Goal: Task Accomplishment & Management: Use online tool/utility

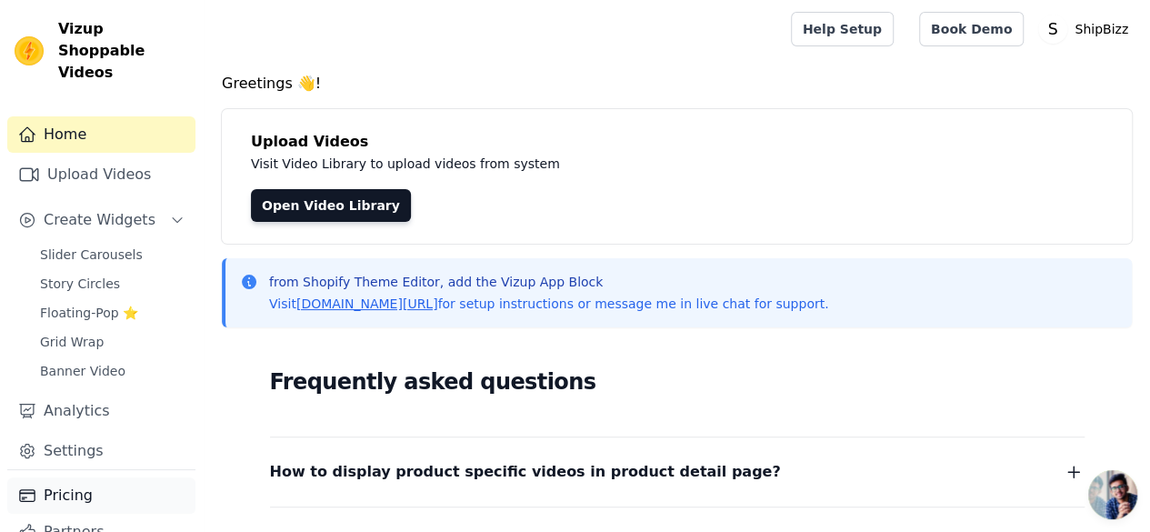
click at [73, 481] on link "Pricing" at bounding box center [101, 495] width 188 height 36
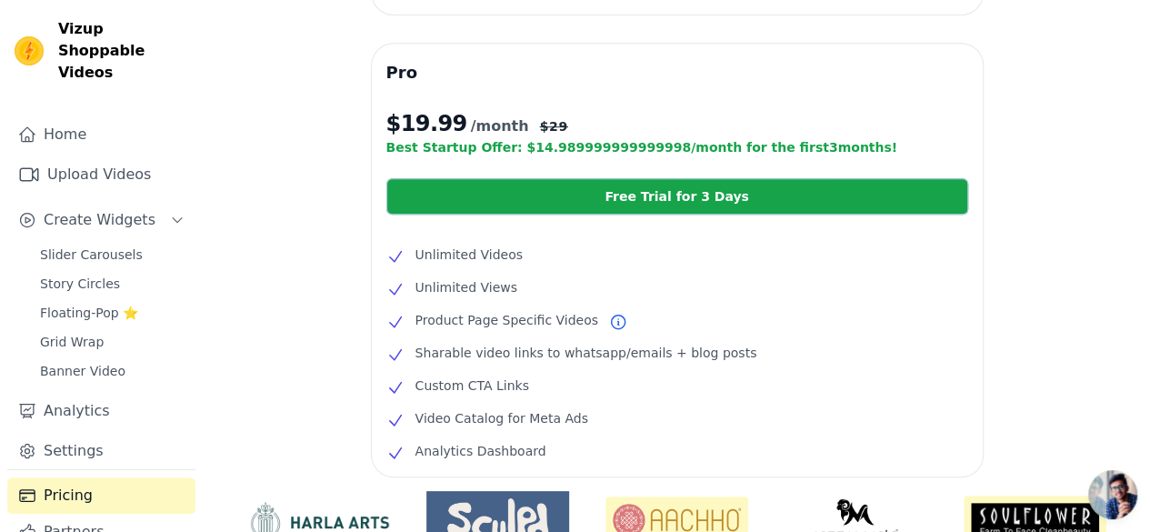
scroll to position [555, 0]
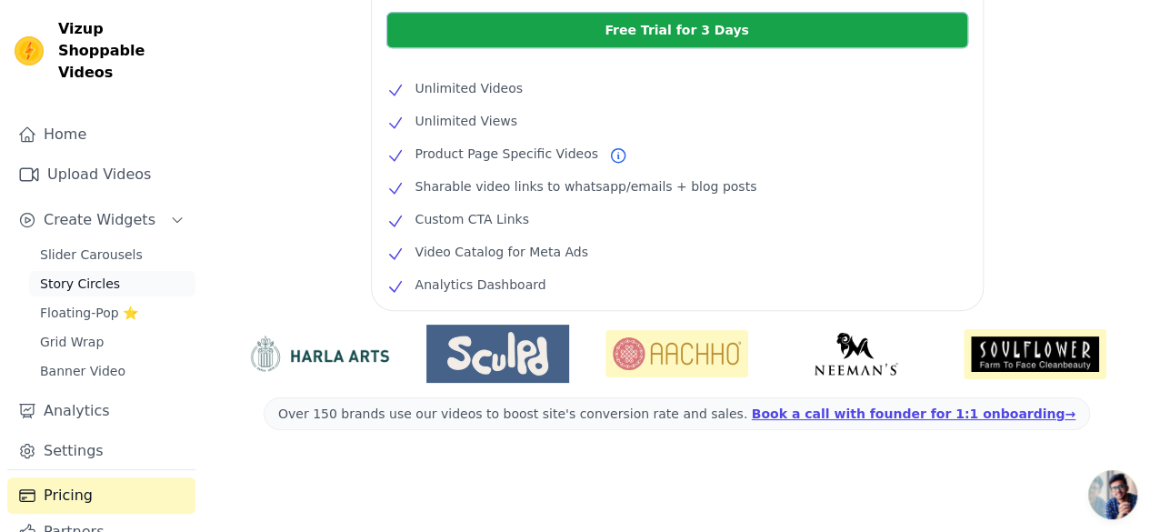
click at [77, 274] on span "Story Circles" at bounding box center [80, 283] width 80 height 18
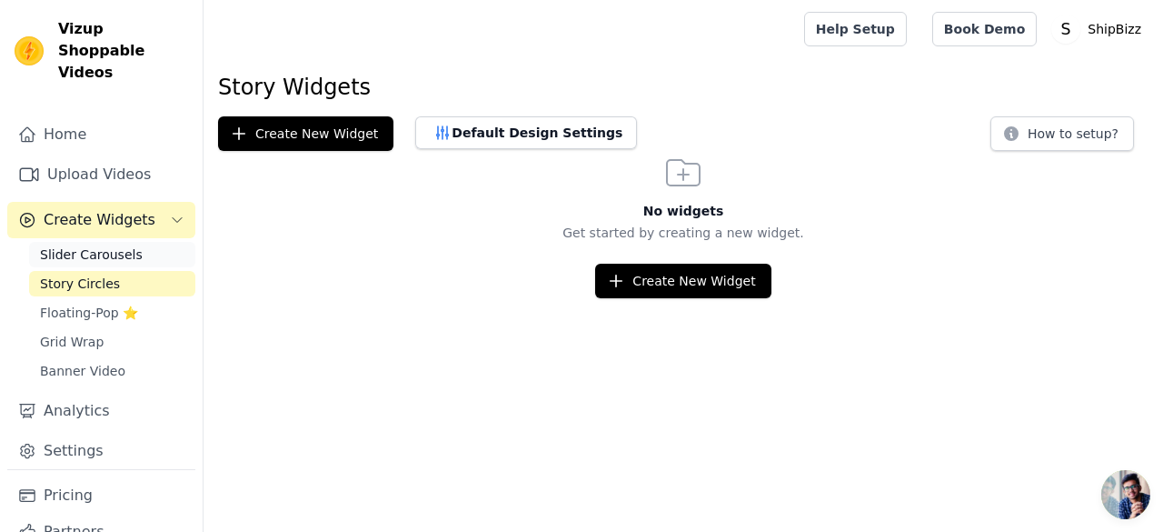
click at [96, 245] on span "Slider Carousels" at bounding box center [91, 254] width 103 height 18
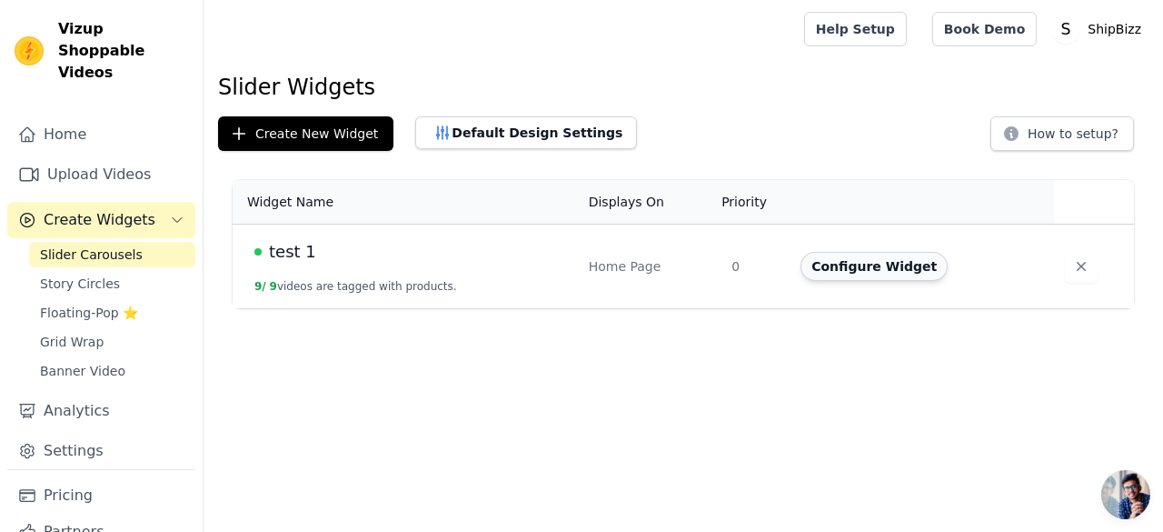
click at [838, 270] on button "Configure Widget" at bounding box center [874, 266] width 147 height 29
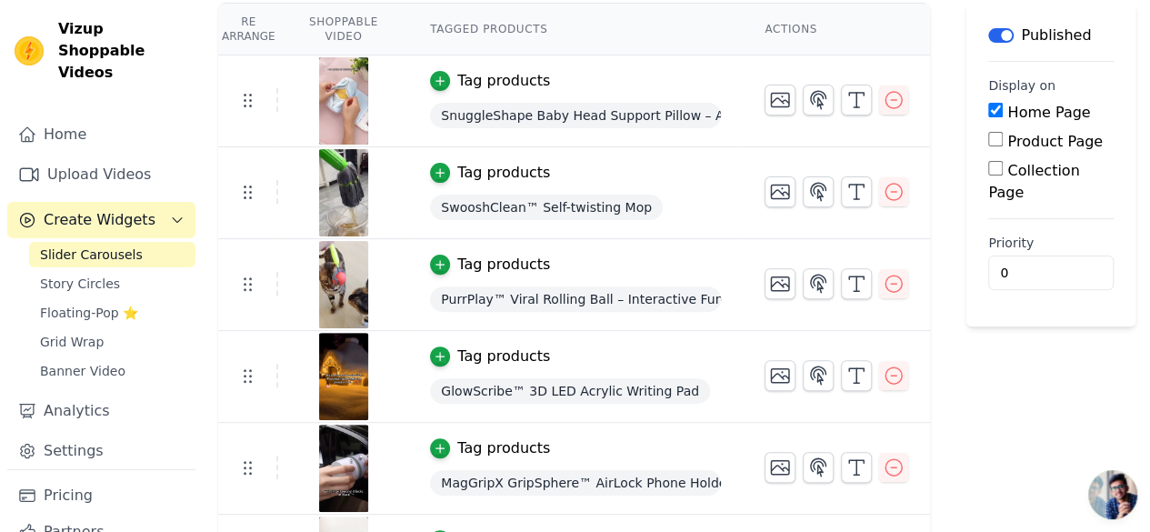
scroll to position [173, 0]
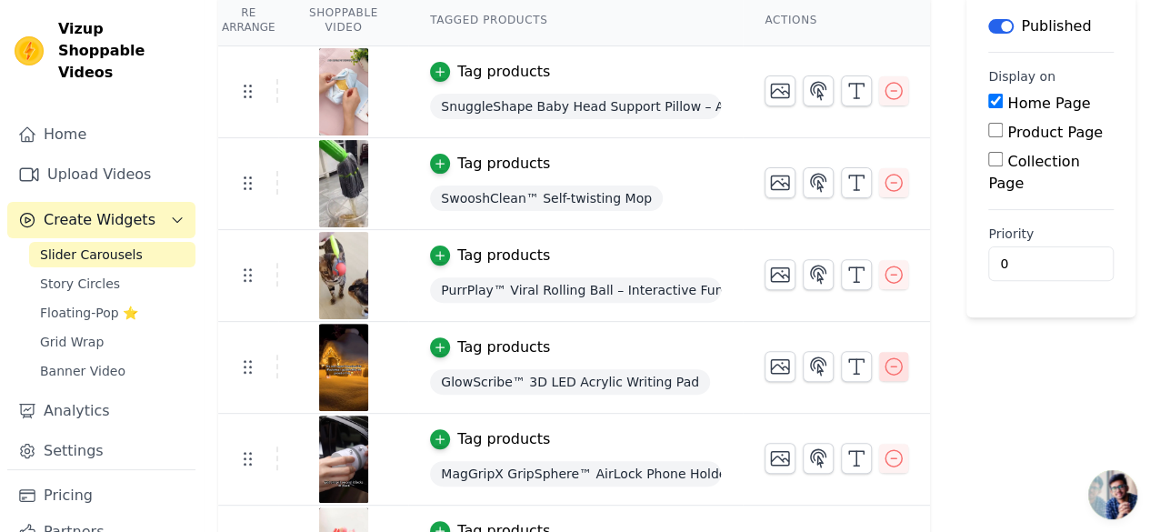
click at [900, 359] on icon "button" at bounding box center [893, 366] width 22 height 22
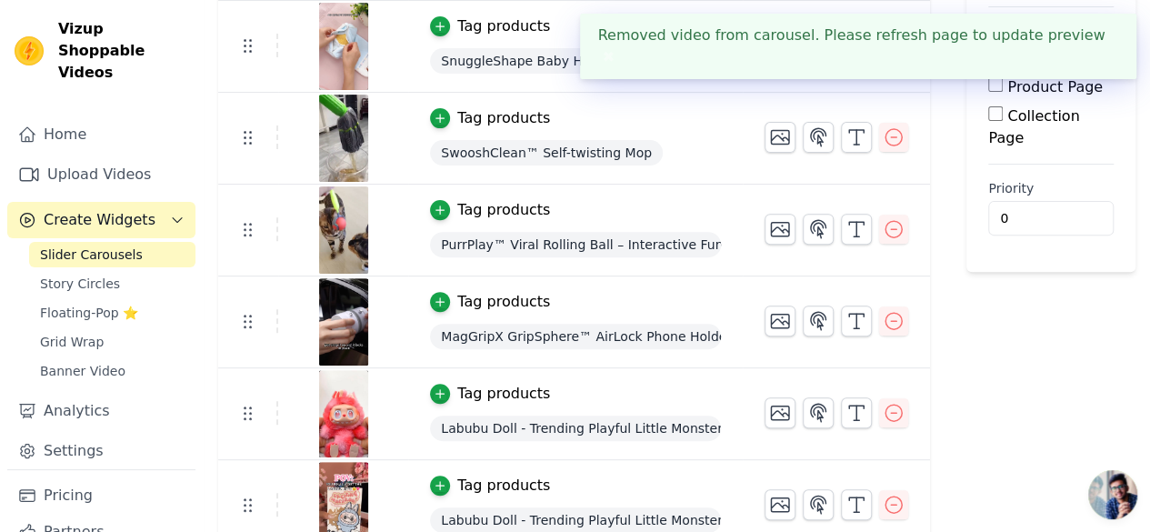
scroll to position [276, 0]
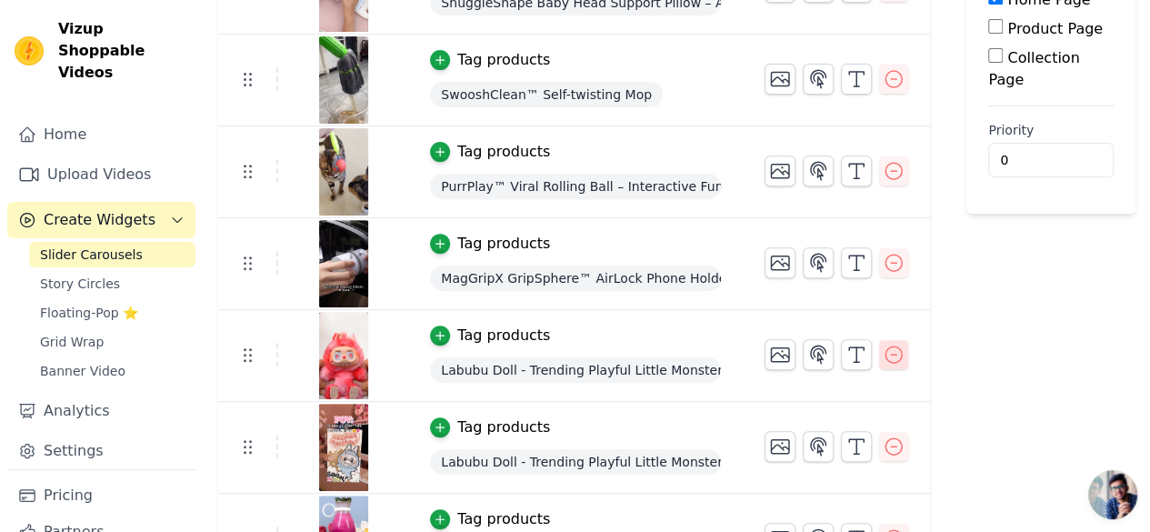
click at [901, 353] on icon "button" at bounding box center [893, 354] width 16 height 16
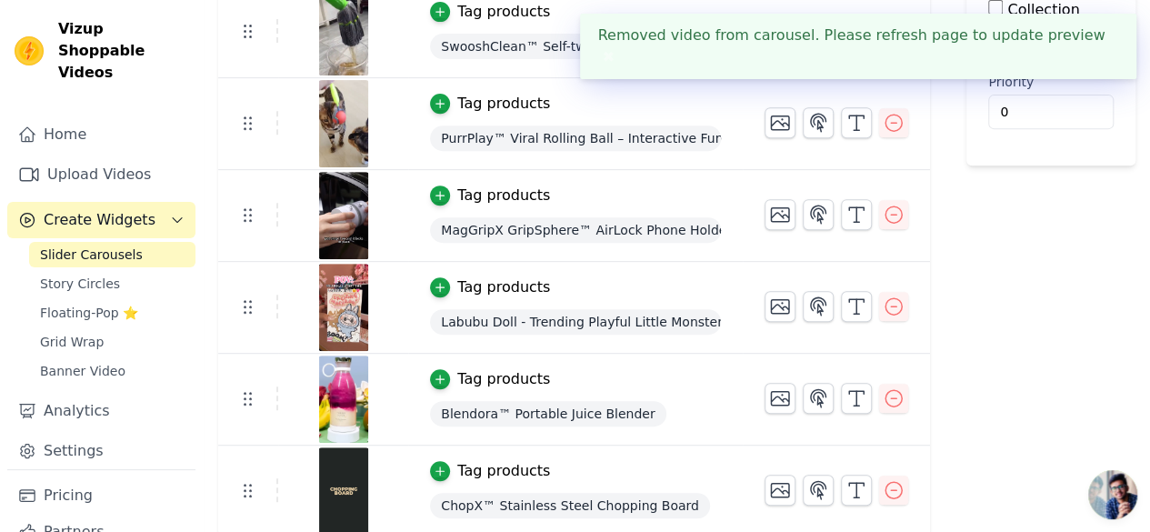
scroll to position [325, 0]
click at [901, 304] on icon "button" at bounding box center [893, 305] width 22 height 22
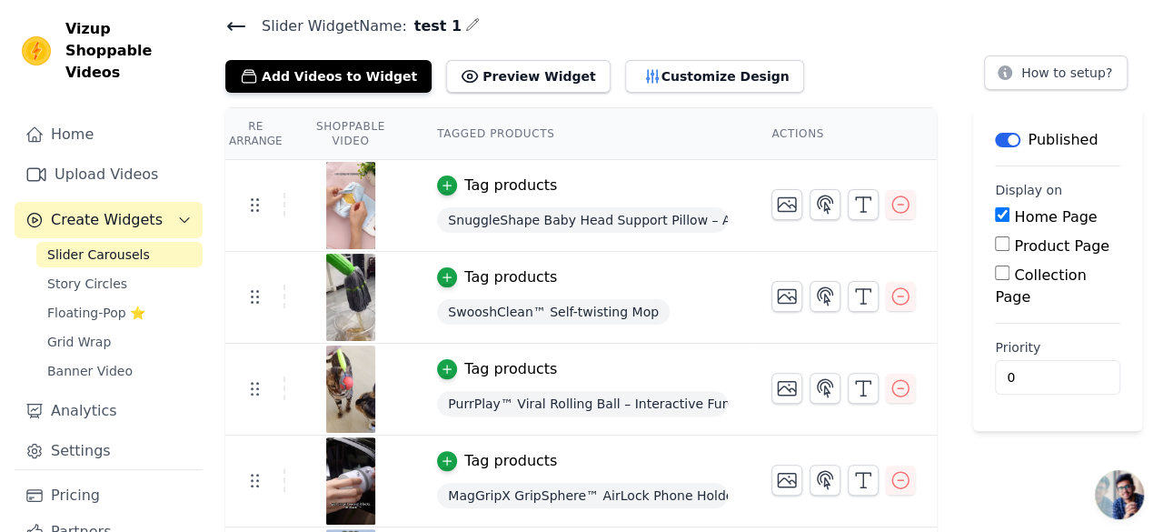
scroll to position [0, 0]
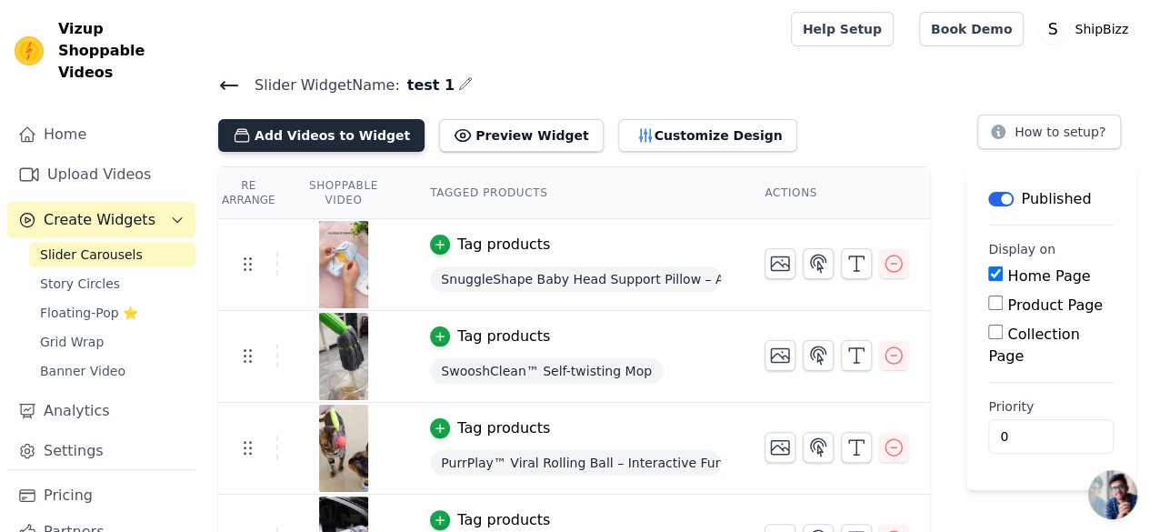
click at [351, 137] on button "Add Videos to Widget" at bounding box center [321, 135] width 206 height 33
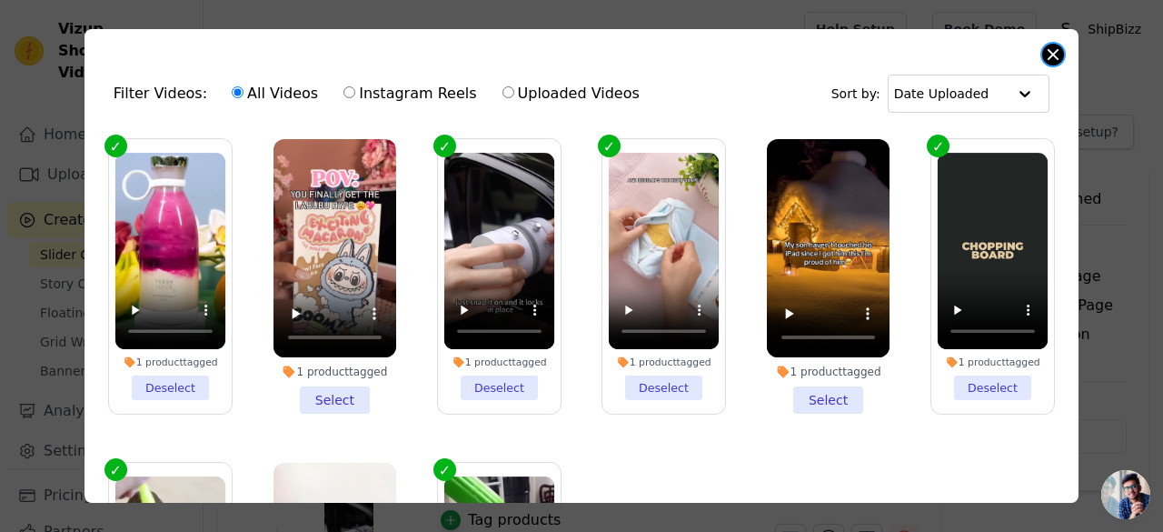
click at [1047, 54] on button "Close modal" at bounding box center [1053, 55] width 22 height 22
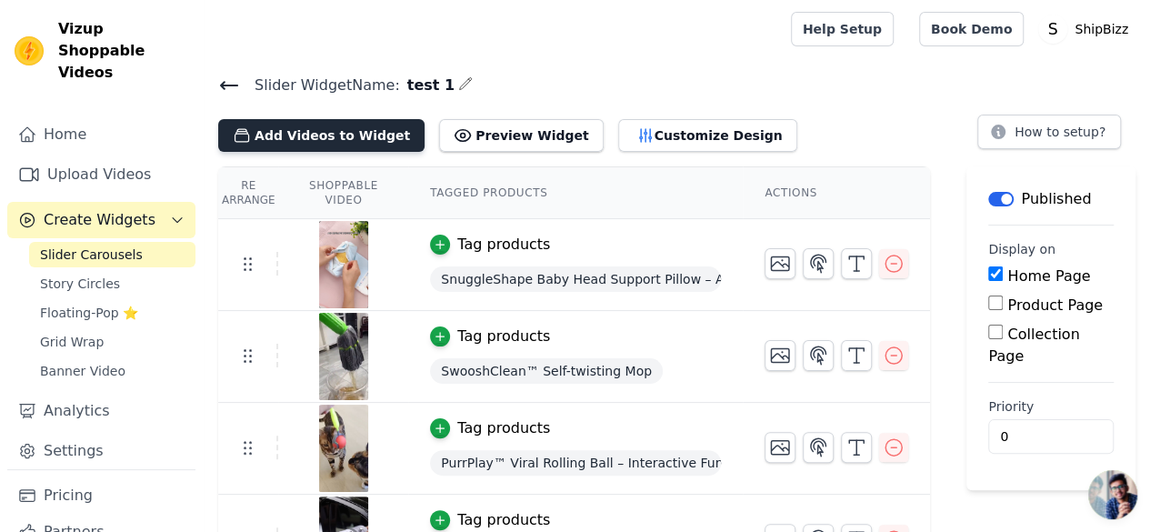
click at [313, 124] on button "Add Videos to Widget" at bounding box center [321, 135] width 206 height 33
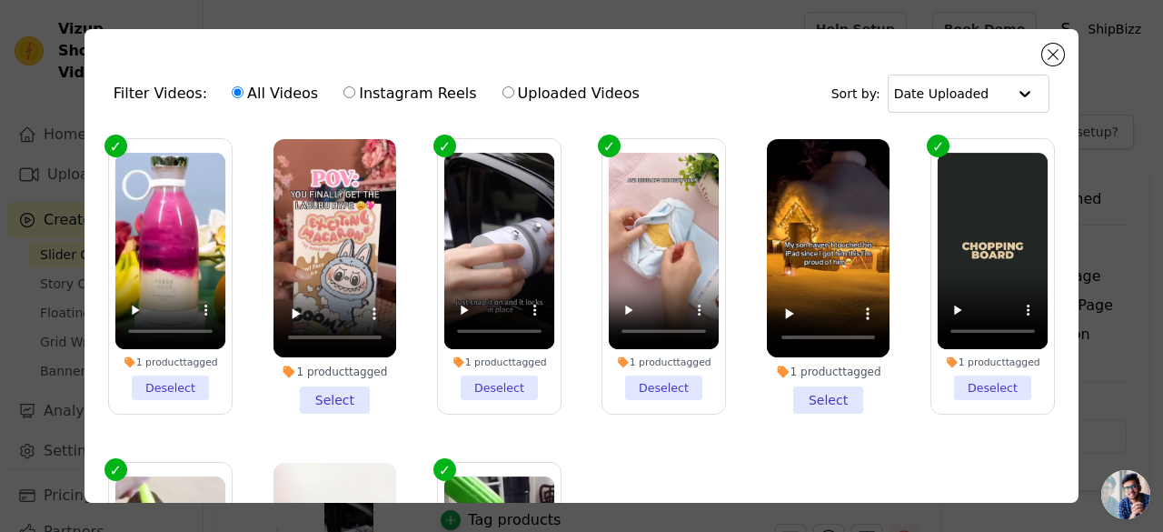
click at [523, 95] on label "Uploaded Videos" at bounding box center [571, 94] width 139 height 24
click at [514, 95] on input "Uploaded Videos" at bounding box center [509, 92] width 12 height 12
radio input "true"
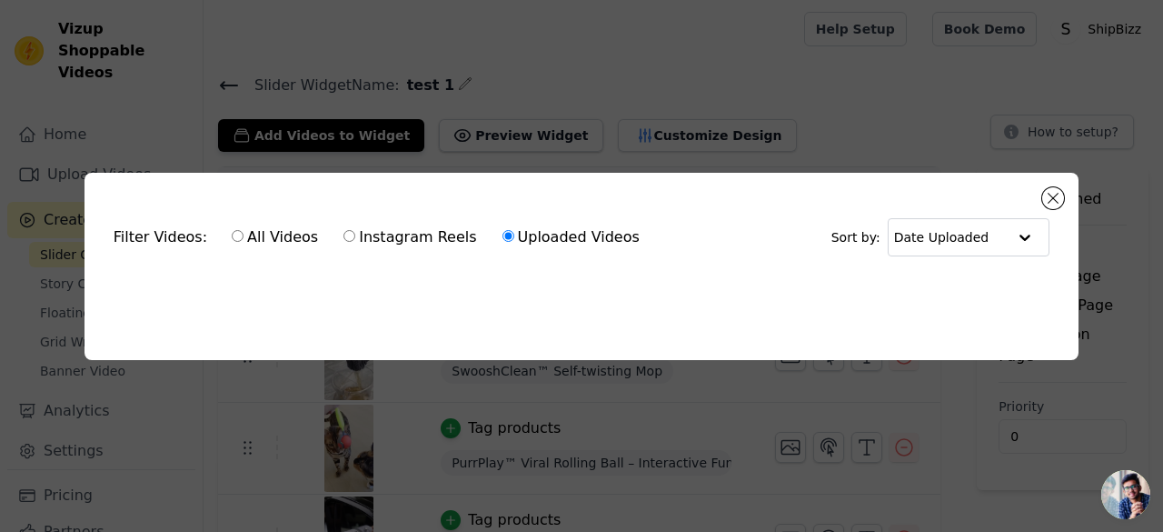
click at [386, 233] on label "Instagram Reels" at bounding box center [410, 237] width 134 height 24
click at [355, 233] on input "Instagram Reels" at bounding box center [349, 236] width 12 height 12
radio input "true"
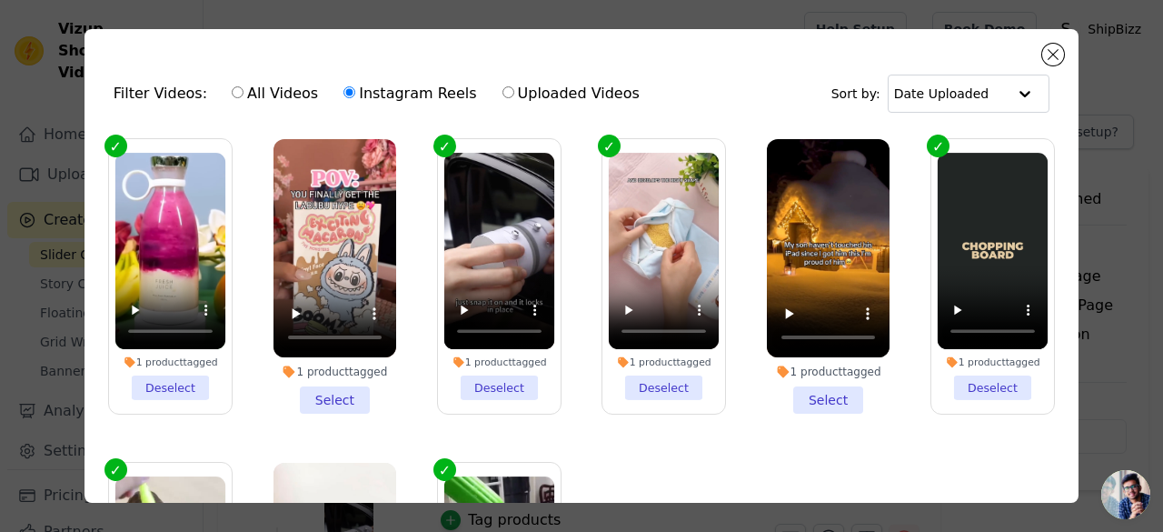
click at [265, 95] on label "All Videos" at bounding box center [275, 94] width 88 height 24
click at [244, 95] on input "All Videos" at bounding box center [238, 92] width 12 height 12
radio input "true"
click at [1059, 59] on button "Close modal" at bounding box center [1053, 55] width 22 height 22
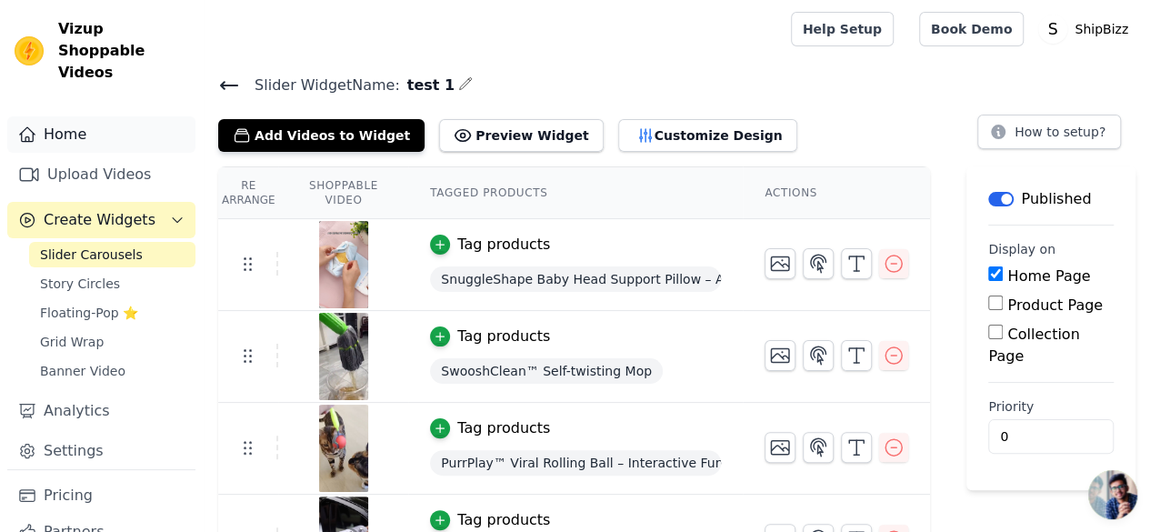
click at [76, 116] on link "Home" at bounding box center [101, 134] width 188 height 36
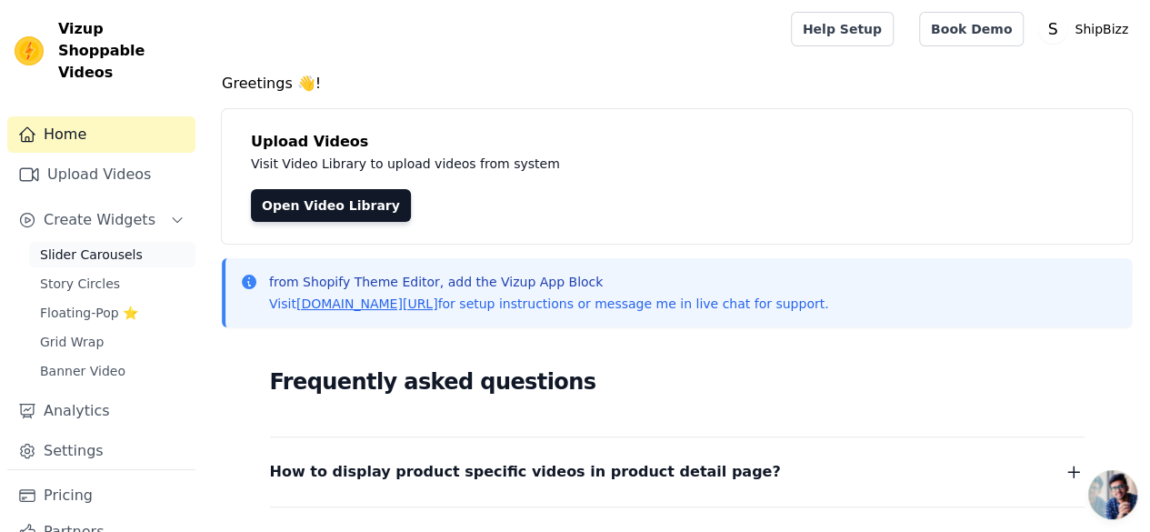
click at [91, 245] on span "Slider Carousels" at bounding box center [91, 254] width 103 height 18
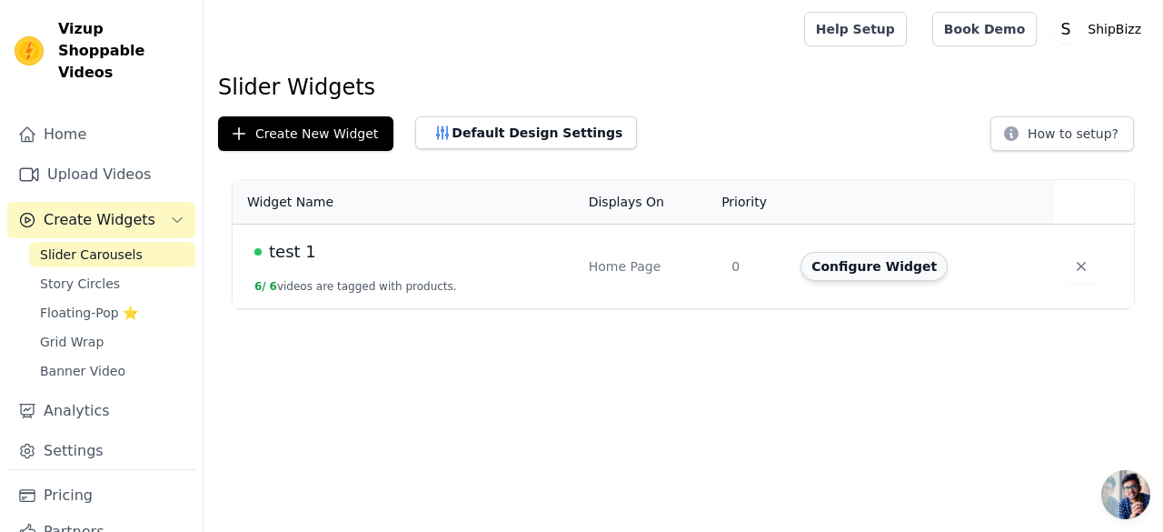
click at [881, 261] on button "Configure Widget" at bounding box center [874, 266] width 147 height 29
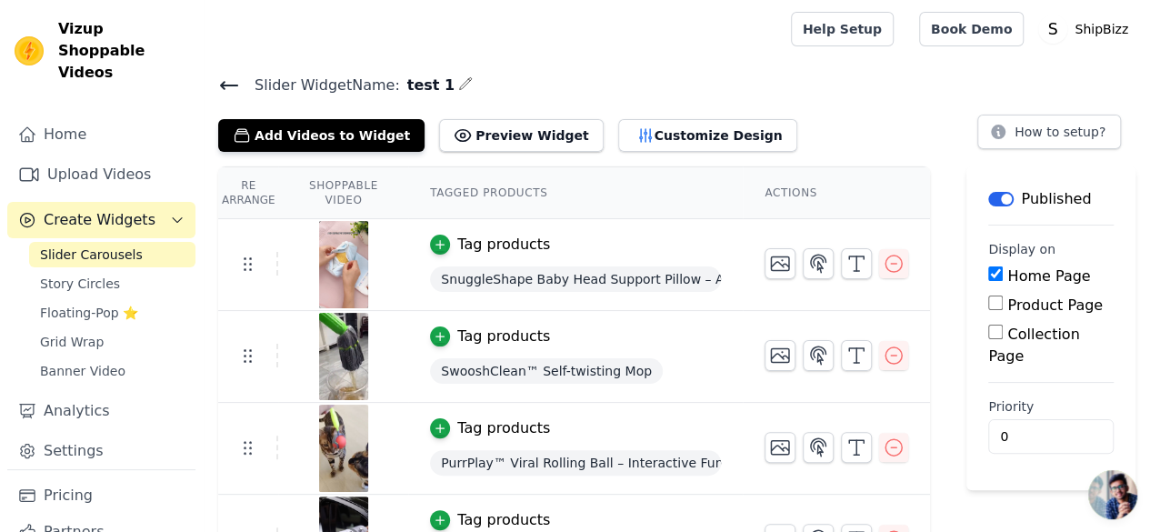
click at [1002, 304] on input "Product Page" at bounding box center [995, 302] width 15 height 15
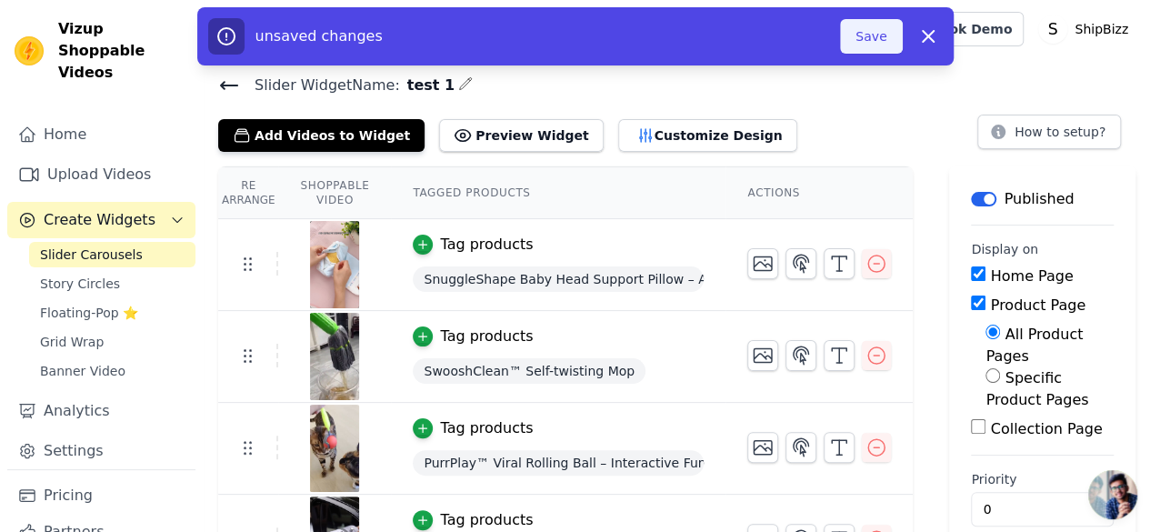
click at [874, 39] on button "Save" at bounding box center [871, 36] width 62 height 35
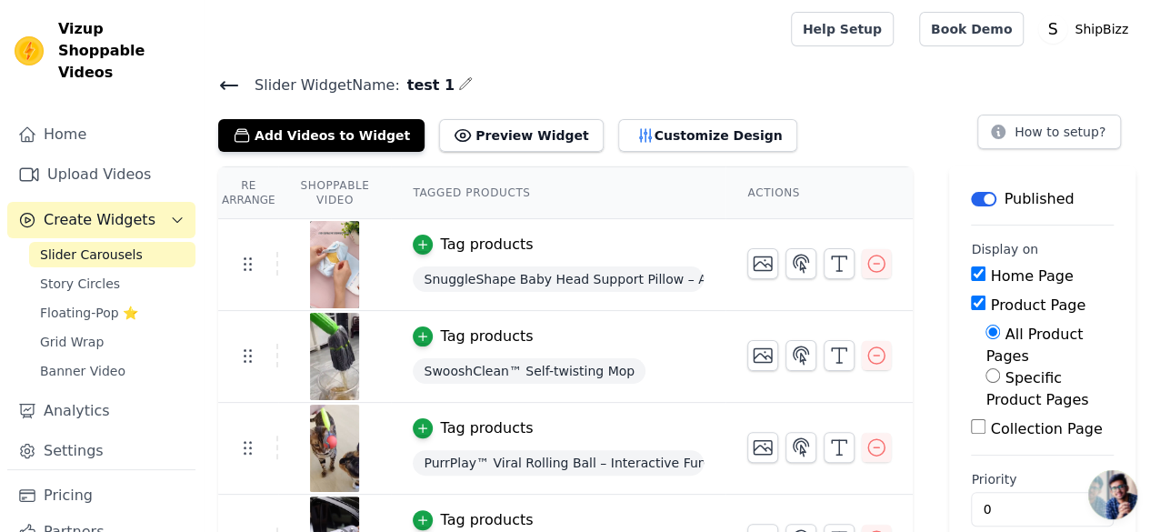
click at [971, 303] on input "Product Page" at bounding box center [978, 302] width 15 height 15
checkbox input "false"
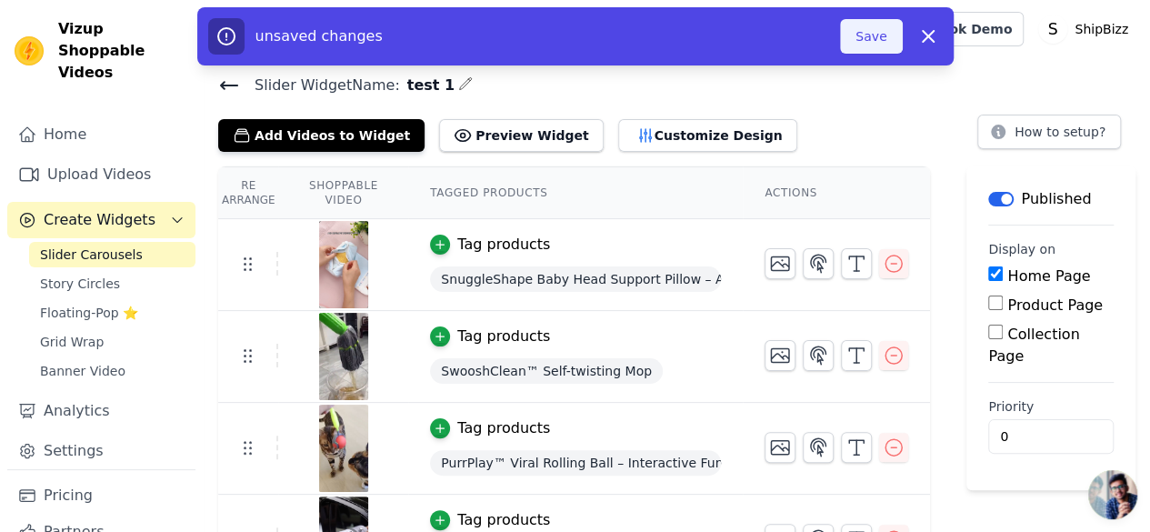
click at [880, 41] on button "Save" at bounding box center [871, 36] width 62 height 35
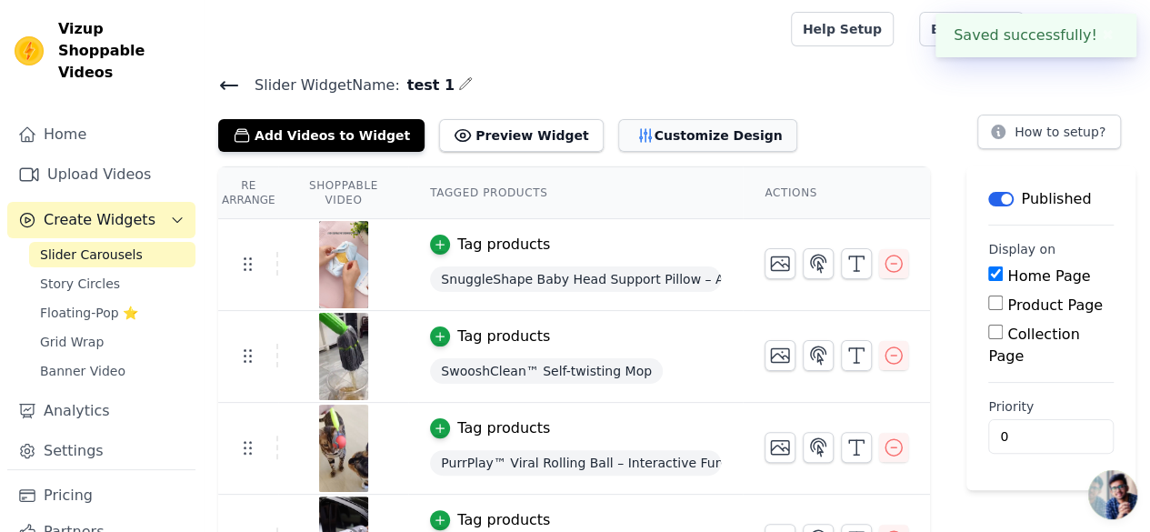
click at [642, 141] on button "Customize Design" at bounding box center [707, 135] width 179 height 33
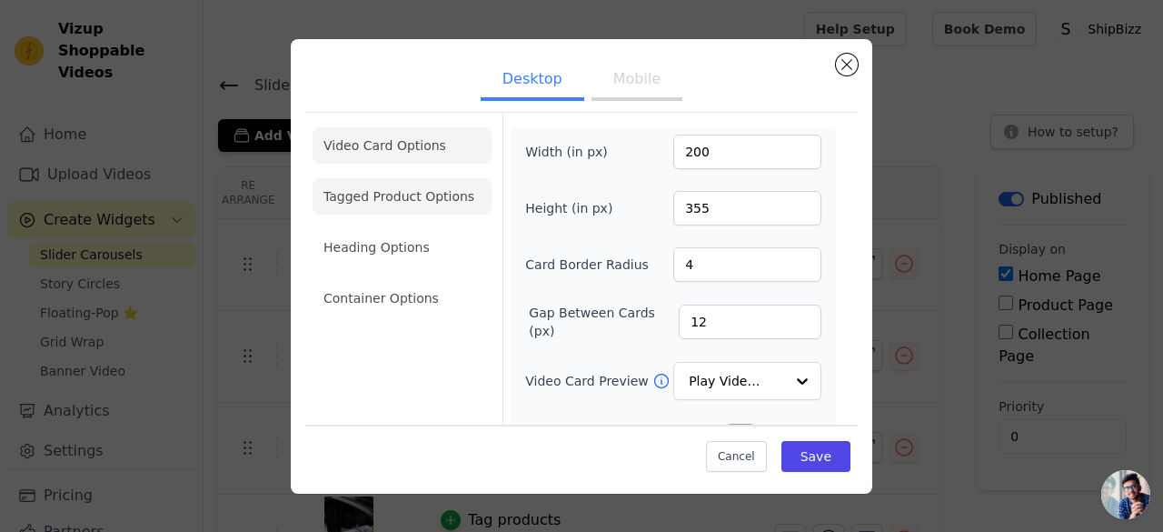
click at [435, 280] on li "Tagged Product Options" at bounding box center [402, 298] width 179 height 36
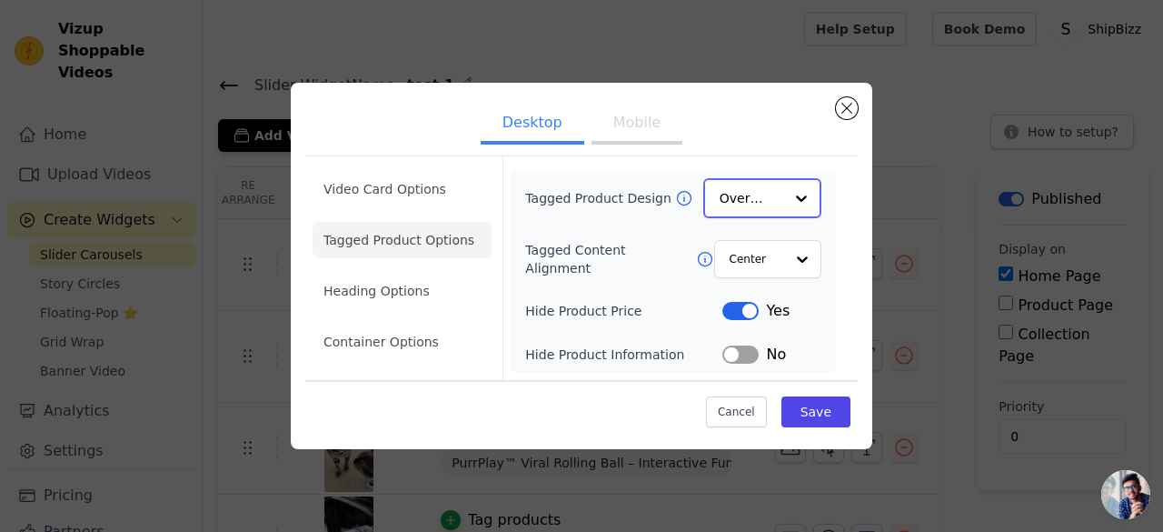
click at [765, 204] on input "Tagged Product Design" at bounding box center [752, 198] width 64 height 36
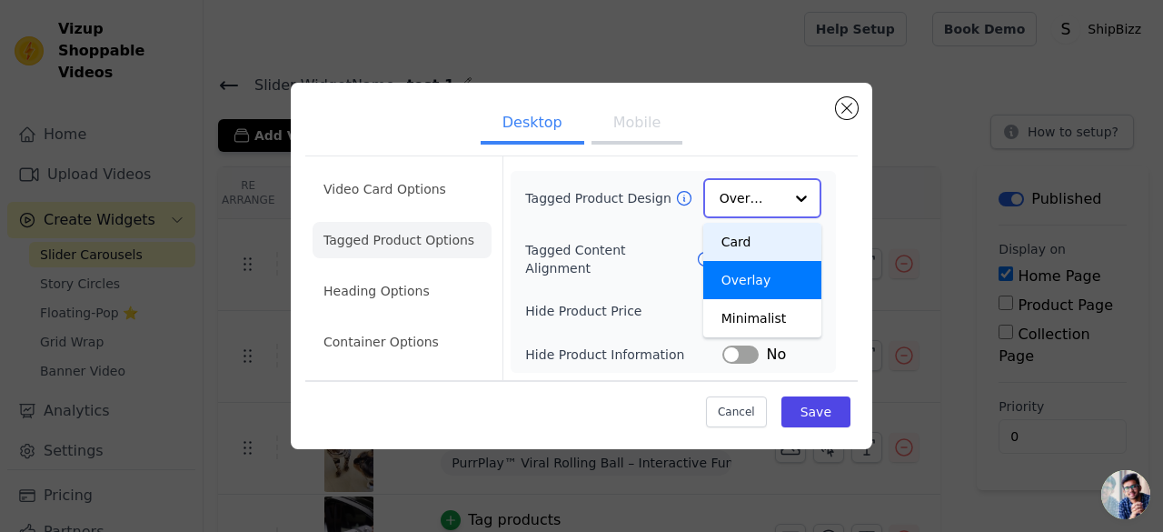
click at [782, 246] on div "Card" at bounding box center [762, 242] width 118 height 38
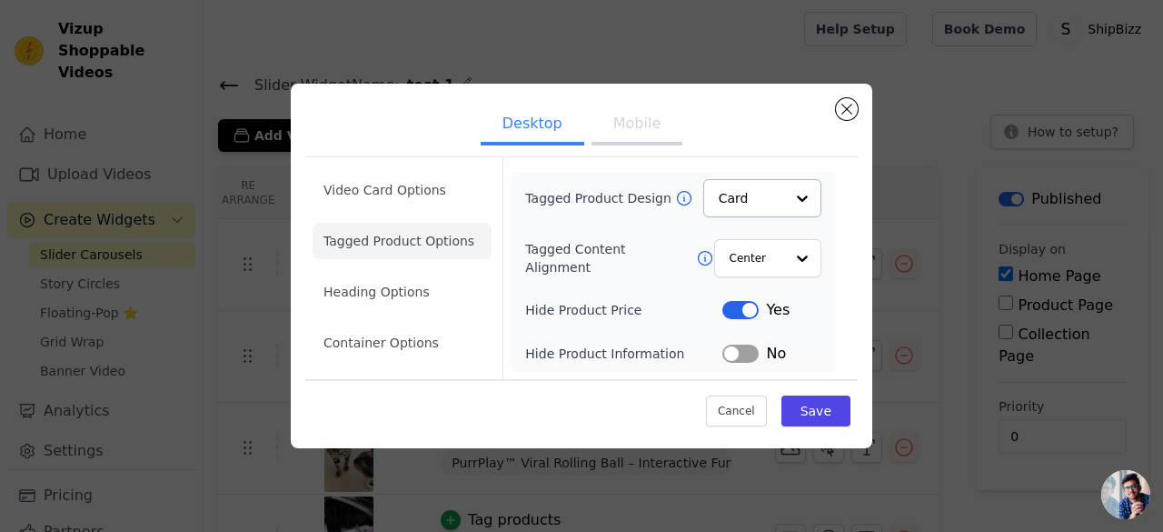
click at [752, 352] on button "Label" at bounding box center [740, 353] width 36 height 18
click at [732, 352] on button "Label" at bounding box center [740, 353] width 36 height 18
click at [342, 301] on li "Heading Options" at bounding box center [402, 292] width 179 height 36
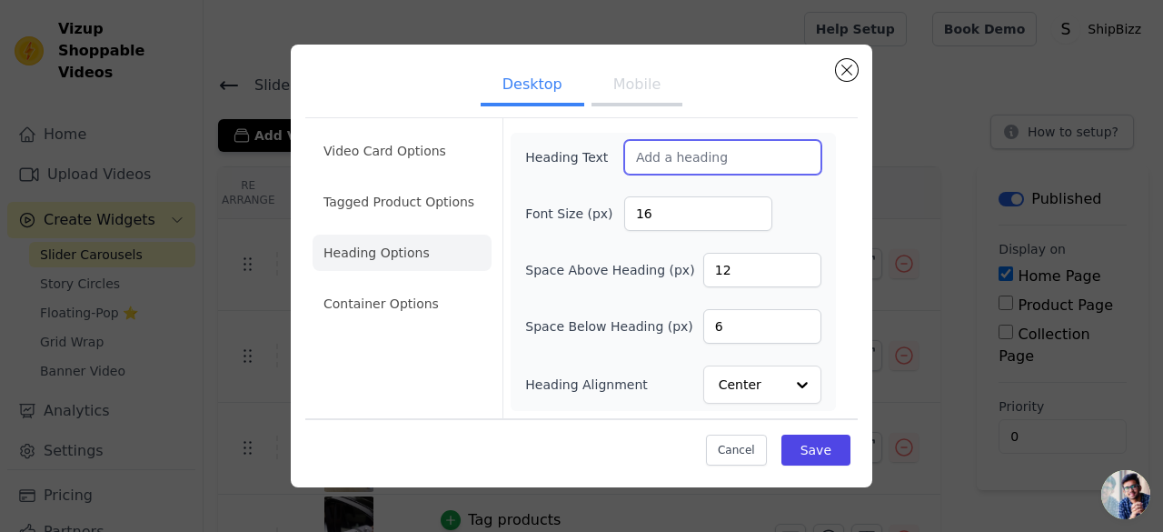
click at [707, 164] on input "Heading Text" at bounding box center [722, 157] width 197 height 35
type input "bbbb"
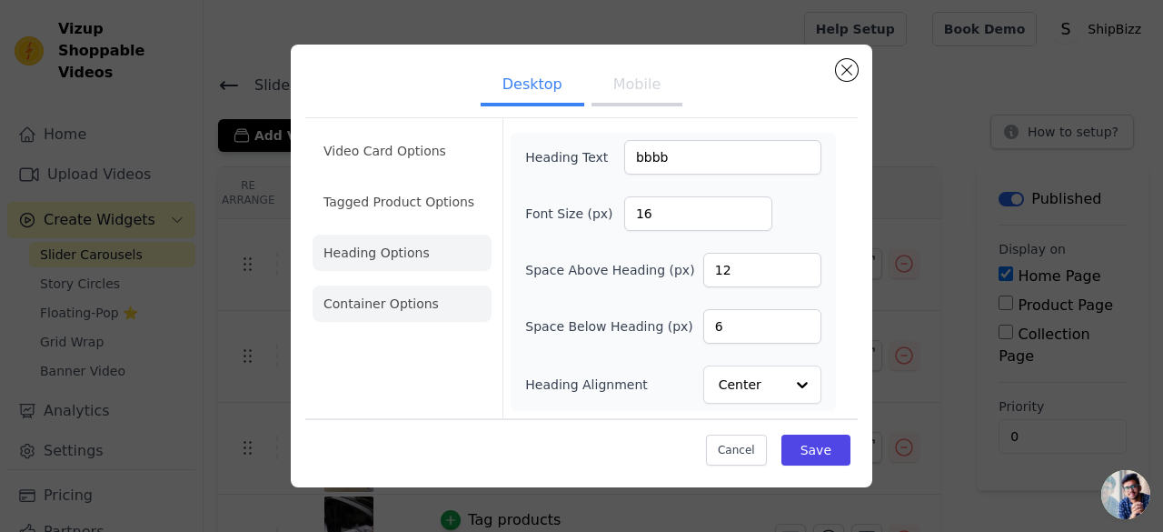
click at [373, 300] on li "Container Options" at bounding box center [402, 303] width 179 height 36
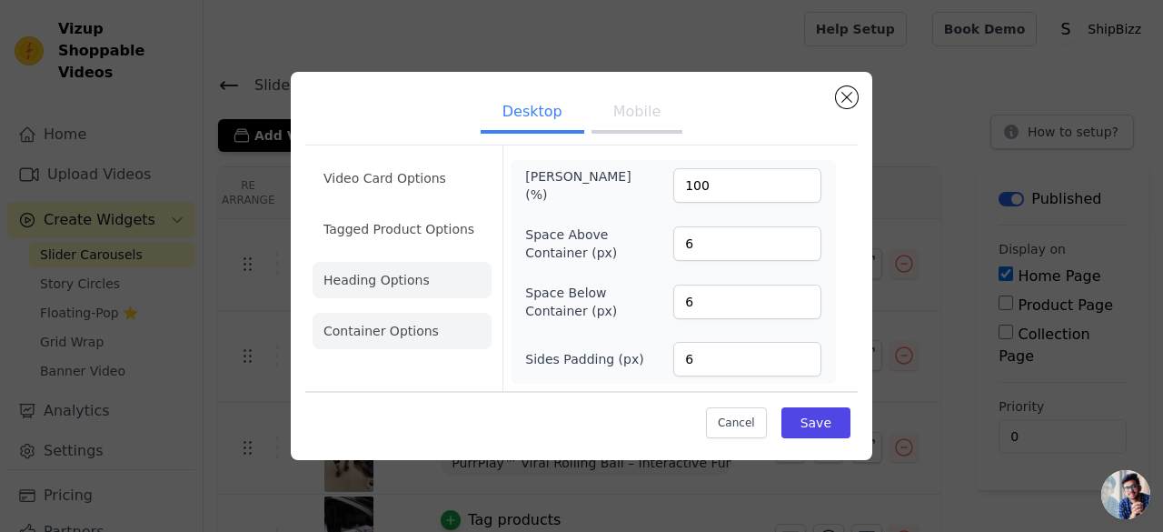
click at [376, 283] on li "Heading Options" at bounding box center [402, 280] width 179 height 36
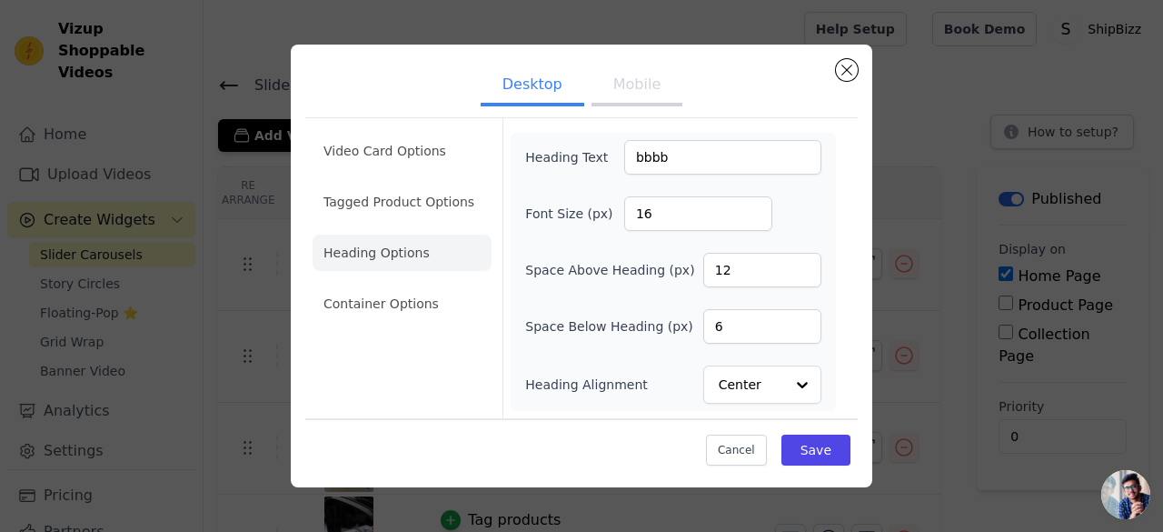
click at [636, 88] on button "Mobile" at bounding box center [637, 86] width 91 height 40
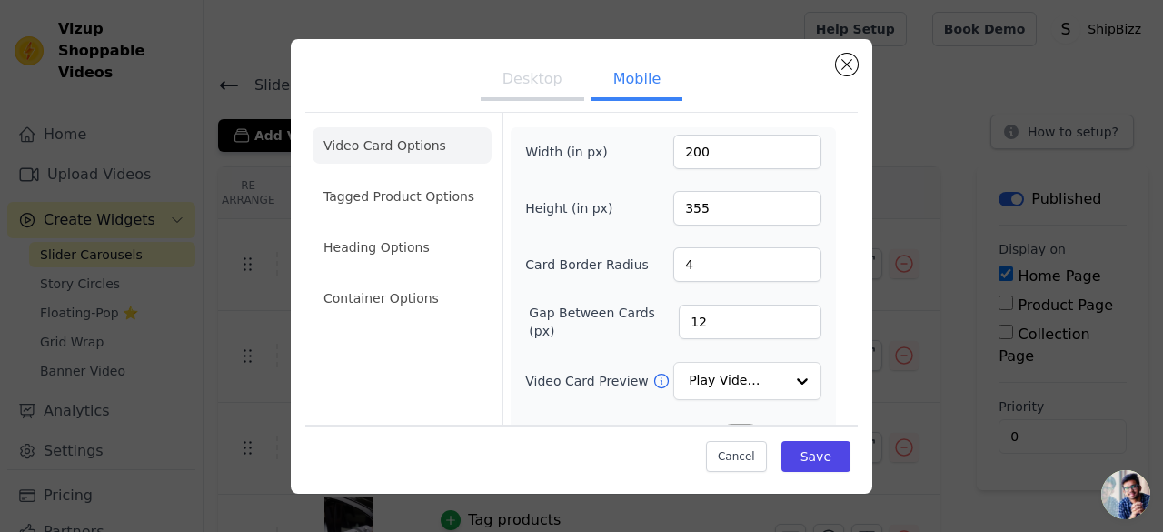
click at [517, 76] on button "Desktop" at bounding box center [533, 81] width 104 height 40
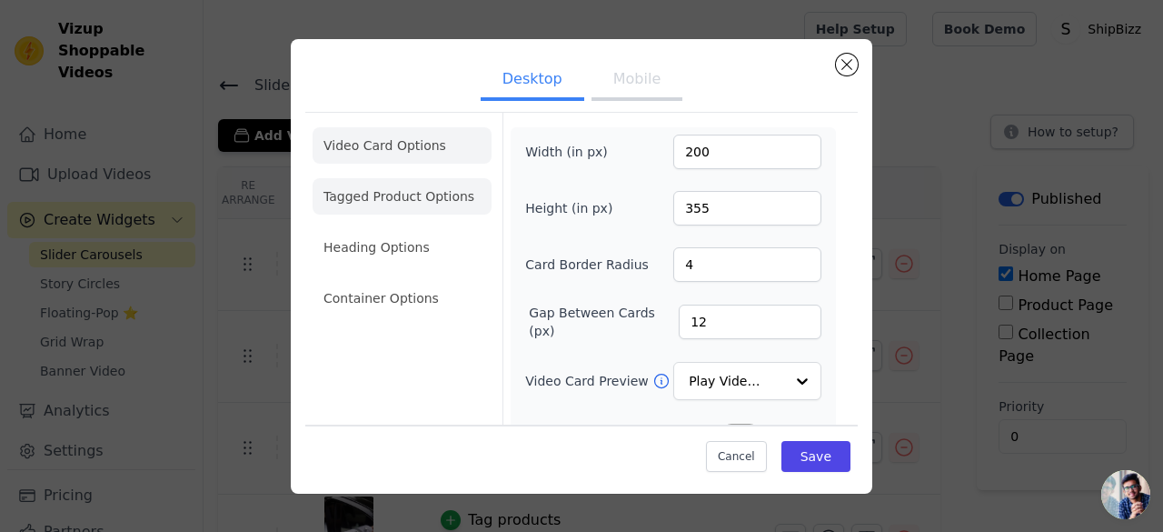
click at [445, 280] on li "Tagged Product Options" at bounding box center [402, 298] width 179 height 36
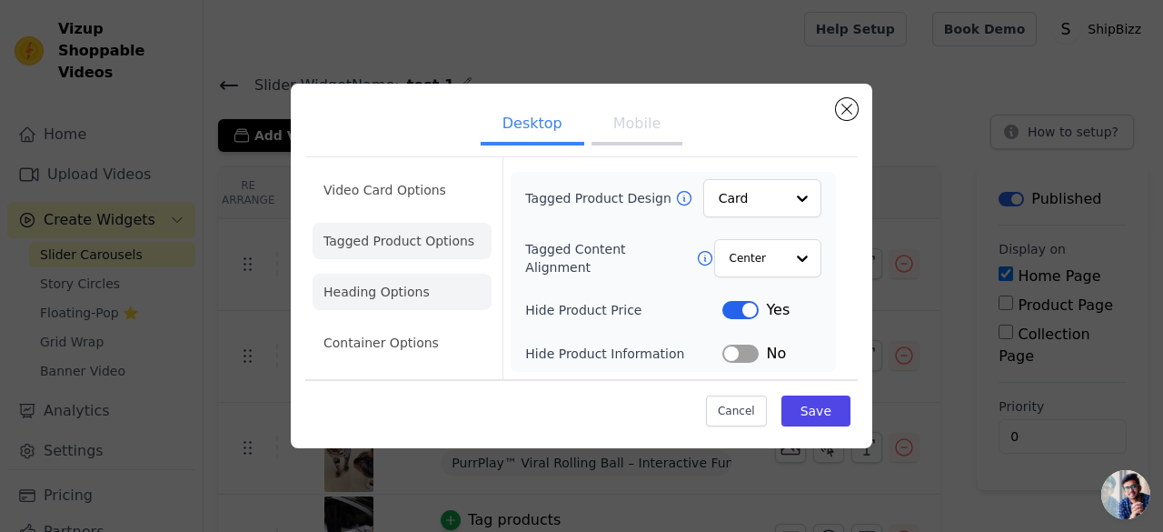
click at [358, 295] on li "Heading Options" at bounding box center [402, 292] width 179 height 36
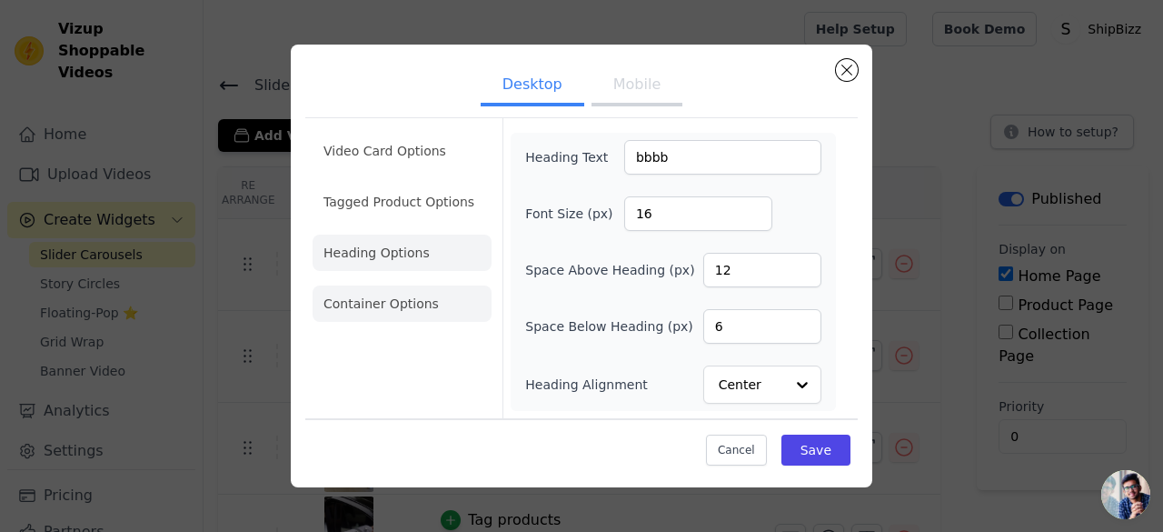
click at [390, 306] on li "Container Options" at bounding box center [402, 303] width 179 height 36
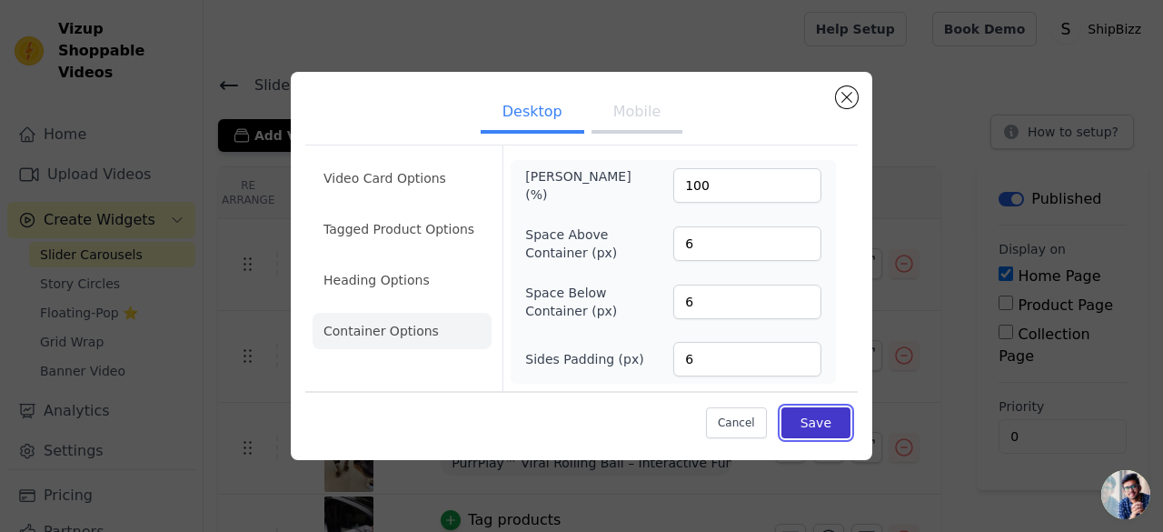
click at [811, 432] on button "Save" at bounding box center [816, 422] width 69 height 31
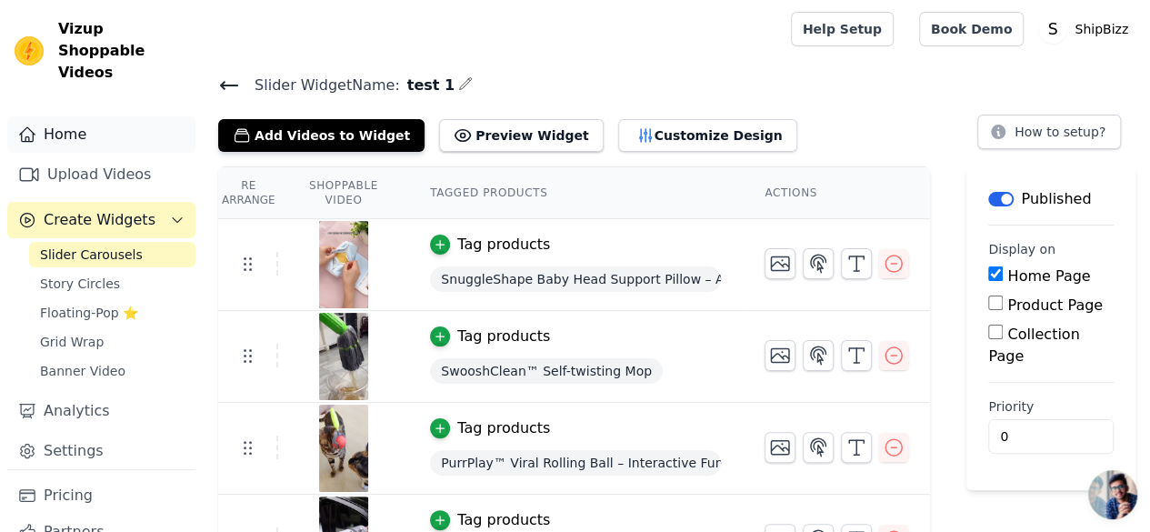
click at [75, 116] on link "Home" at bounding box center [101, 134] width 188 height 36
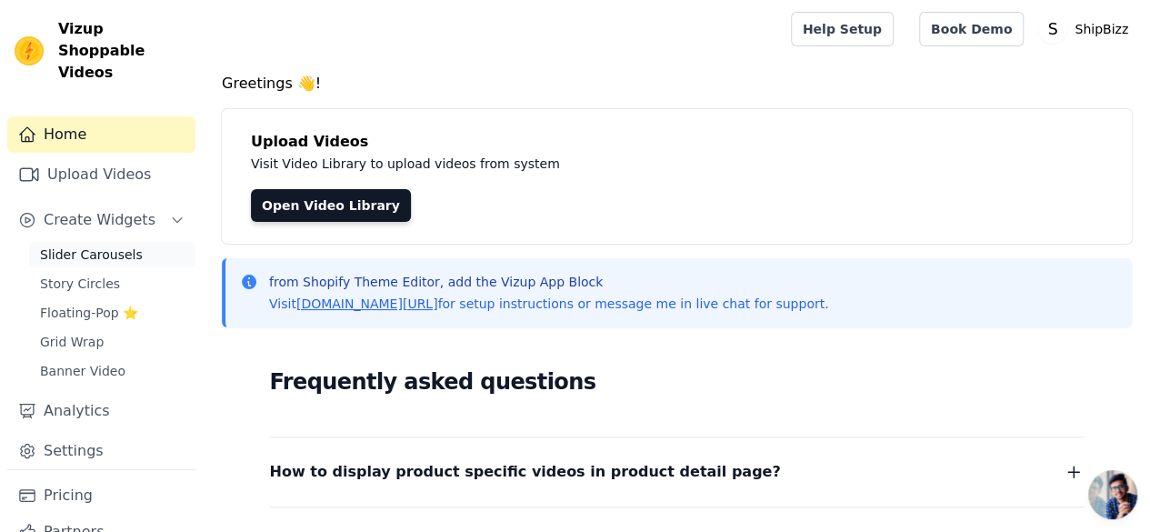
click at [97, 245] on span "Slider Carousels" at bounding box center [91, 254] width 103 height 18
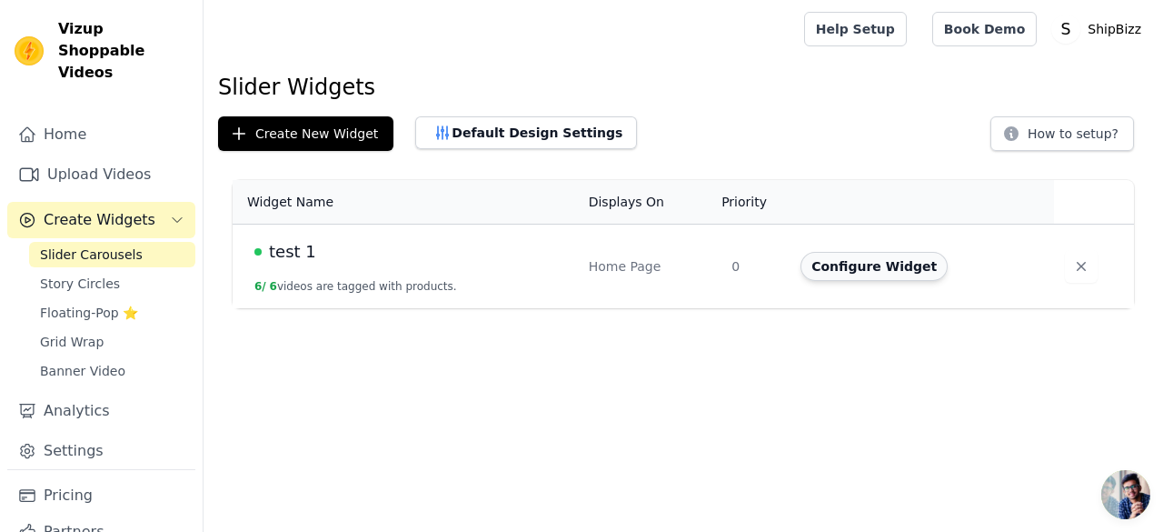
click at [905, 262] on button "Configure Widget" at bounding box center [874, 266] width 147 height 29
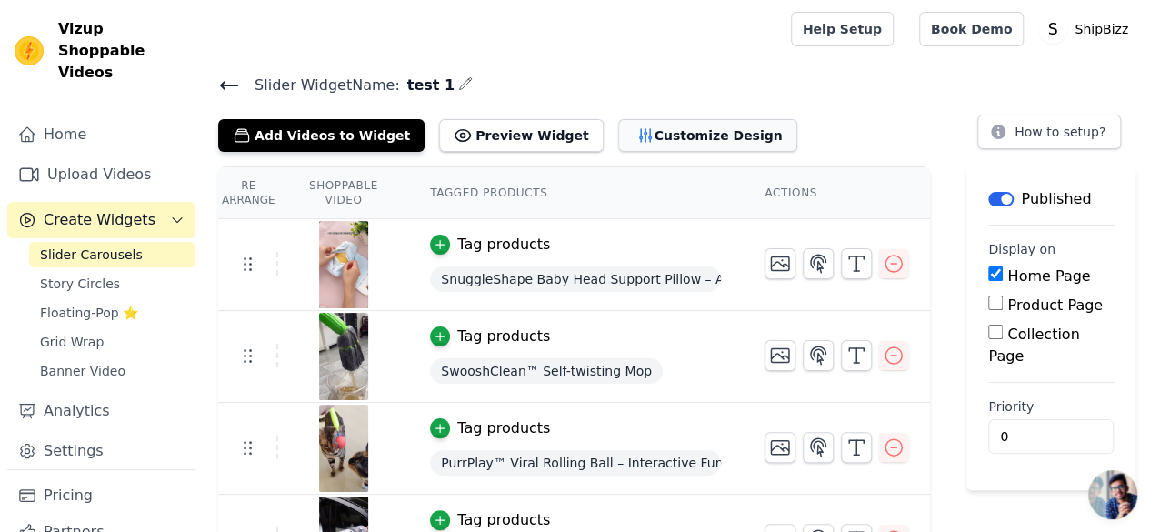
click at [618, 143] on button "Customize Design" at bounding box center [707, 135] width 179 height 33
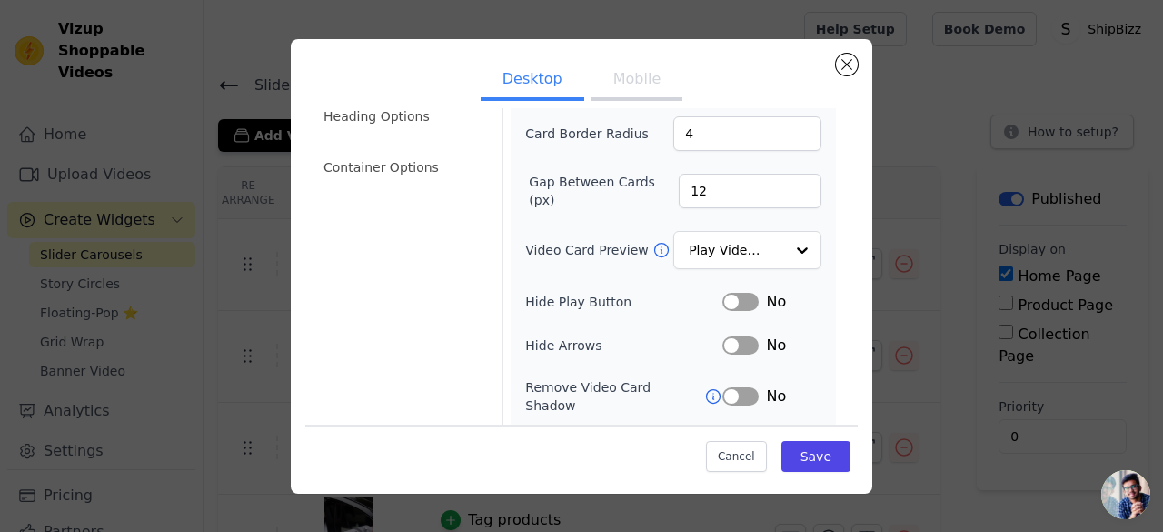
scroll to position [132, 0]
click at [743, 253] on input "Video Card Preview" at bounding box center [737, 250] width 94 height 36
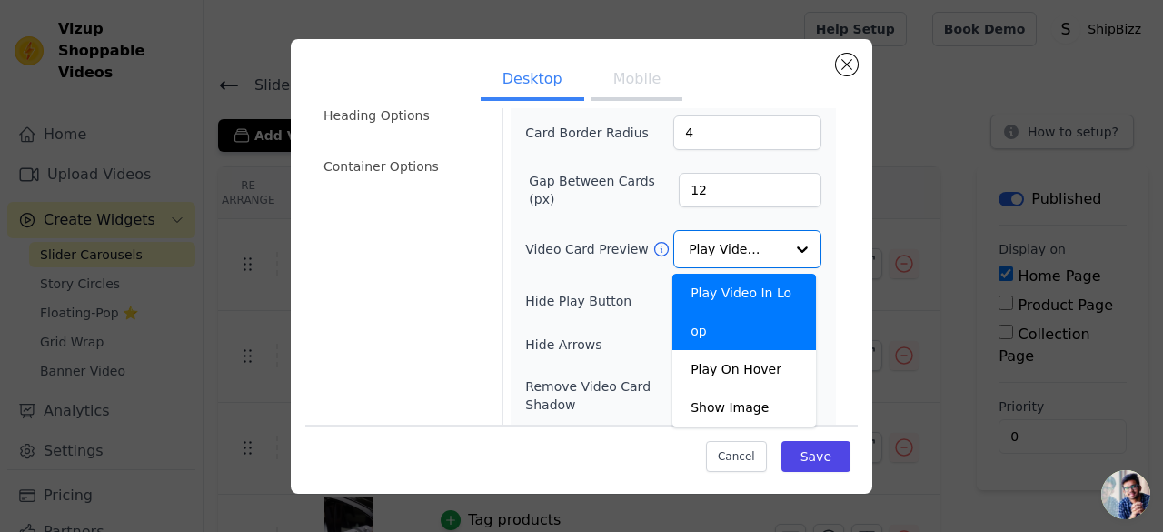
click at [840, 272] on div "Video Card Options Tagged Product Options Heading Options Container Options Wid…" at bounding box center [581, 269] width 553 height 579
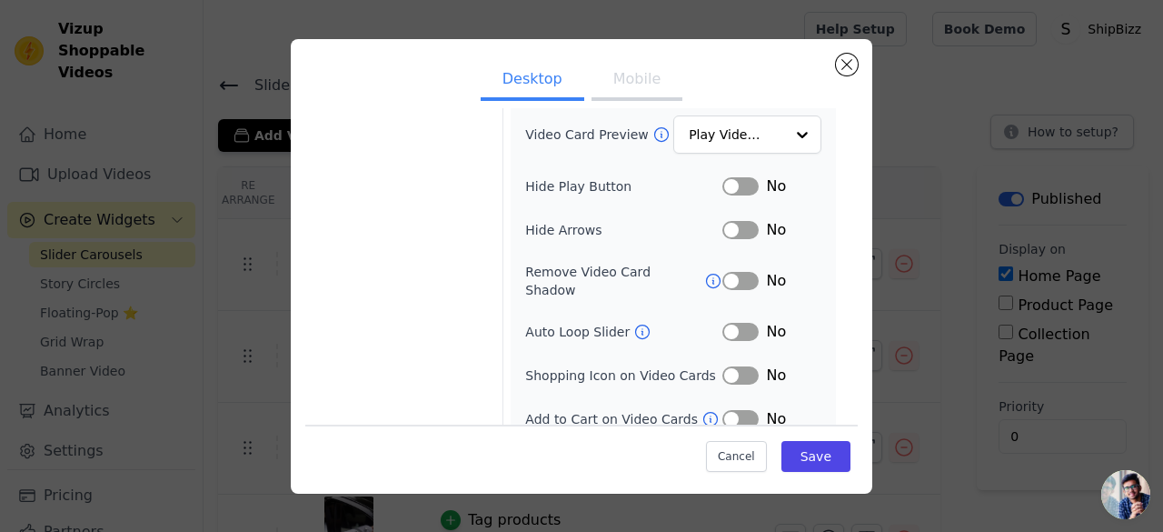
scroll to position [0, 0]
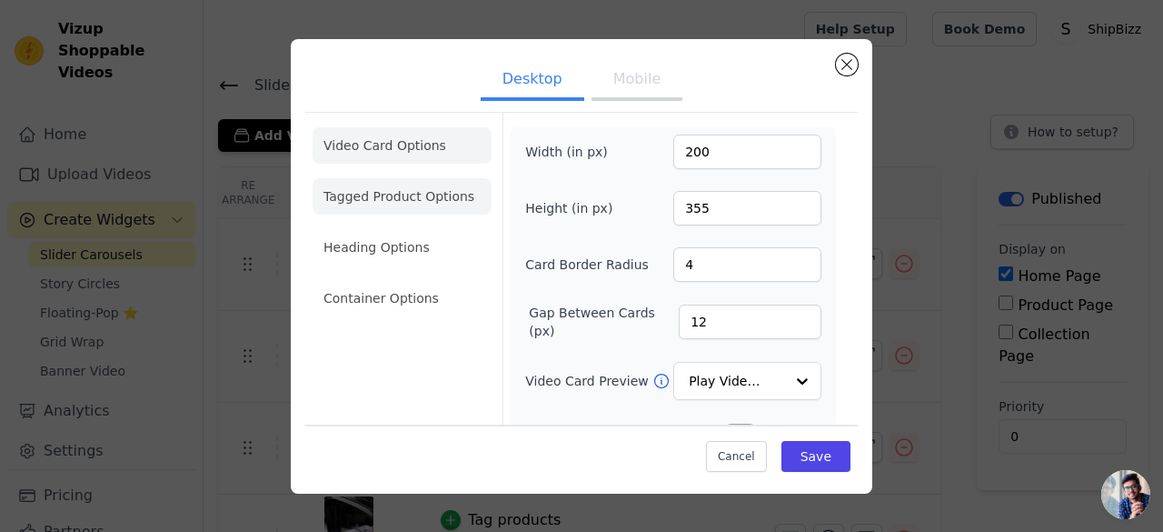
click at [369, 280] on li "Tagged Product Options" at bounding box center [402, 298] width 179 height 36
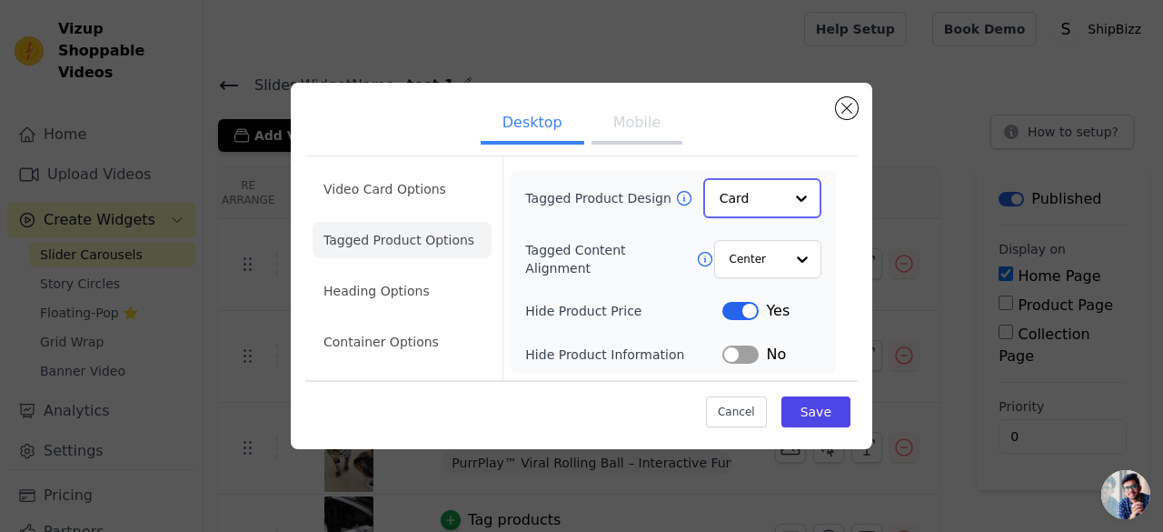
click at [736, 190] on input "Tagged Product Design" at bounding box center [752, 198] width 64 height 36
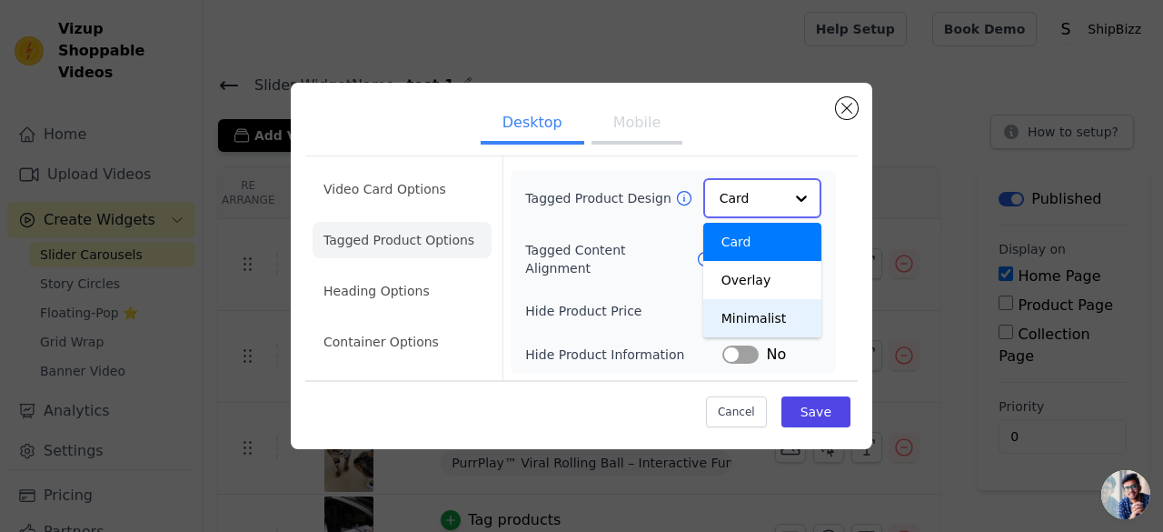
click at [767, 321] on div "Minimalist" at bounding box center [762, 318] width 118 height 38
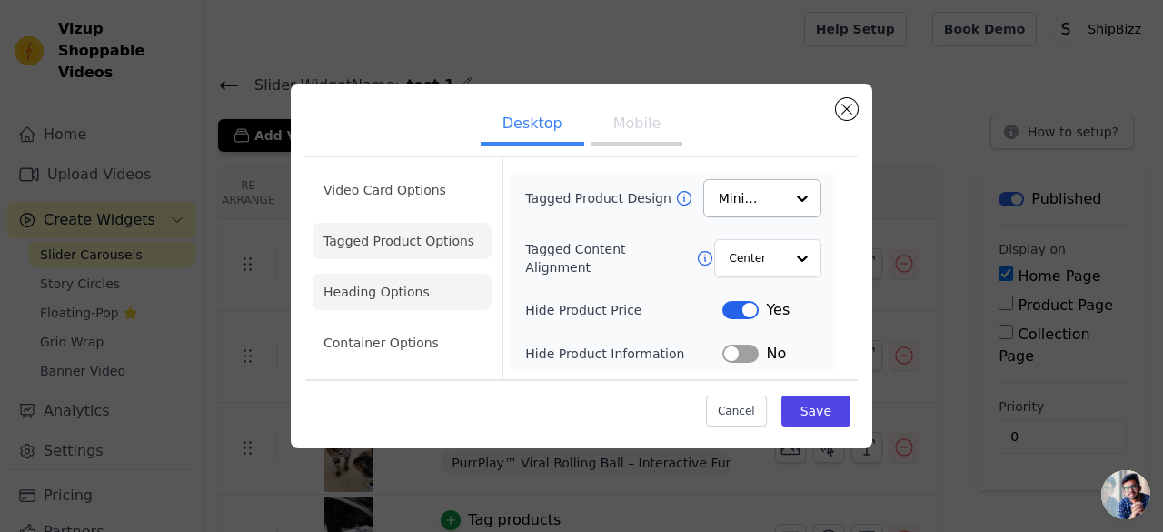
click at [372, 287] on li "Heading Options" at bounding box center [402, 292] width 179 height 36
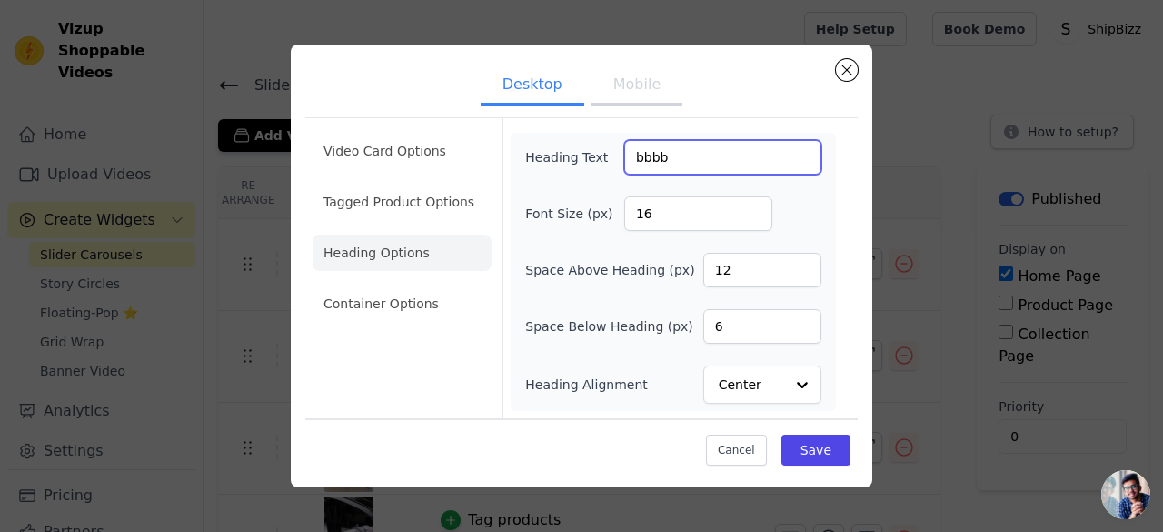
click at [647, 161] on input "bbbb" at bounding box center [722, 157] width 197 height 35
type input "Watch the videos of top selling products and buy instantly !"
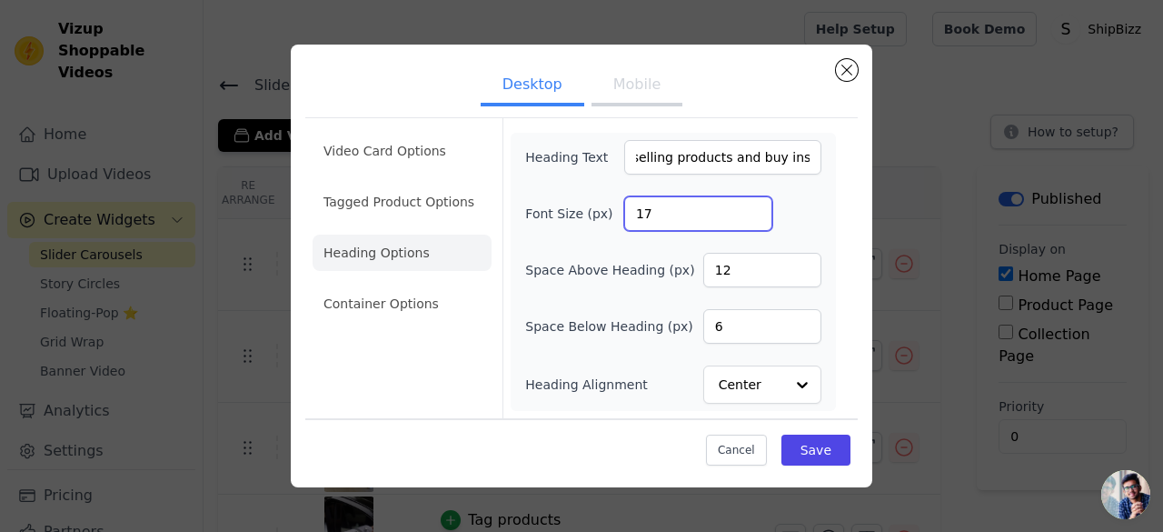
scroll to position [0, 0]
click at [753, 207] on input "17" at bounding box center [698, 213] width 148 height 35
type input "18"
click at [753, 207] on input "18" at bounding box center [698, 213] width 148 height 35
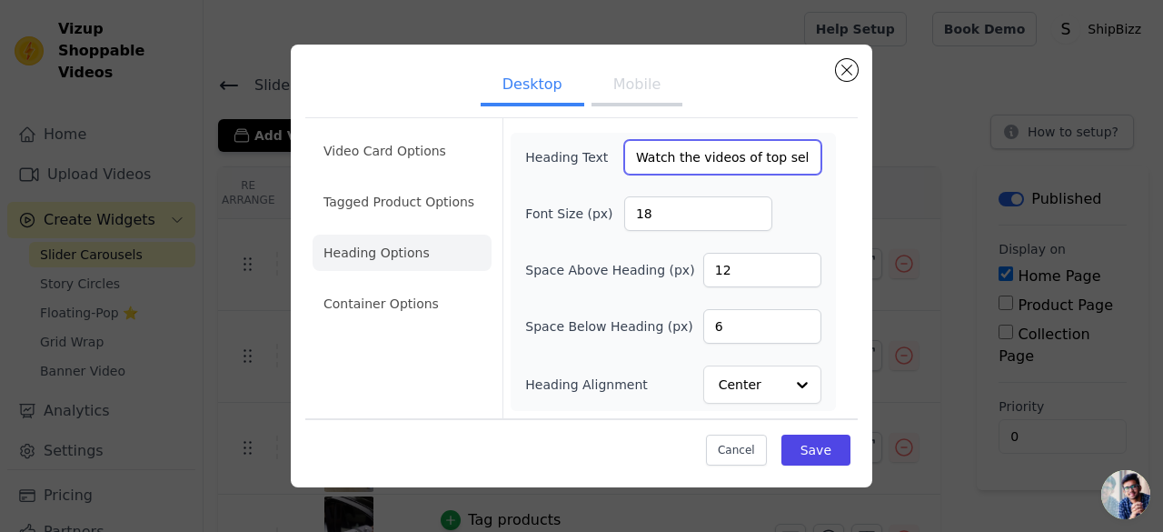
click at [693, 159] on input "Watch the videos of top selling products and buy instantly !" at bounding box center [722, 157] width 197 height 35
click at [783, 162] on input "Watch videos of top selling products and buy instantly !" at bounding box center [722, 157] width 197 height 35
type input "Watch videos of our top selling products and buy instantly !"
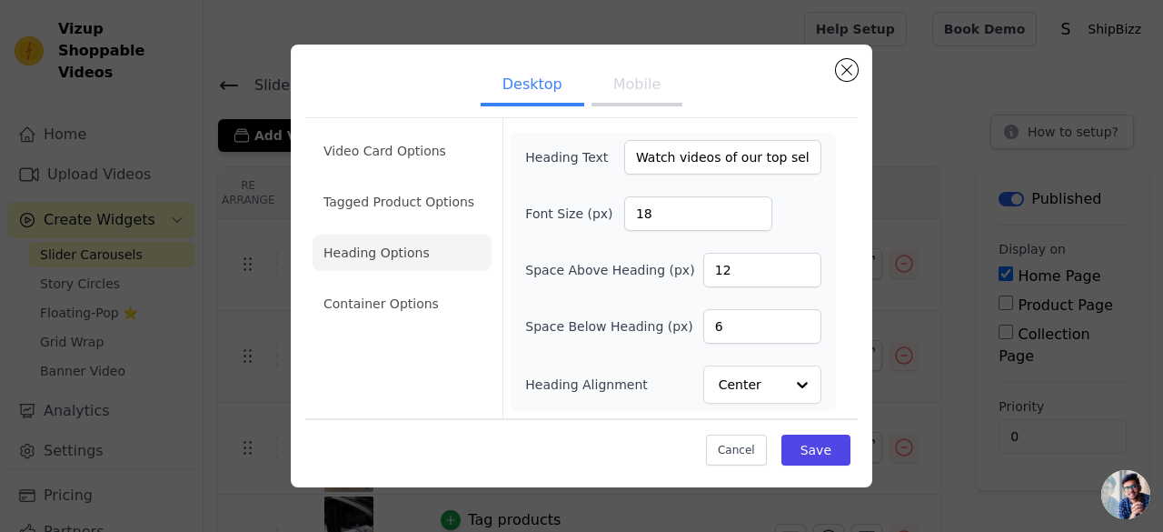
click at [809, 231] on div "Heading Text Watch videos of our top selling products and buy instantly ! Font …" at bounding box center [673, 272] width 296 height 264
click at [804, 274] on input "11" at bounding box center [762, 270] width 118 height 35
click at [804, 274] on input "10" at bounding box center [762, 270] width 118 height 35
click at [804, 274] on input "9" at bounding box center [762, 270] width 118 height 35
click at [804, 274] on input "8" at bounding box center [762, 270] width 118 height 35
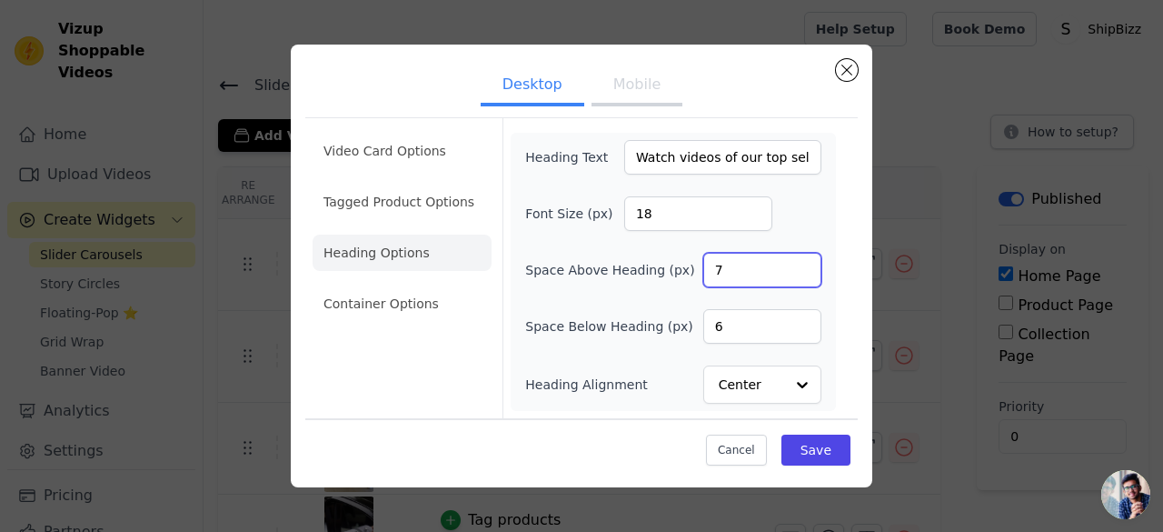
click at [804, 274] on input "7" at bounding box center [762, 270] width 118 height 35
type input "6"
click at [804, 274] on input "6" at bounding box center [762, 270] width 118 height 35
click at [363, 301] on li "Container Options" at bounding box center [402, 303] width 179 height 36
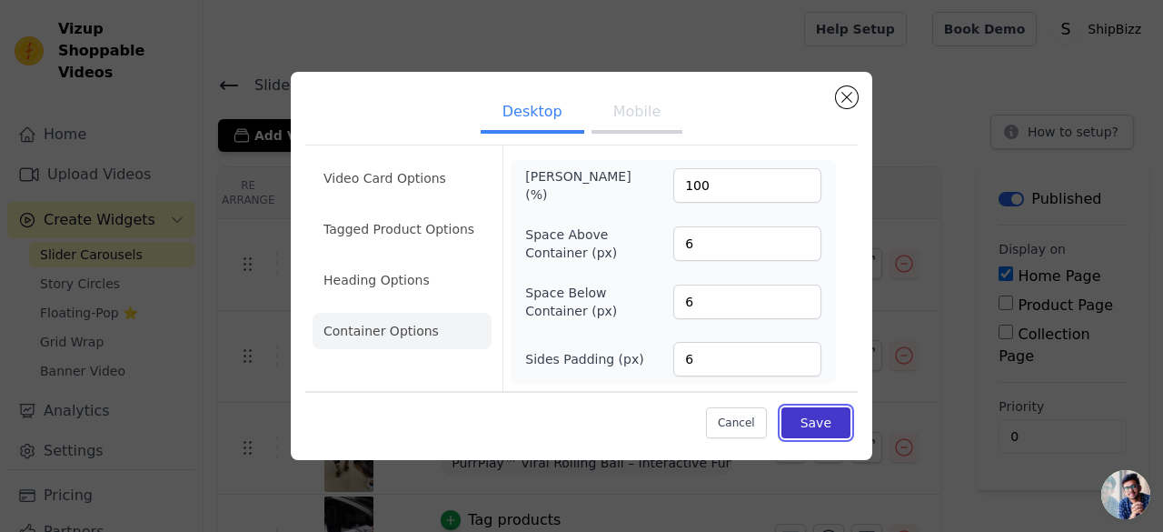
click at [827, 421] on button "Save" at bounding box center [816, 422] width 69 height 31
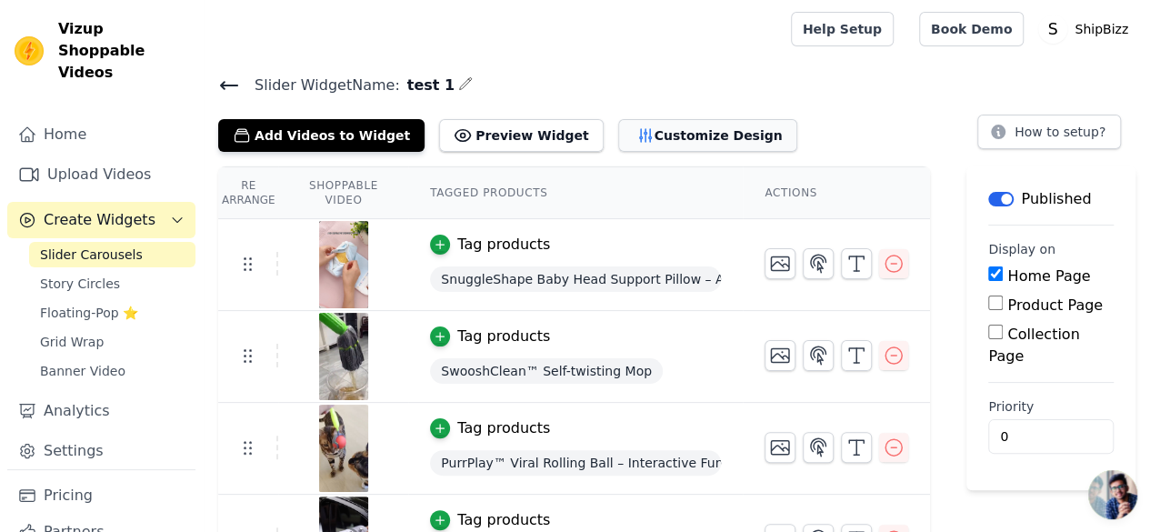
click at [710, 141] on button "Customize Design" at bounding box center [707, 135] width 179 height 33
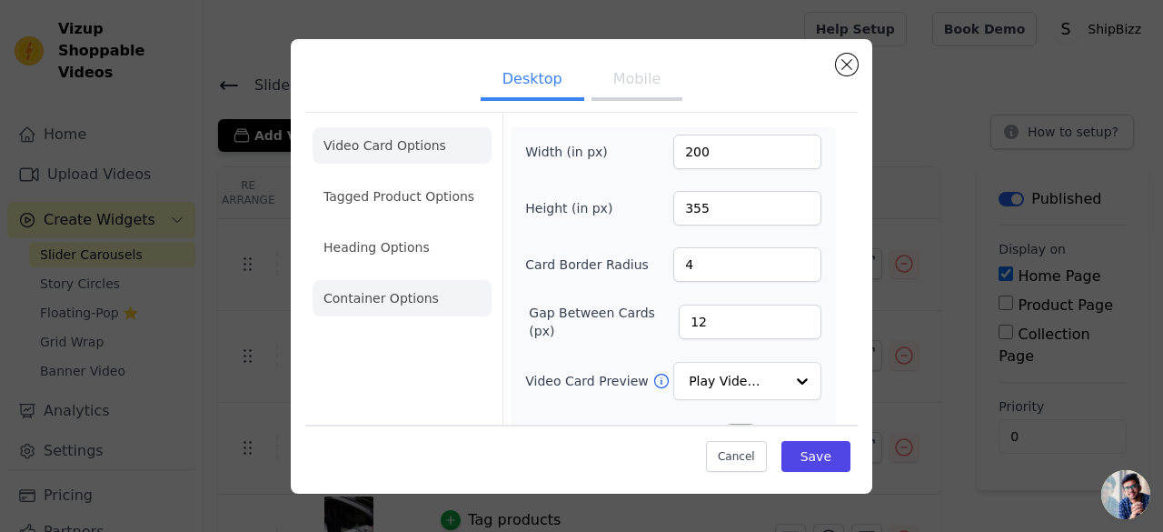
click at [392, 300] on li "Container Options" at bounding box center [402, 298] width 179 height 36
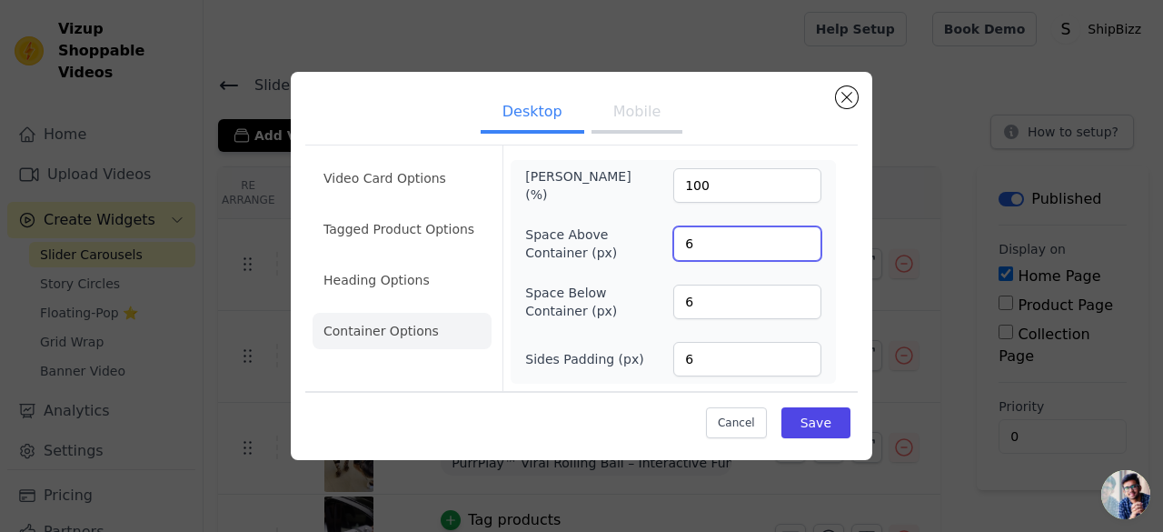
click at [705, 252] on input "6" at bounding box center [747, 243] width 148 height 35
click at [804, 241] on input "7" at bounding box center [747, 243] width 148 height 35
click at [804, 241] on input "8" at bounding box center [747, 243] width 148 height 35
click at [804, 241] on input "9" at bounding box center [747, 243] width 148 height 35
click at [804, 241] on input "10" at bounding box center [747, 243] width 148 height 35
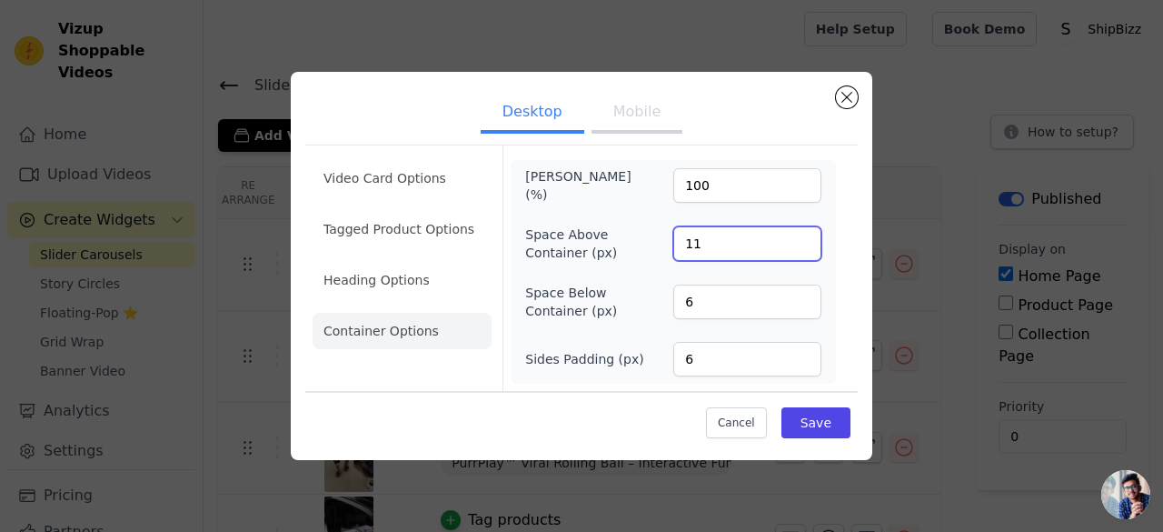
click at [804, 241] on input "11" at bounding box center [747, 243] width 148 height 35
type input "12"
click at [804, 241] on input "12" at bounding box center [747, 243] width 148 height 35
click at [800, 418] on button "Save" at bounding box center [816, 422] width 69 height 31
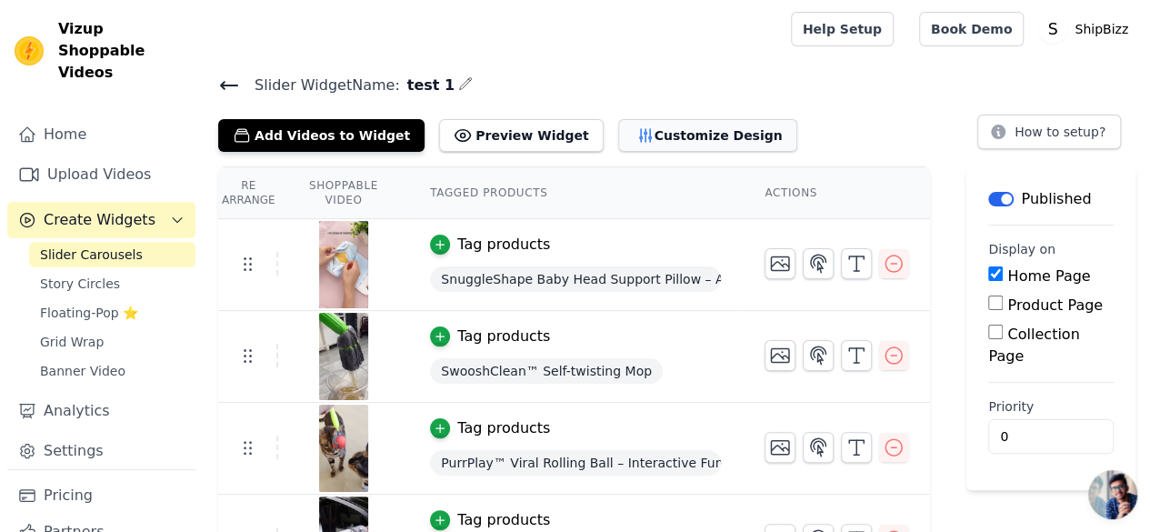
click at [698, 134] on button "Customize Design" at bounding box center [707, 135] width 179 height 33
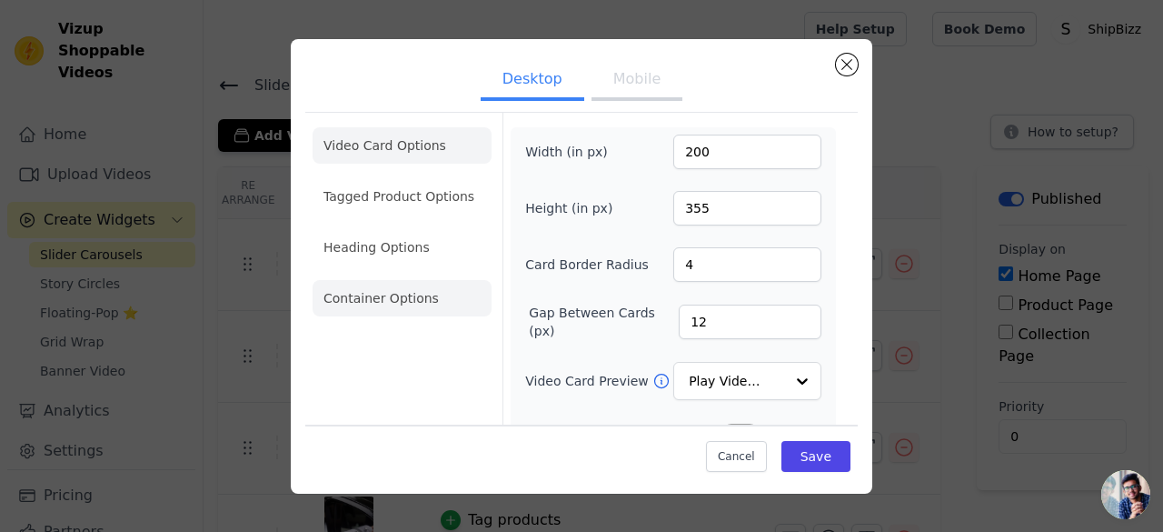
click at [418, 307] on li "Container Options" at bounding box center [402, 298] width 179 height 36
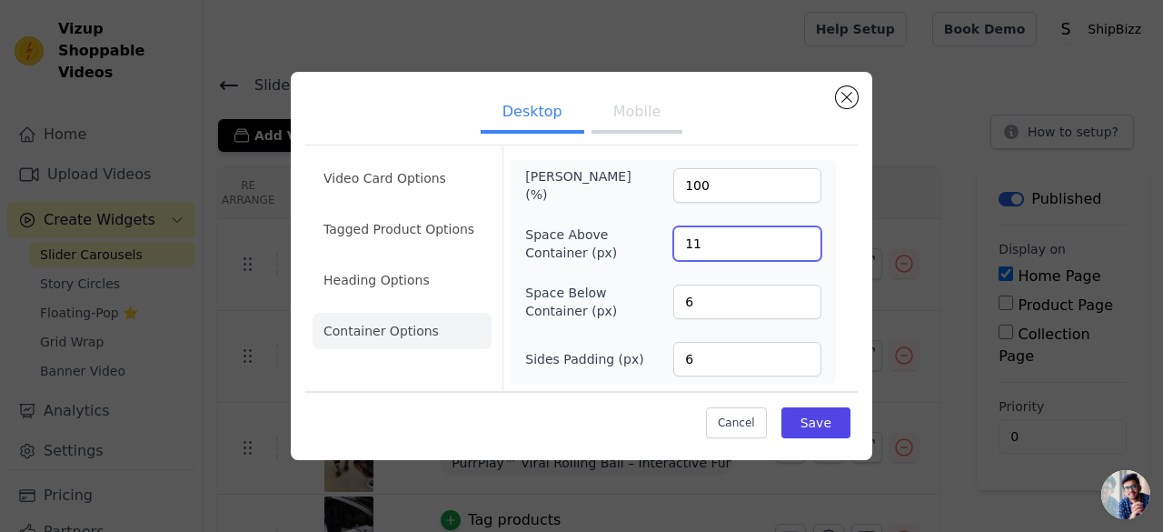
click at [801, 248] on input "11" at bounding box center [747, 243] width 148 height 35
click at [801, 248] on input "10" at bounding box center [747, 243] width 148 height 35
click at [801, 248] on input "9" at bounding box center [747, 243] width 148 height 35
click at [801, 248] on input "8" at bounding box center [747, 243] width 148 height 35
click at [801, 248] on input "7" at bounding box center [747, 243] width 148 height 35
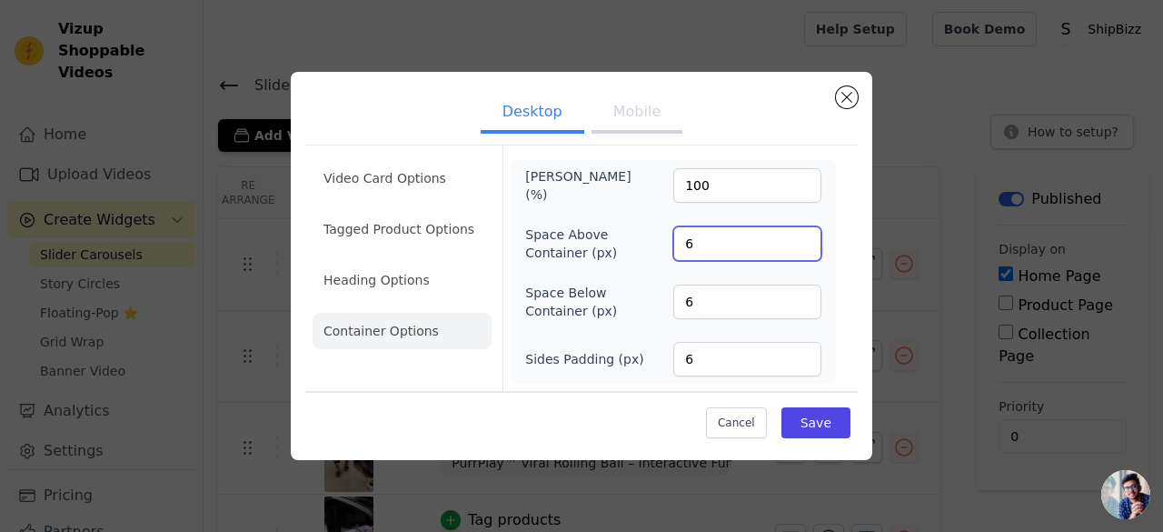
click at [801, 248] on input "6" at bounding box center [747, 243] width 148 height 35
click at [805, 237] on input "7" at bounding box center [747, 243] width 148 height 35
type input "8"
click at [805, 237] on input "8" at bounding box center [747, 243] width 148 height 35
click at [367, 284] on li "Heading Options" at bounding box center [402, 280] width 179 height 36
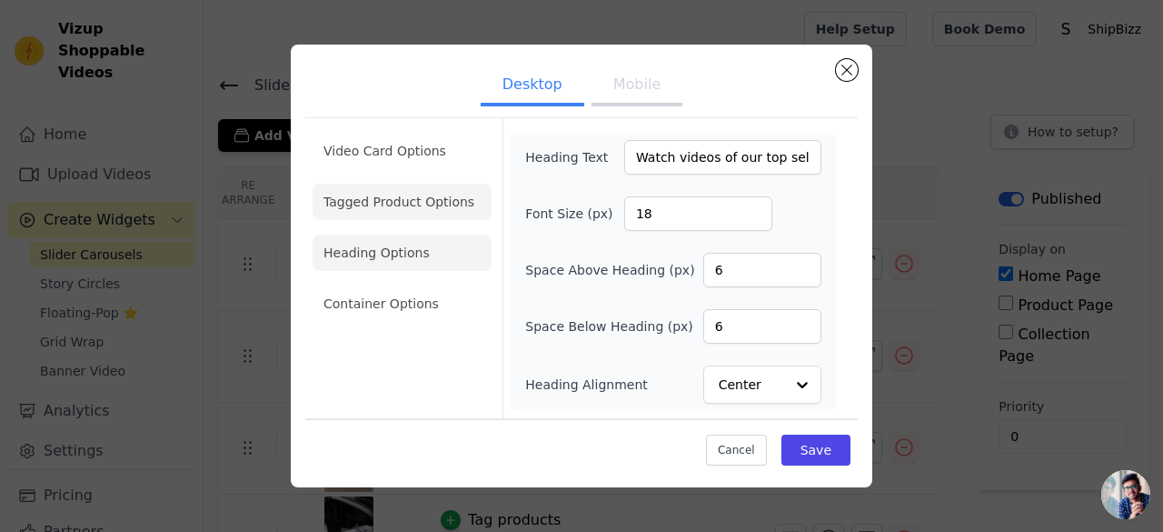
click at [393, 285] on li "Tagged Product Options" at bounding box center [402, 303] width 179 height 36
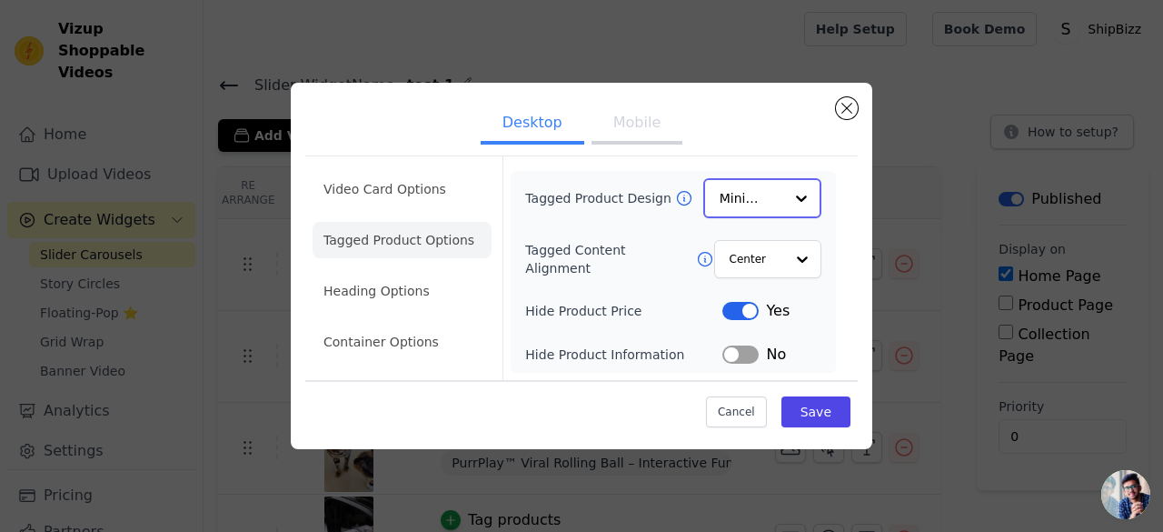
click at [762, 183] on input "Tagged Product Design" at bounding box center [752, 198] width 64 height 36
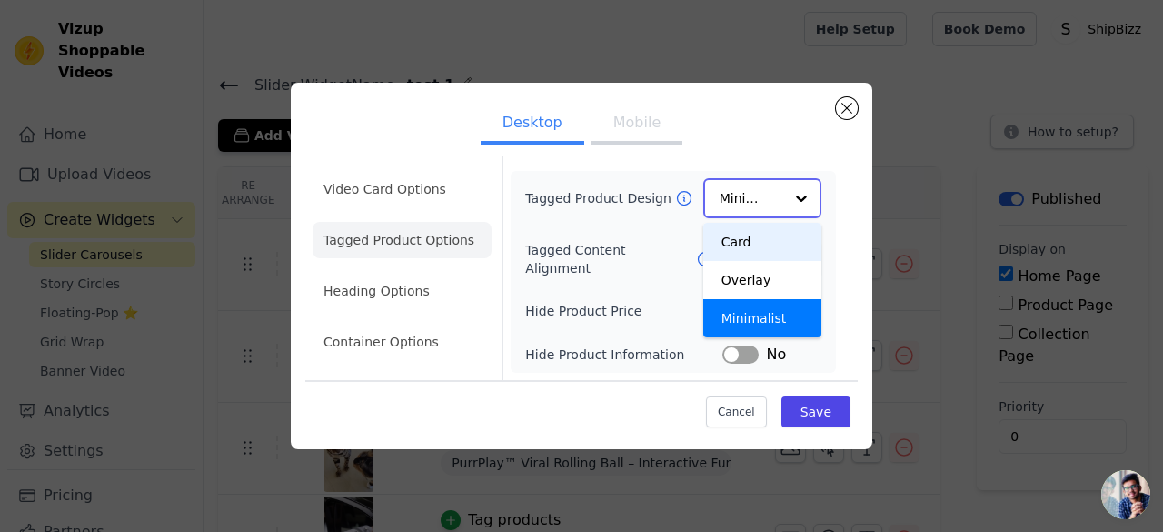
click at [740, 243] on div "Card" at bounding box center [762, 242] width 118 height 38
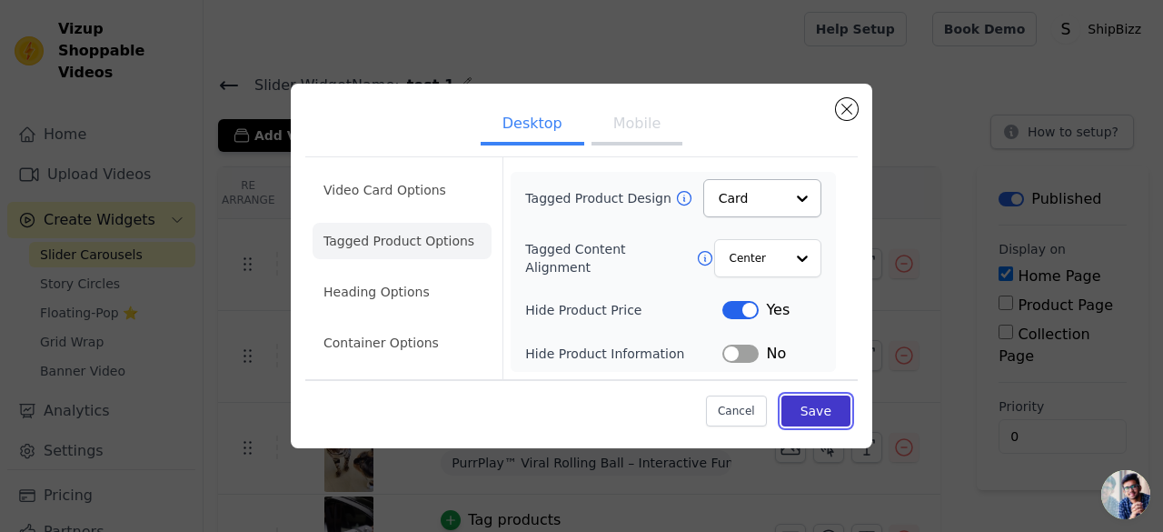
click at [821, 413] on button "Save" at bounding box center [816, 410] width 69 height 31
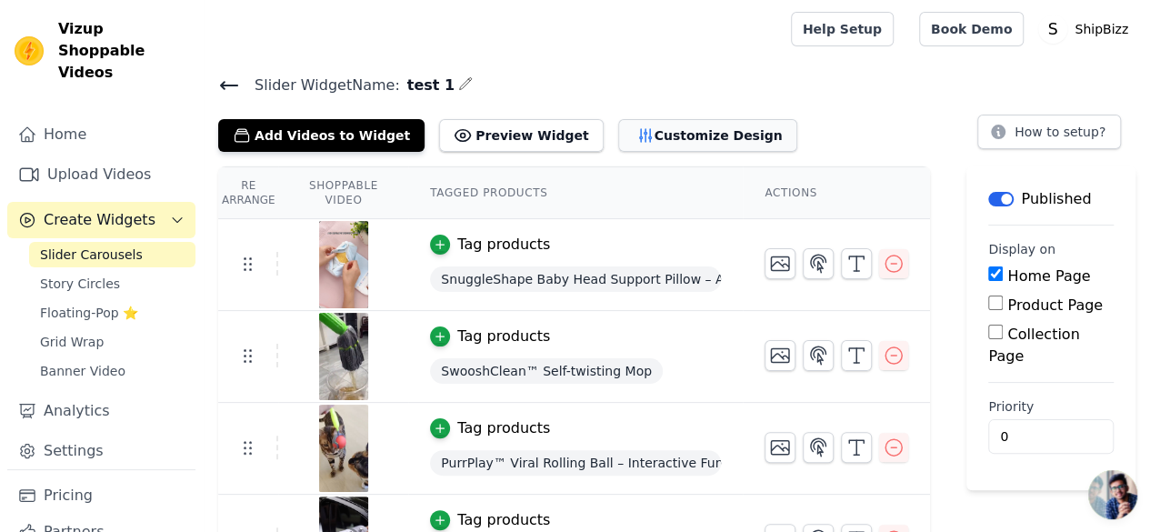
click at [631, 130] on button "Customize Design" at bounding box center [707, 135] width 179 height 33
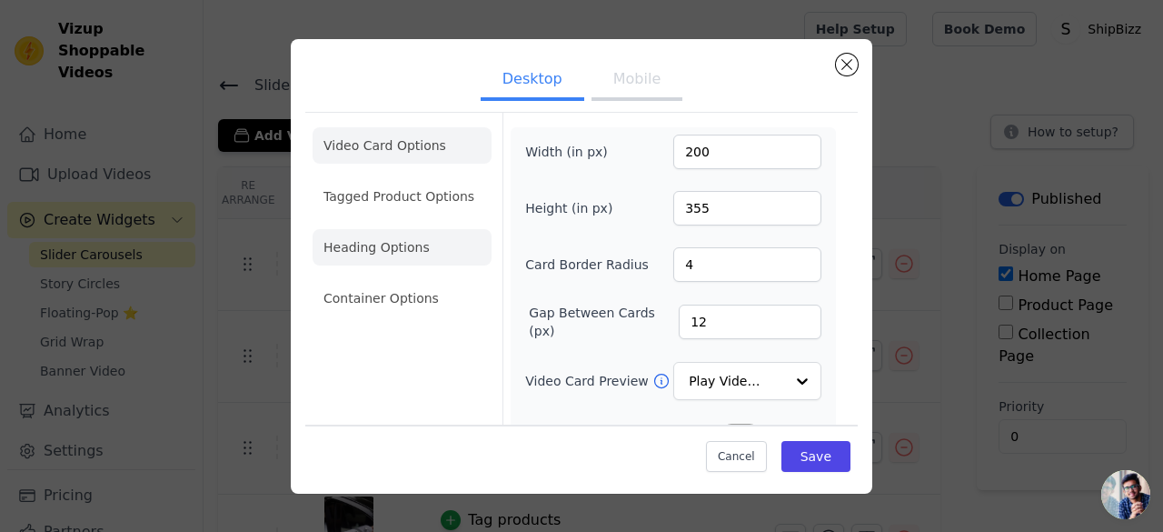
click at [388, 249] on li "Heading Options" at bounding box center [402, 247] width 179 height 36
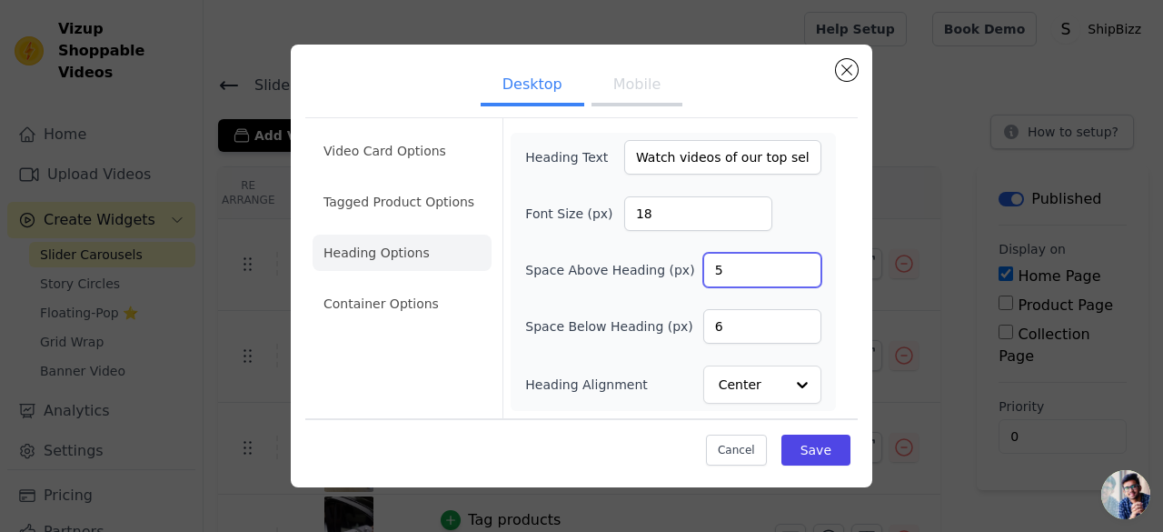
click at [801, 274] on input "5" at bounding box center [762, 270] width 118 height 35
click at [801, 274] on input "4" at bounding box center [762, 270] width 118 height 35
click at [801, 274] on input "3" at bounding box center [762, 270] width 118 height 35
click at [801, 274] on input "2" at bounding box center [762, 270] width 118 height 35
click at [801, 274] on input "1" at bounding box center [762, 270] width 118 height 35
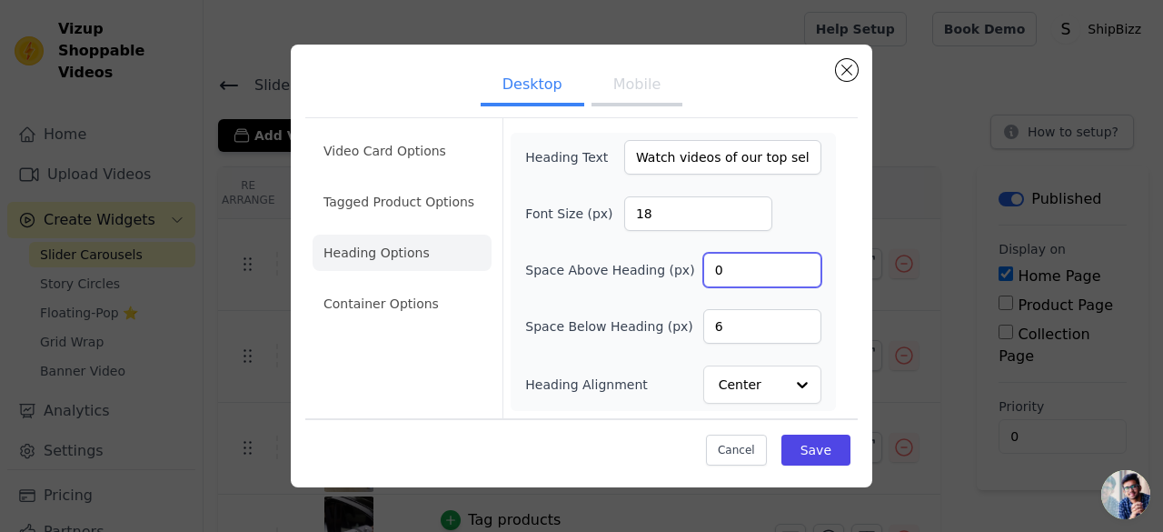
type input "0"
click at [801, 274] on input "0" at bounding box center [762, 270] width 118 height 35
click at [801, 317] on input "7" at bounding box center [762, 326] width 118 height 35
click at [801, 317] on input "8" at bounding box center [762, 326] width 118 height 35
click at [801, 317] on input "9" at bounding box center [762, 326] width 118 height 35
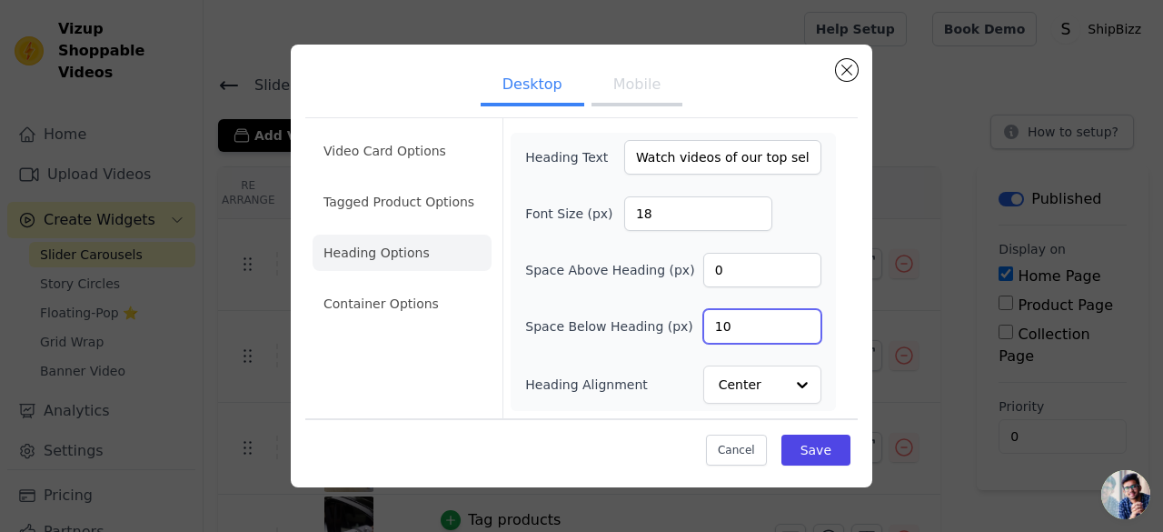
type input "10"
click at [801, 317] on input "10" at bounding box center [762, 326] width 118 height 35
click at [812, 445] on button "Save" at bounding box center [816, 449] width 69 height 31
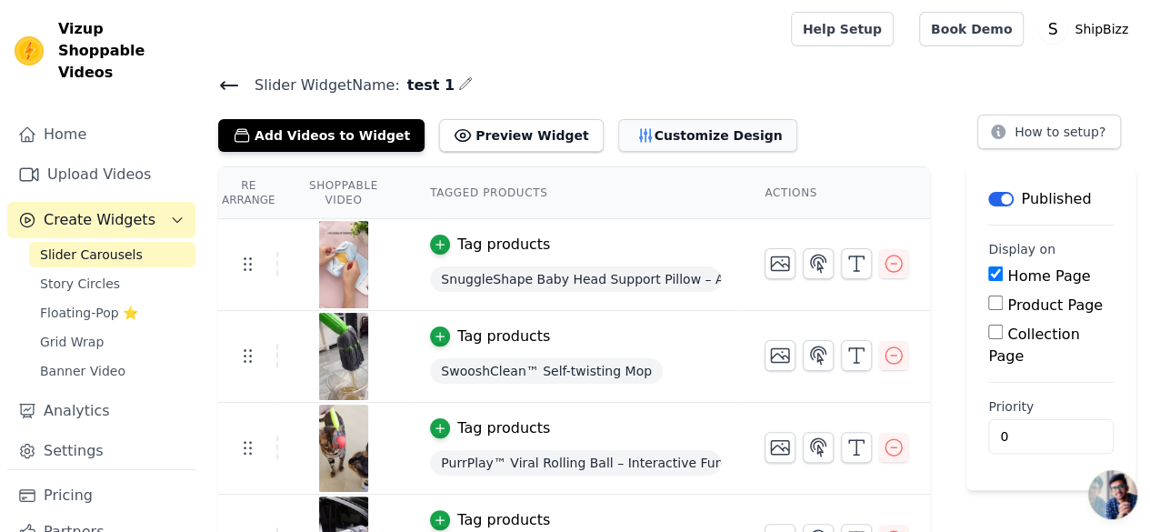
click at [670, 144] on button "Customize Design" at bounding box center [707, 135] width 179 height 33
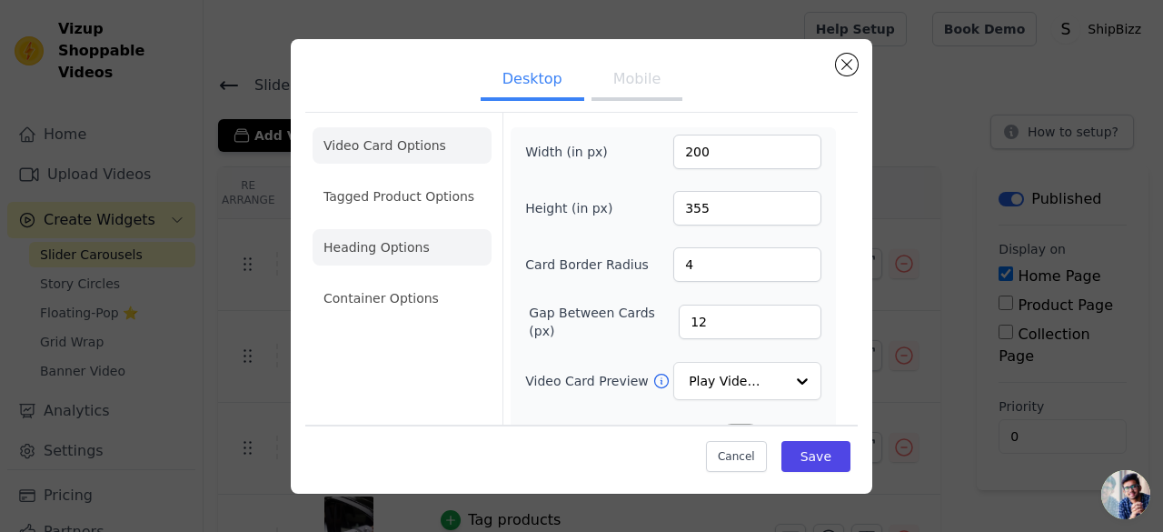
click at [380, 263] on li "Heading Options" at bounding box center [402, 247] width 179 height 36
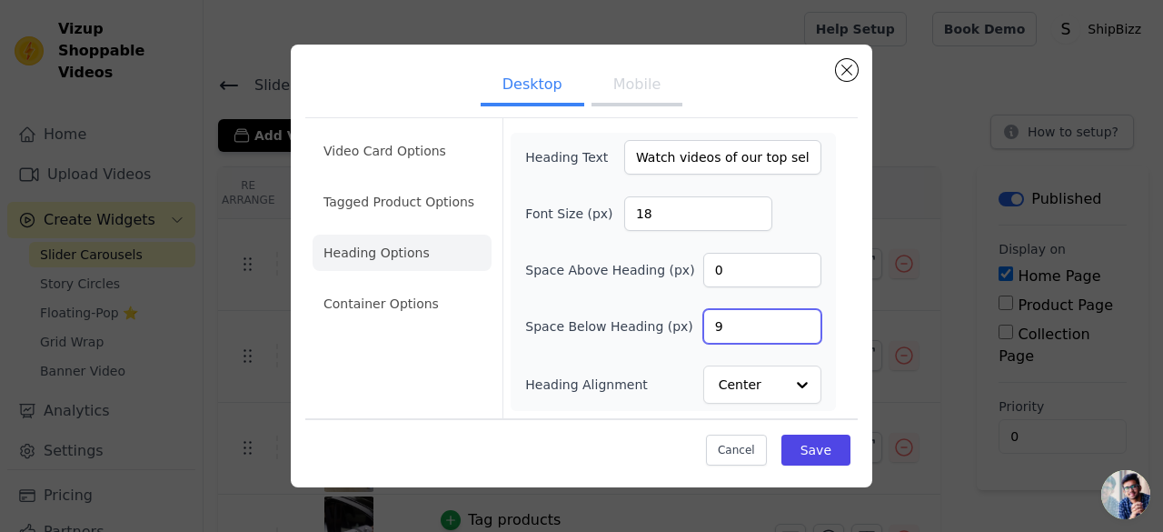
click at [805, 330] on input "9" at bounding box center [762, 326] width 118 height 35
click at [805, 330] on input "8" at bounding box center [762, 326] width 118 height 35
click at [805, 330] on input "7" at bounding box center [762, 326] width 118 height 35
click at [805, 330] on input "6" at bounding box center [762, 326] width 118 height 35
click at [803, 319] on input "7" at bounding box center [762, 326] width 118 height 35
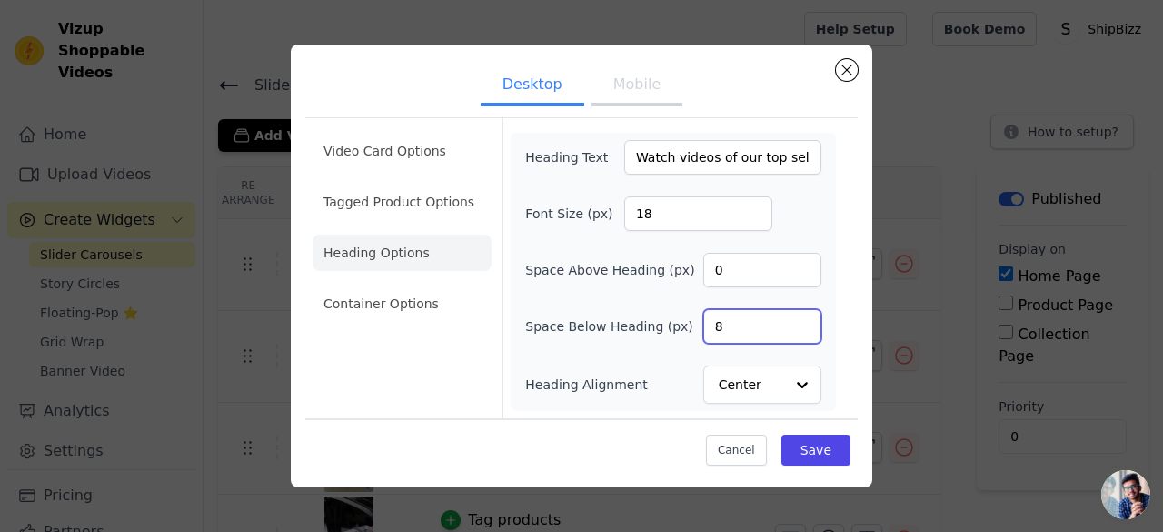
click at [803, 319] on input "8" at bounding box center [762, 326] width 118 height 35
click at [803, 319] on input "9" at bounding box center [762, 326] width 118 height 35
click at [803, 319] on input "10" at bounding box center [762, 326] width 118 height 35
click at [803, 319] on input "11" at bounding box center [762, 326] width 118 height 35
click at [803, 319] on input "12" at bounding box center [762, 326] width 118 height 35
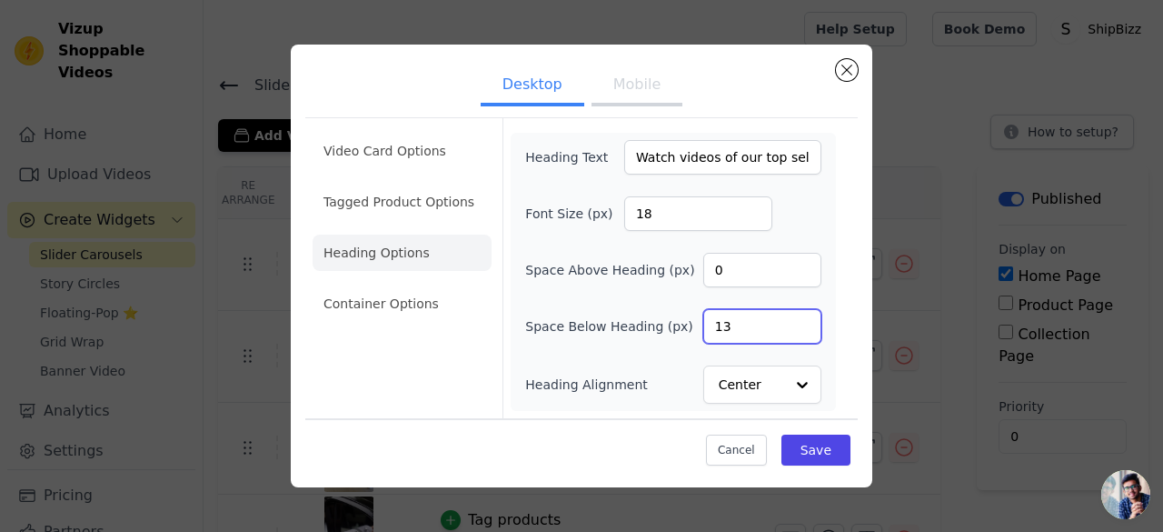
click at [803, 319] on input "13" at bounding box center [762, 326] width 118 height 35
type input "14"
click at [803, 319] on input "14" at bounding box center [762, 326] width 118 height 35
click at [809, 438] on button "Save" at bounding box center [816, 449] width 69 height 31
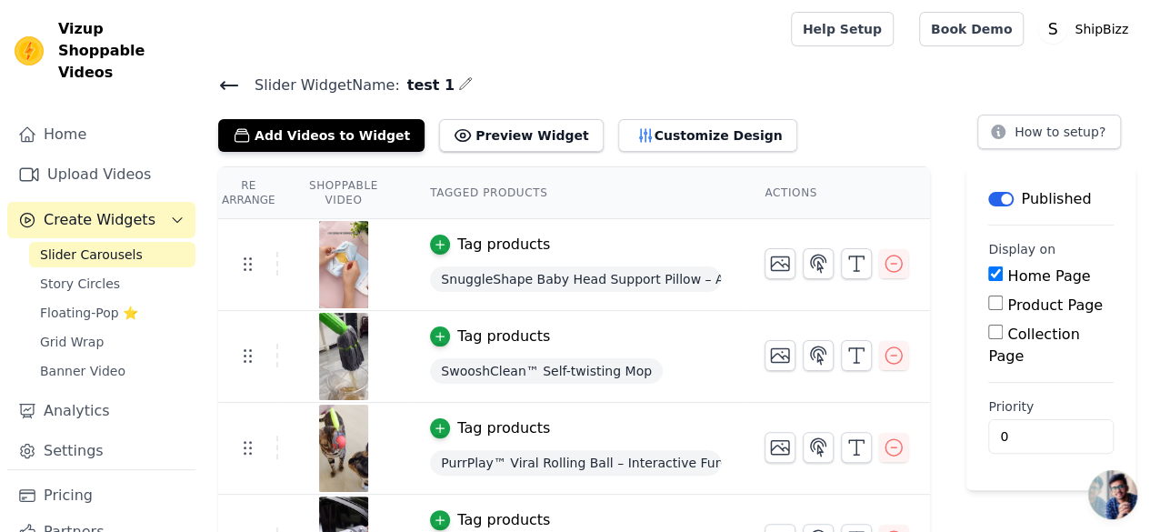
click at [628, 116] on div "Add Videos to Widget Preview Widget Customize Design" at bounding box center [514, 132] width 593 height 40
click at [660, 134] on button "Customize Design" at bounding box center [707, 135] width 179 height 33
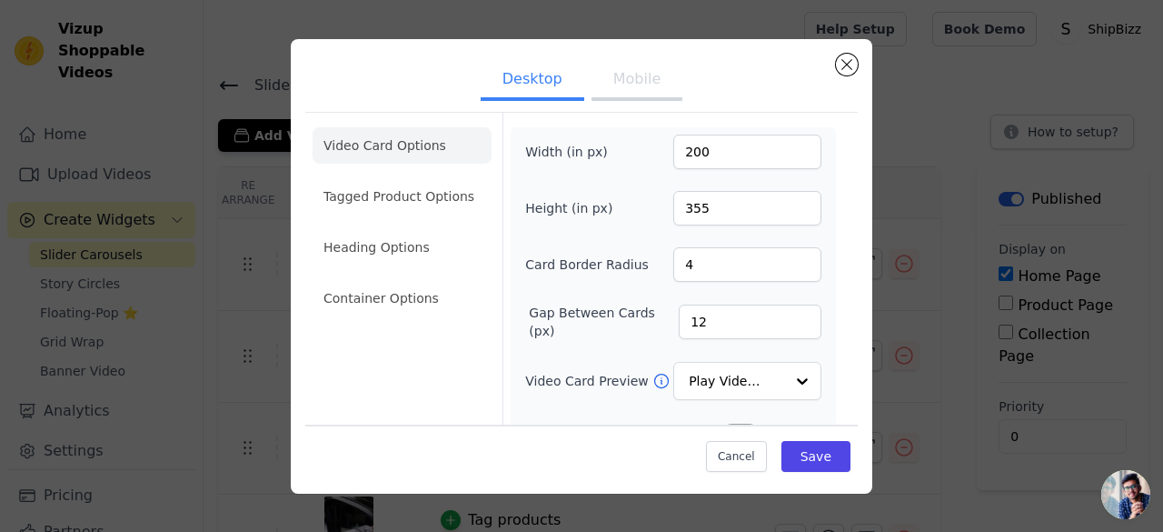
click at [632, 73] on button "Mobile" at bounding box center [637, 81] width 91 height 40
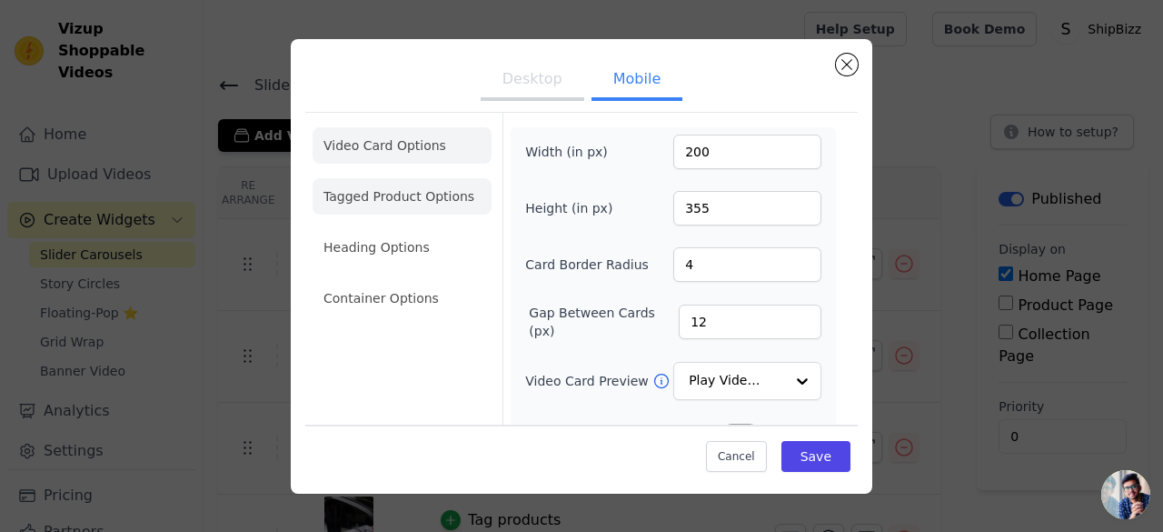
click at [398, 280] on li "Tagged Product Options" at bounding box center [402, 298] width 179 height 36
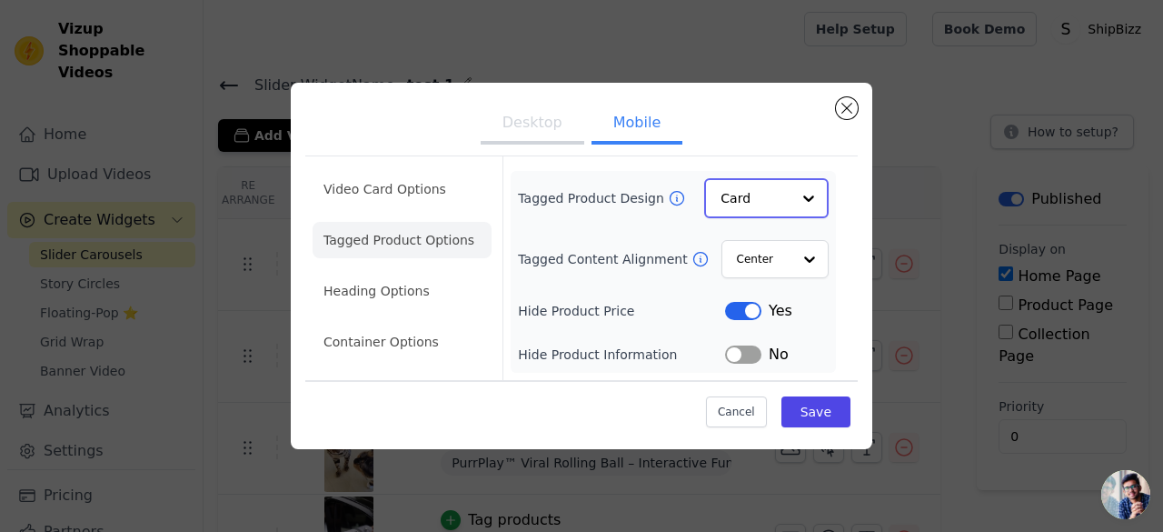
click at [736, 198] on input "Tagged Product Design" at bounding box center [756, 198] width 70 height 36
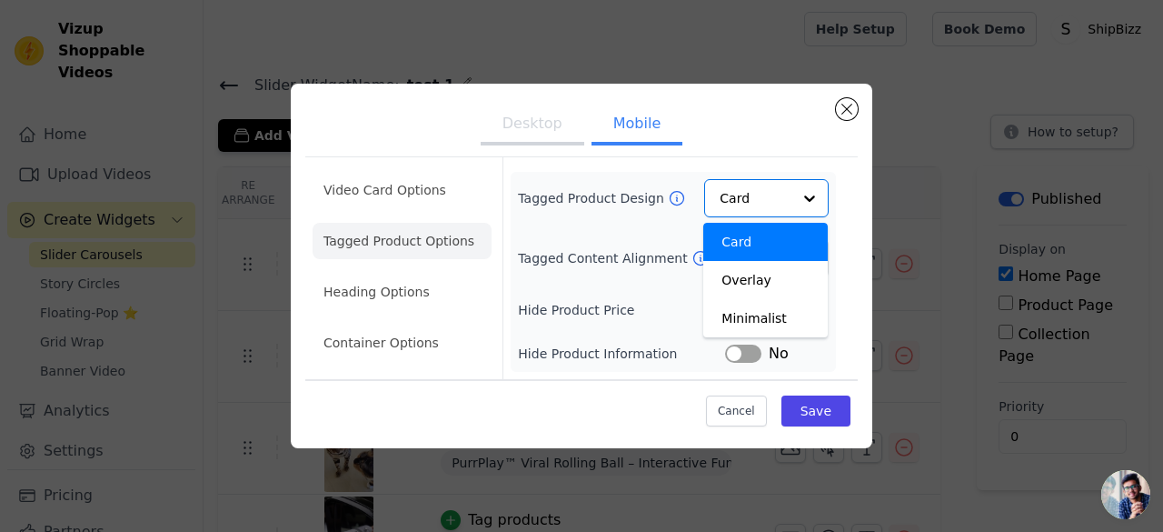
click at [862, 219] on div "Desktop Mobile Video Card Options Tagged Product Options Heading Options Contai…" at bounding box center [582, 266] width 582 height 364
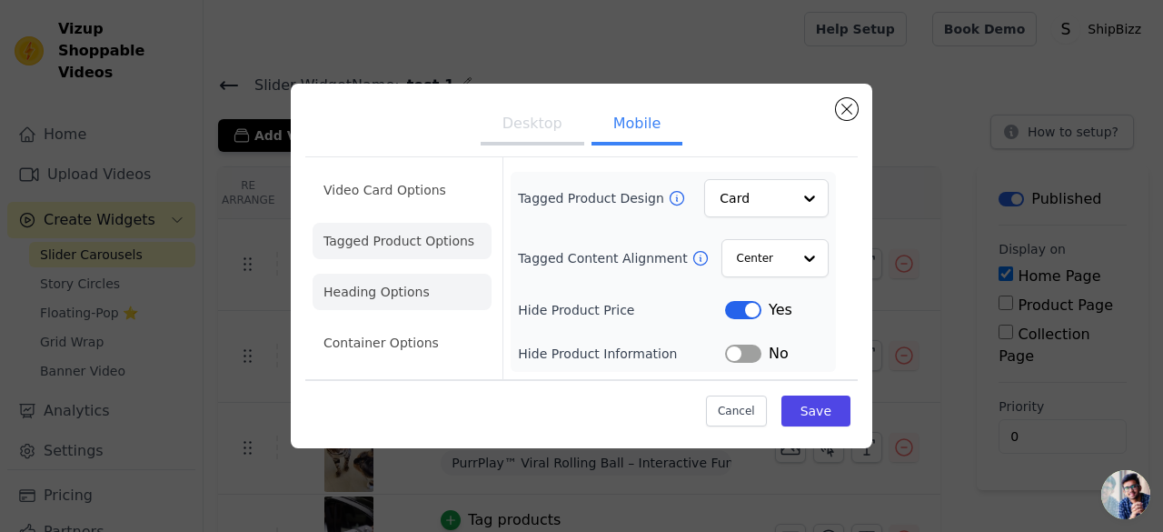
click at [371, 290] on li "Heading Options" at bounding box center [402, 292] width 179 height 36
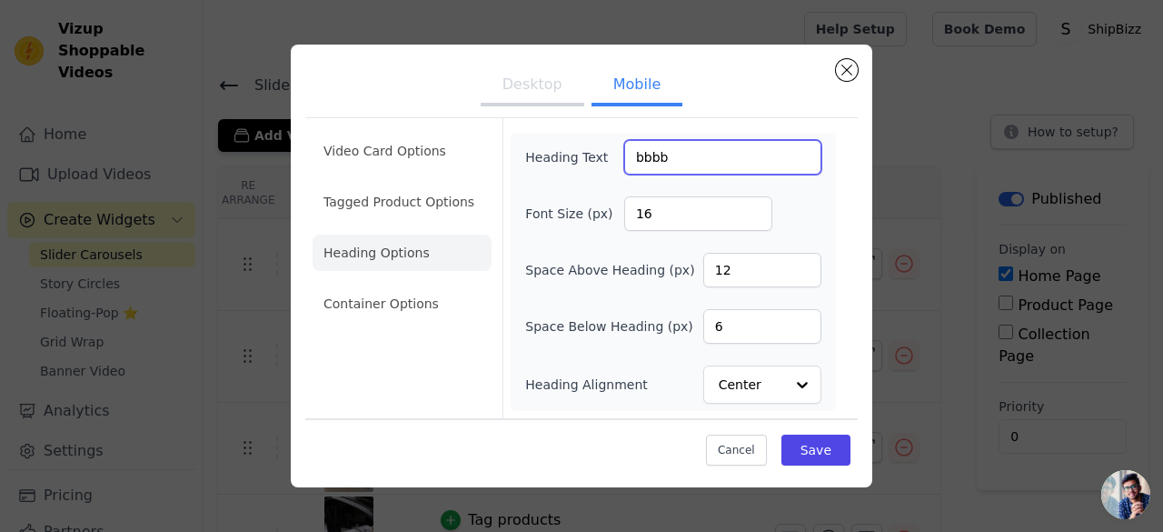
click at [658, 164] on input "bbbb" at bounding box center [722, 157] width 197 height 35
click at [533, 83] on button "Desktop" at bounding box center [533, 86] width 104 height 40
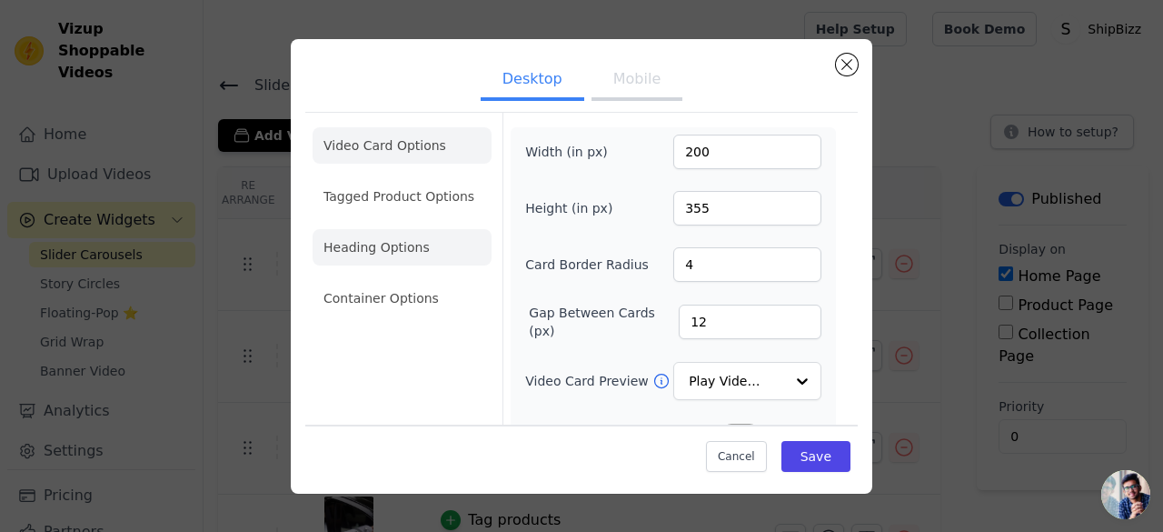
click at [396, 246] on li "Heading Options" at bounding box center [402, 247] width 179 height 36
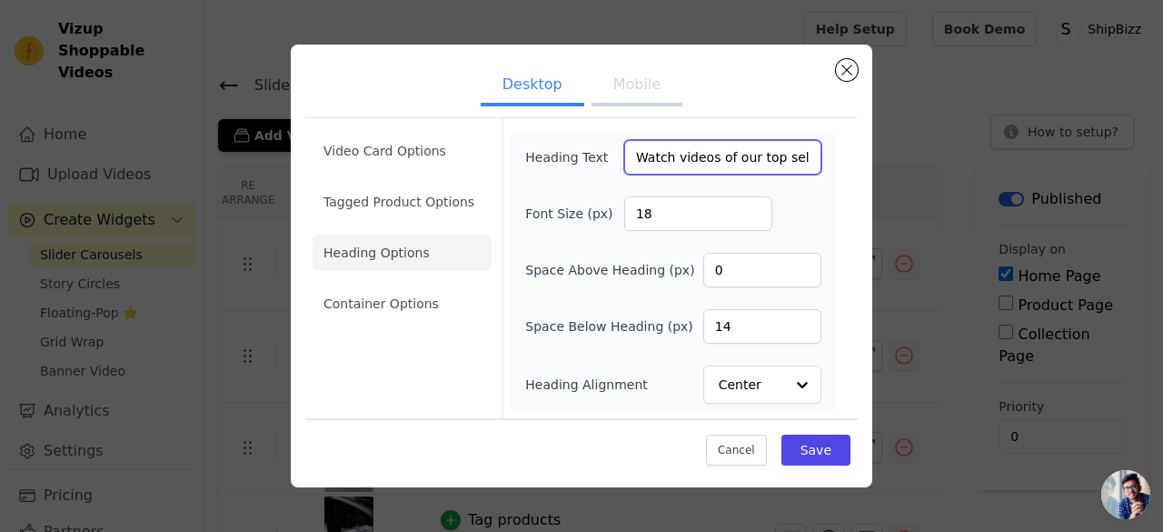
click at [674, 164] on input "Watch videos of our top selling products and buy instantly !" at bounding box center [722, 157] width 197 height 35
click at [647, 74] on button "Mobile" at bounding box center [637, 86] width 91 height 40
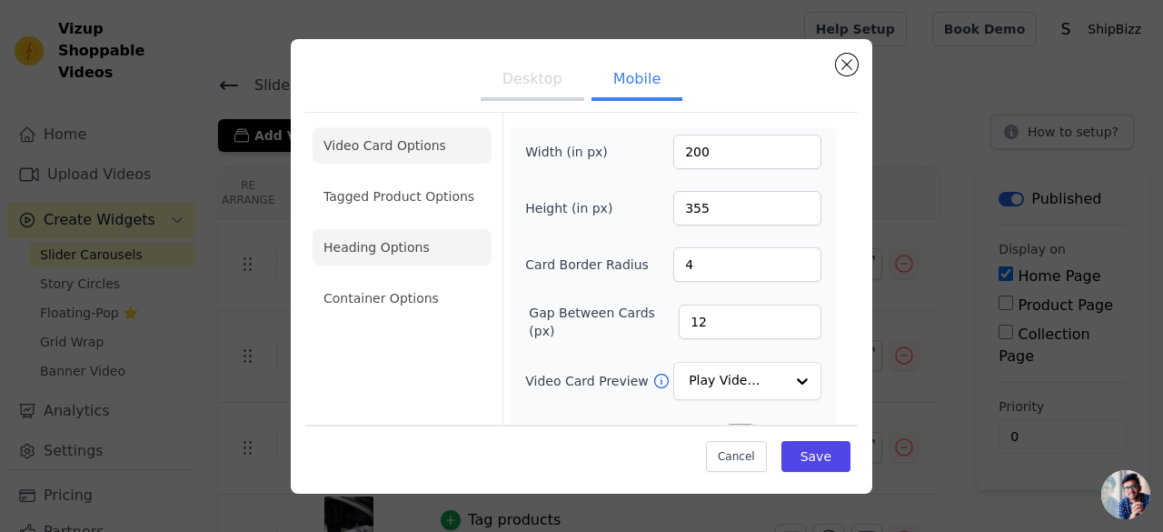
click at [422, 242] on li "Heading Options" at bounding box center [402, 247] width 179 height 36
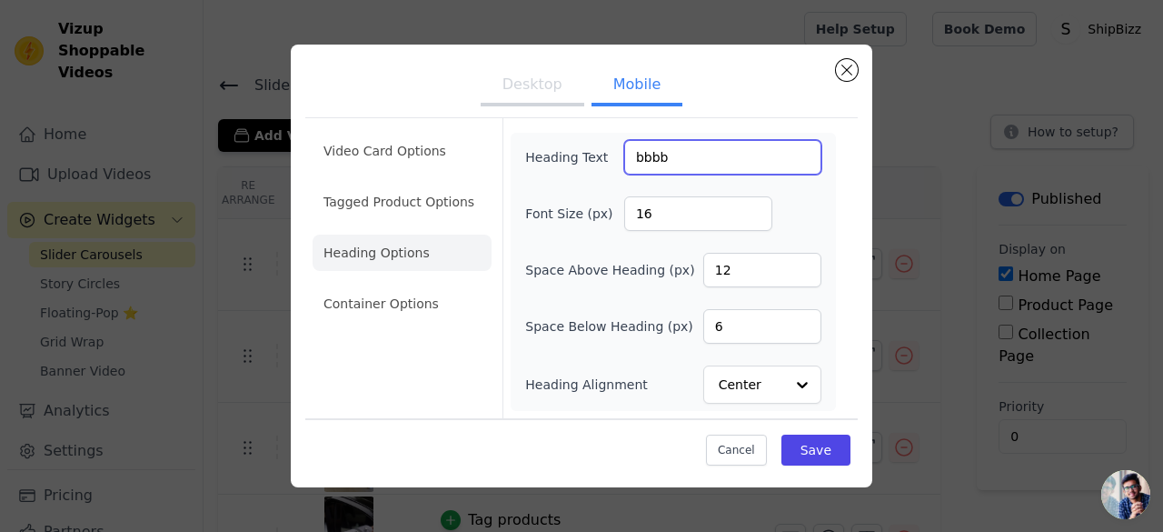
click at [642, 149] on input "bbbb" at bounding box center [722, 157] width 197 height 35
paste input "Watch videos of our top selling products and buy instantly !"
type input "Watch videos of our top selling products and buy instantly !"
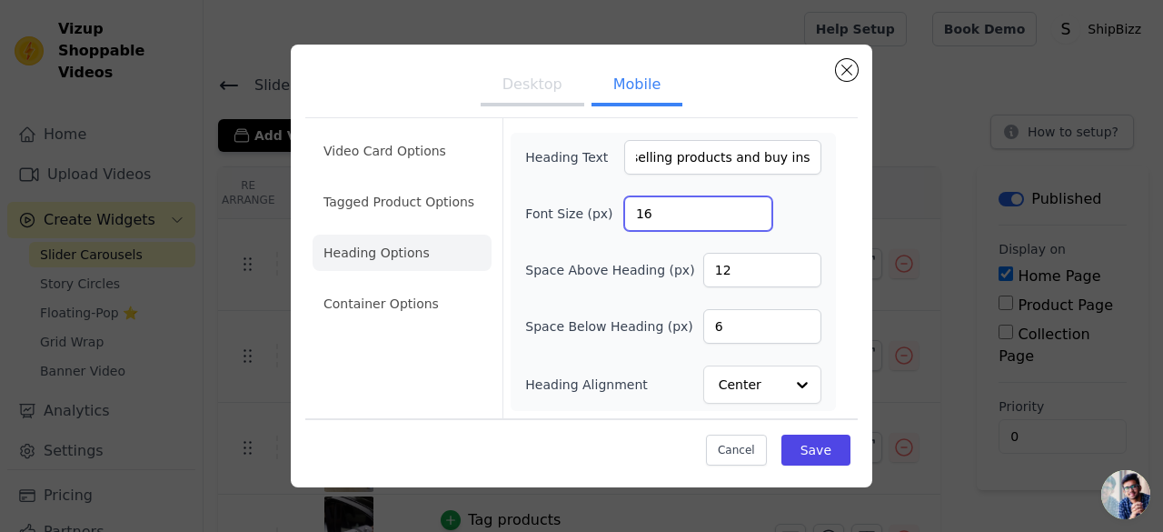
scroll to position [0, 0]
click at [654, 217] on input "16" at bounding box center [698, 213] width 148 height 35
type input "18"
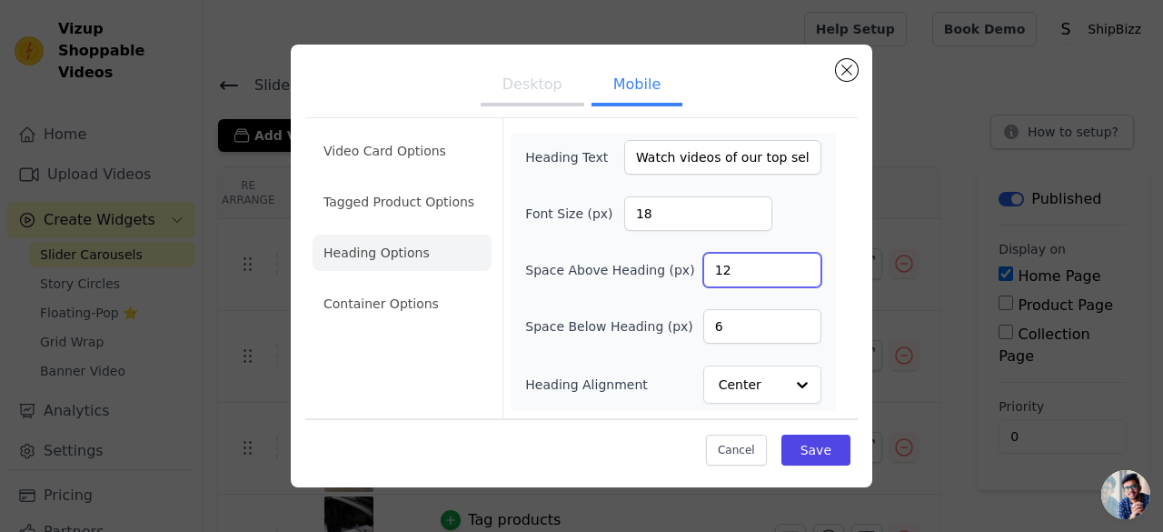
drag, startPoint x: 738, startPoint y: 277, endPoint x: 691, endPoint y: 274, distance: 47.4
click at [691, 274] on div "Space Above Heading (px) 12" at bounding box center [673, 270] width 296 height 35
type input "0"
click at [725, 330] on input "6" at bounding box center [762, 326] width 118 height 35
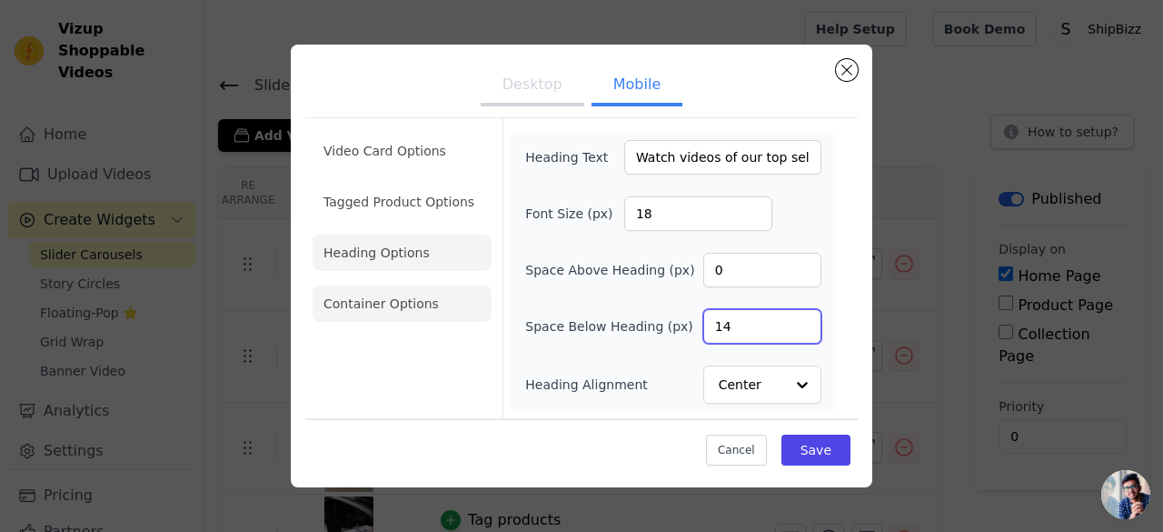
type input "14"
click at [383, 299] on li "Container Options" at bounding box center [402, 303] width 179 height 36
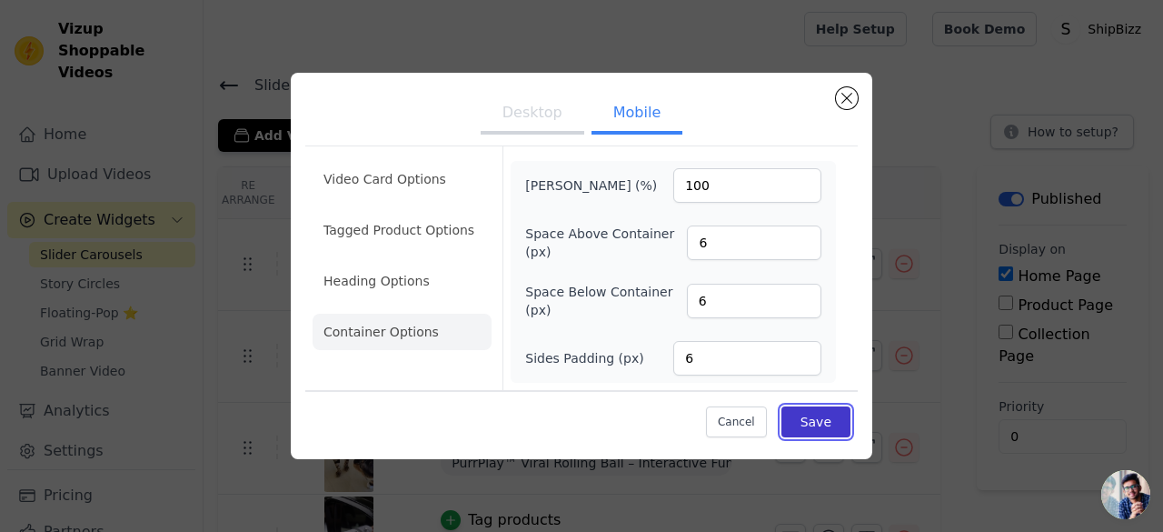
click at [812, 428] on button "Save" at bounding box center [816, 421] width 69 height 31
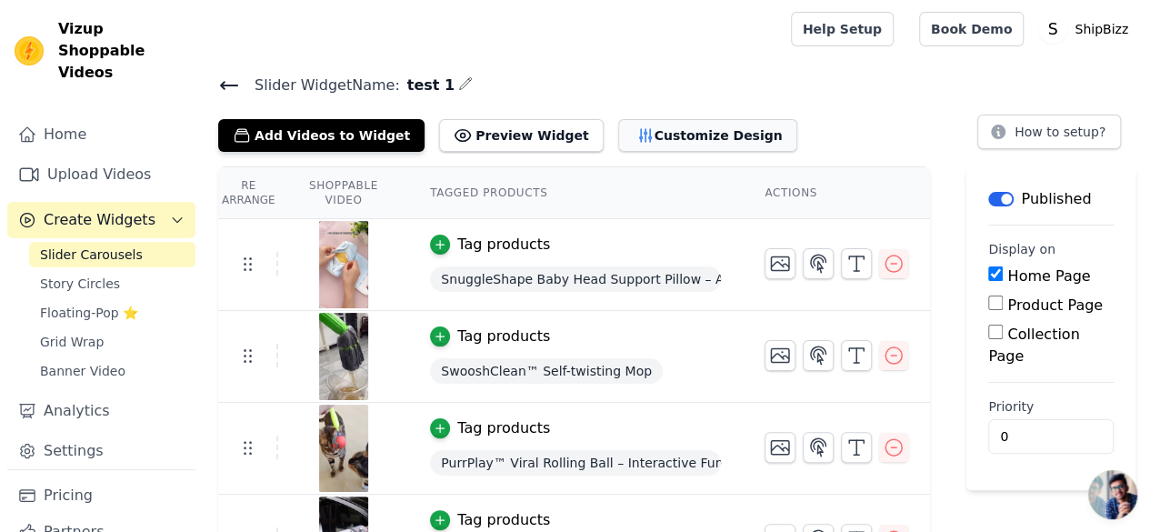
click at [669, 121] on button "Customize Design" at bounding box center [707, 135] width 179 height 33
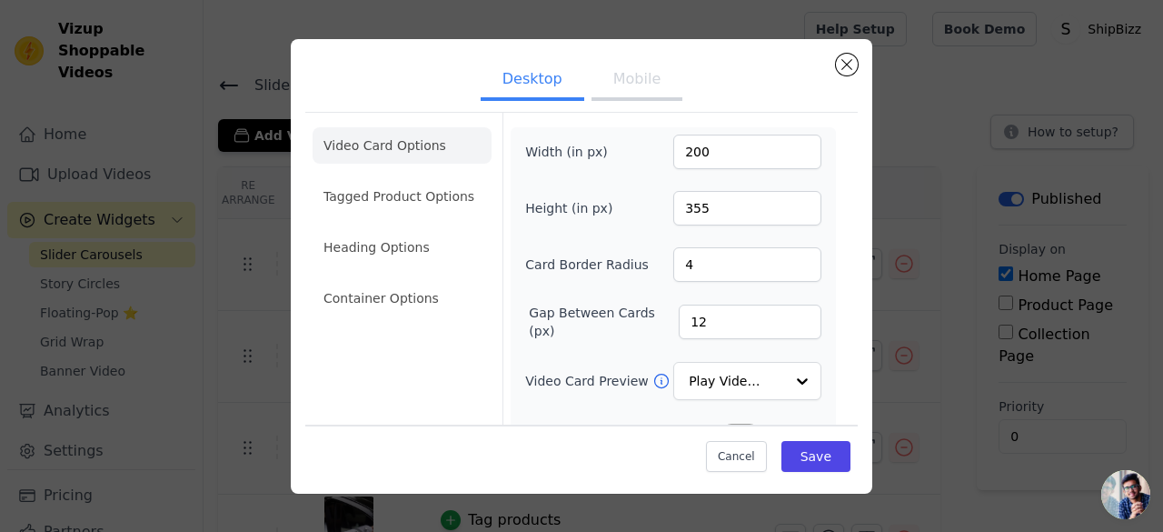
click at [632, 90] on button "Mobile" at bounding box center [637, 81] width 91 height 40
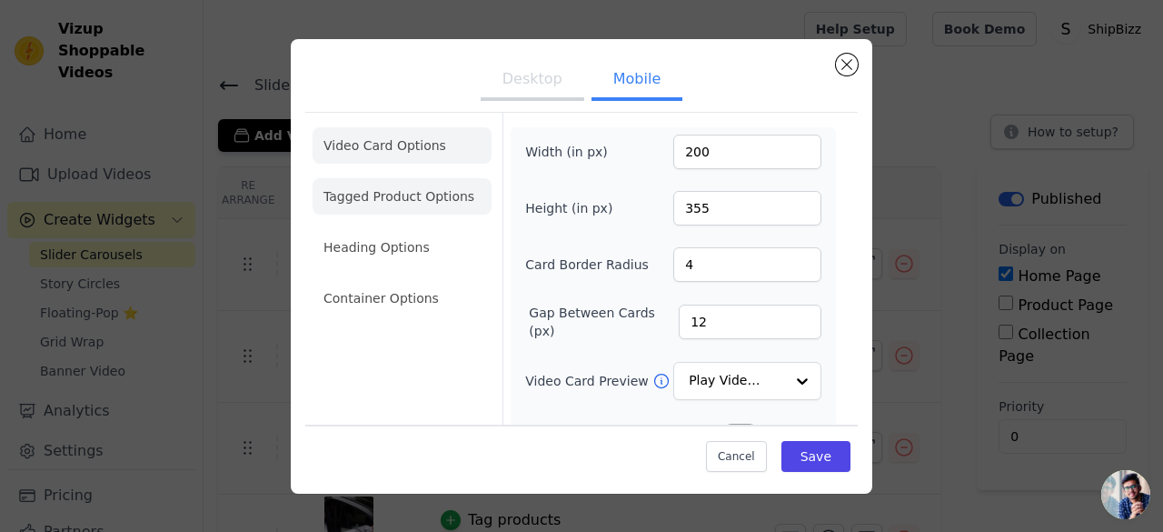
click at [420, 280] on li "Tagged Product Options" at bounding box center [402, 298] width 179 height 36
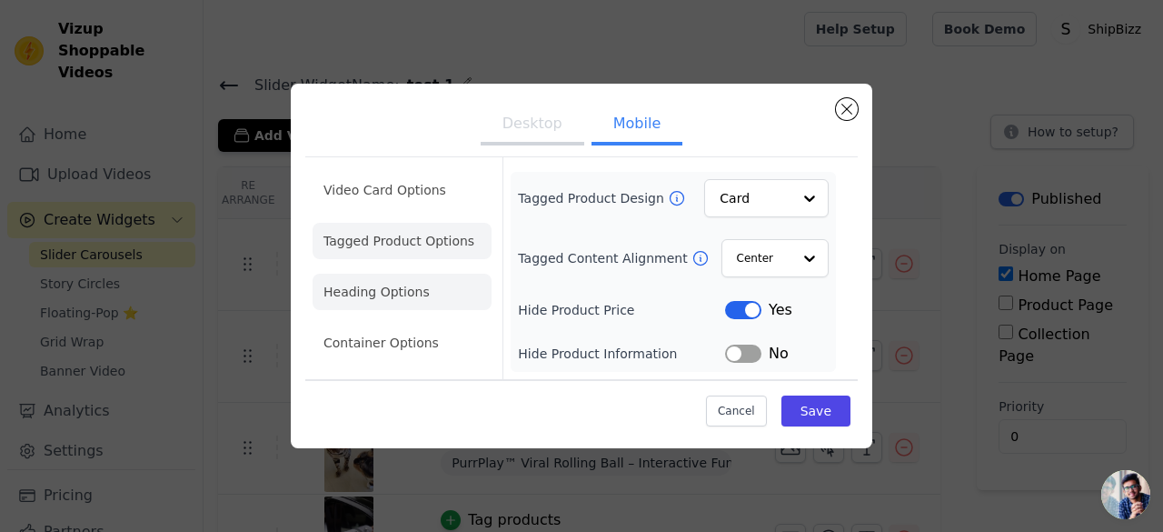
click at [365, 285] on li "Heading Options" at bounding box center [402, 292] width 179 height 36
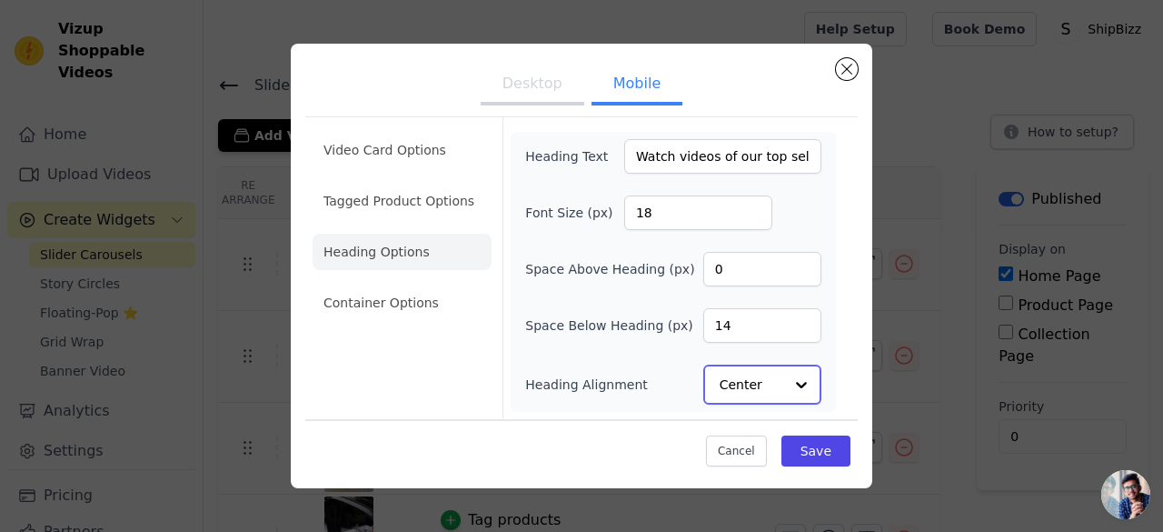
click at [731, 385] on input "Heading Alignment" at bounding box center [752, 384] width 64 height 36
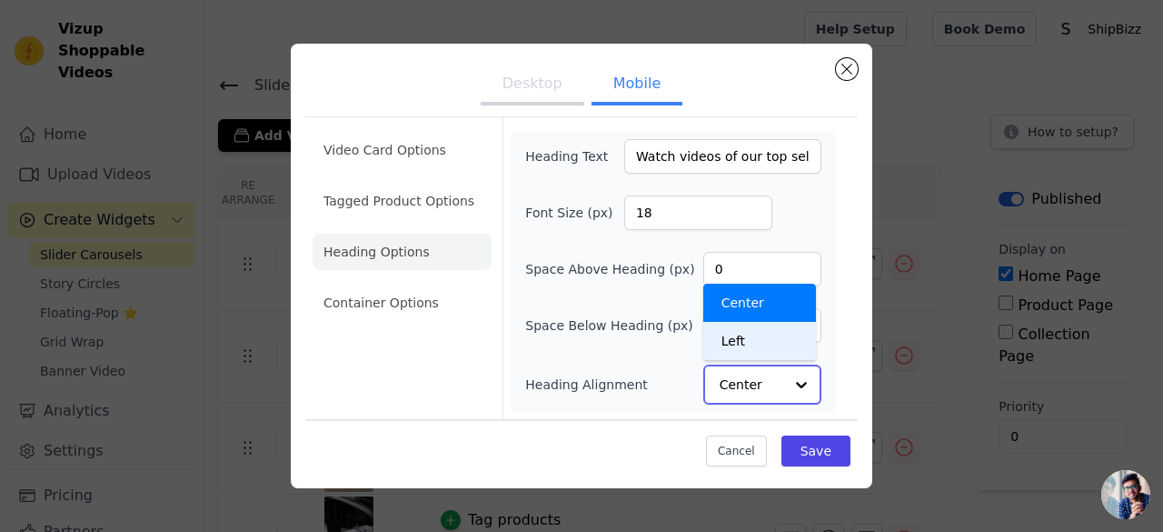
click at [751, 343] on div "Left" at bounding box center [759, 341] width 113 height 38
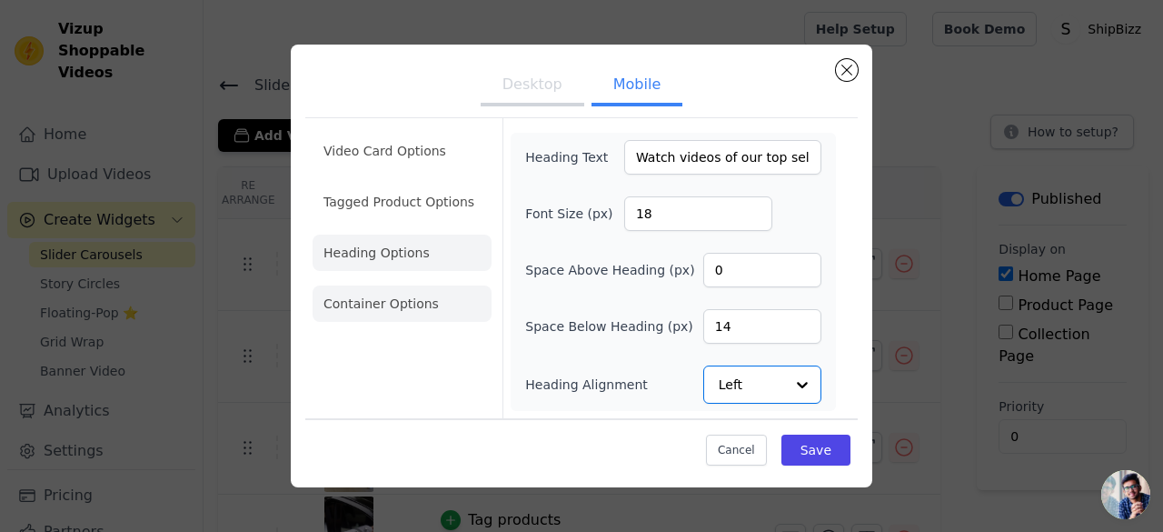
click at [363, 299] on li "Container Options" at bounding box center [402, 303] width 179 height 36
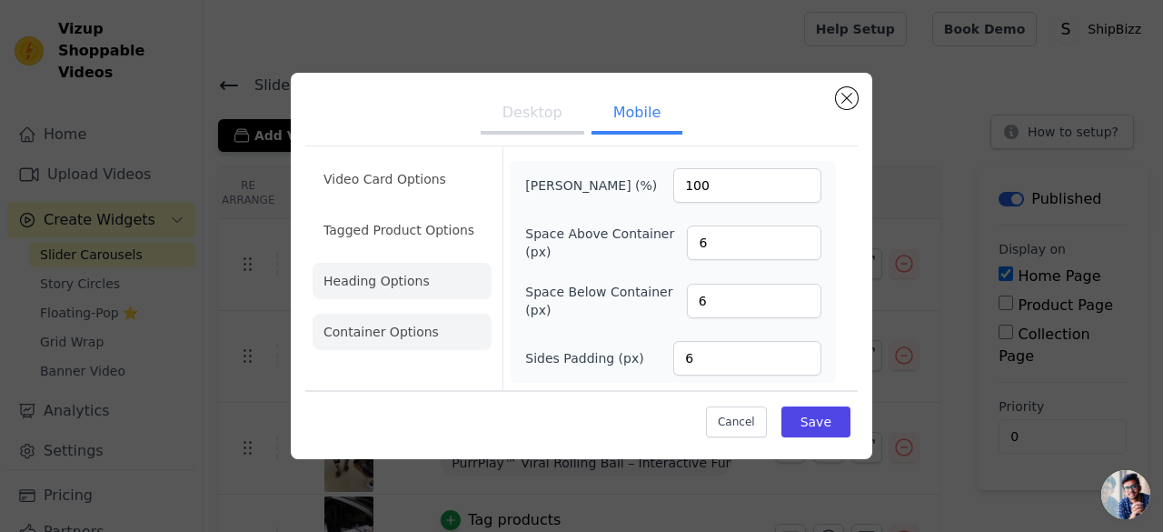
click at [423, 274] on li "Heading Options" at bounding box center [402, 281] width 179 height 36
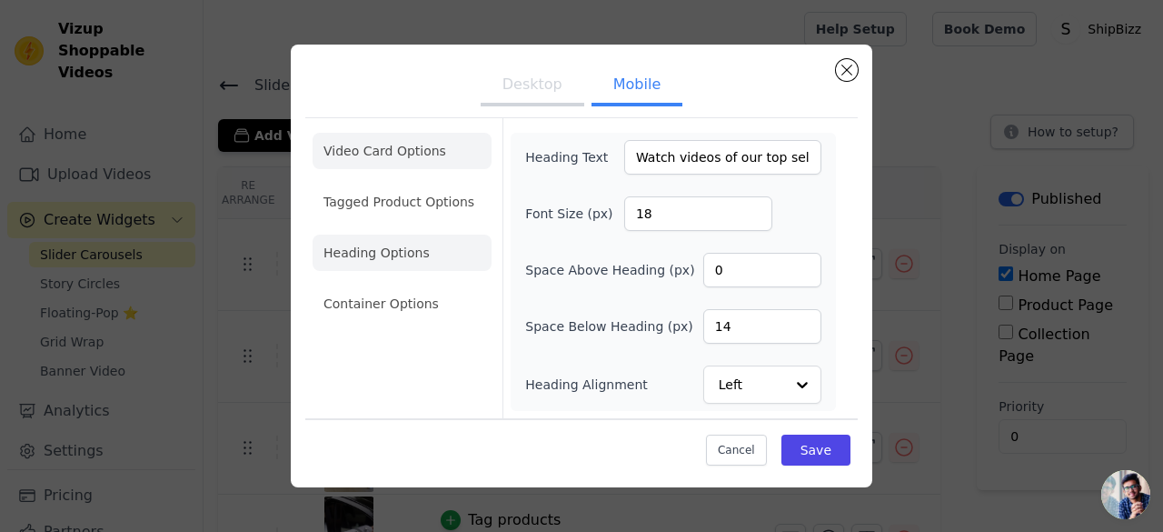
click at [406, 184] on li "Video Card Options" at bounding box center [402, 202] width 179 height 36
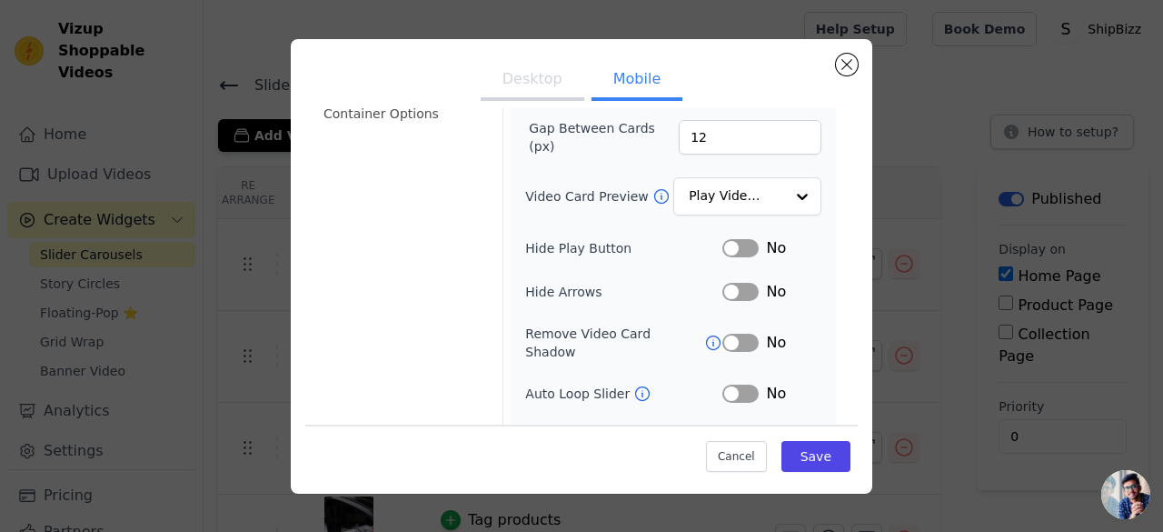
scroll to position [186, 0]
click at [720, 197] on input "Video Card Preview" at bounding box center [737, 195] width 94 height 36
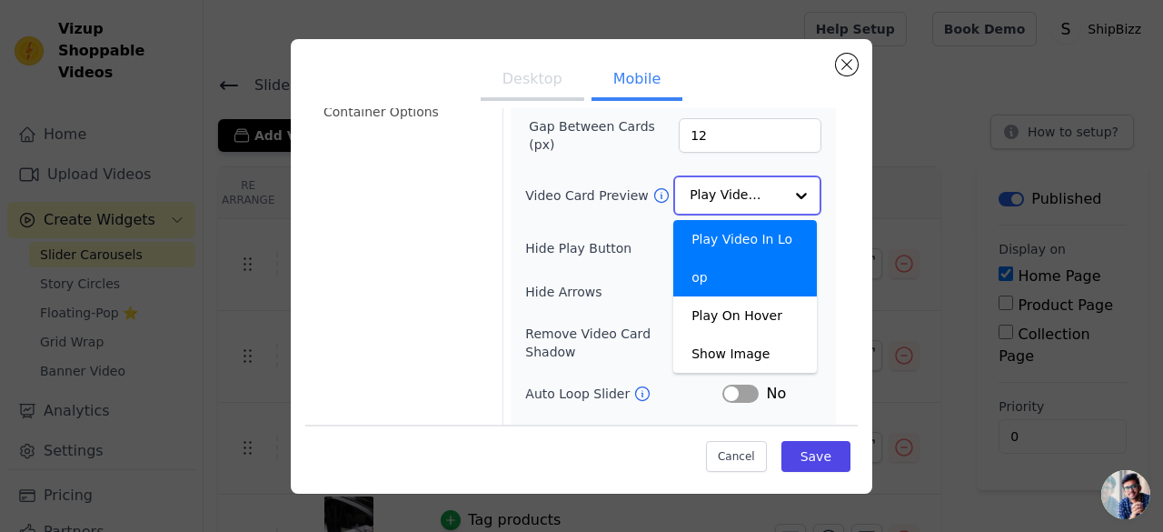
click at [733, 236] on div "Play Video In Loop" at bounding box center [745, 258] width 144 height 76
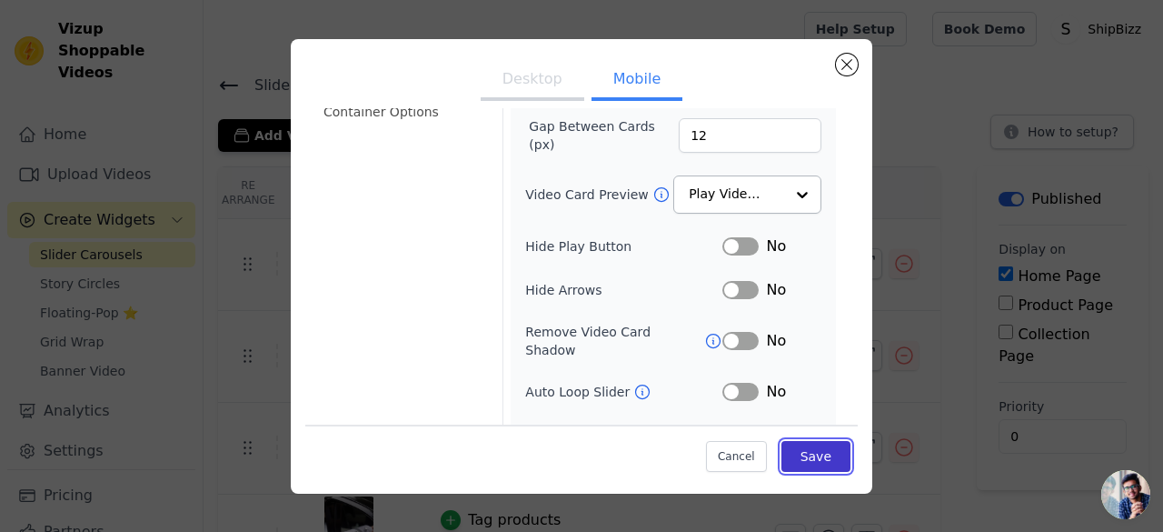
click at [797, 453] on button "Save" at bounding box center [816, 456] width 69 height 31
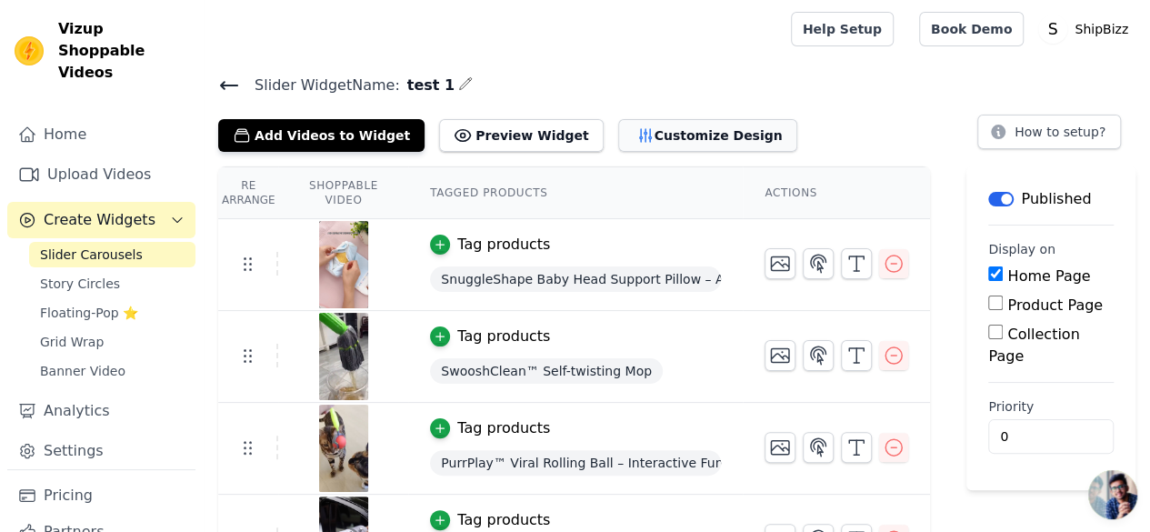
click at [658, 124] on button "Customize Design" at bounding box center [707, 135] width 179 height 33
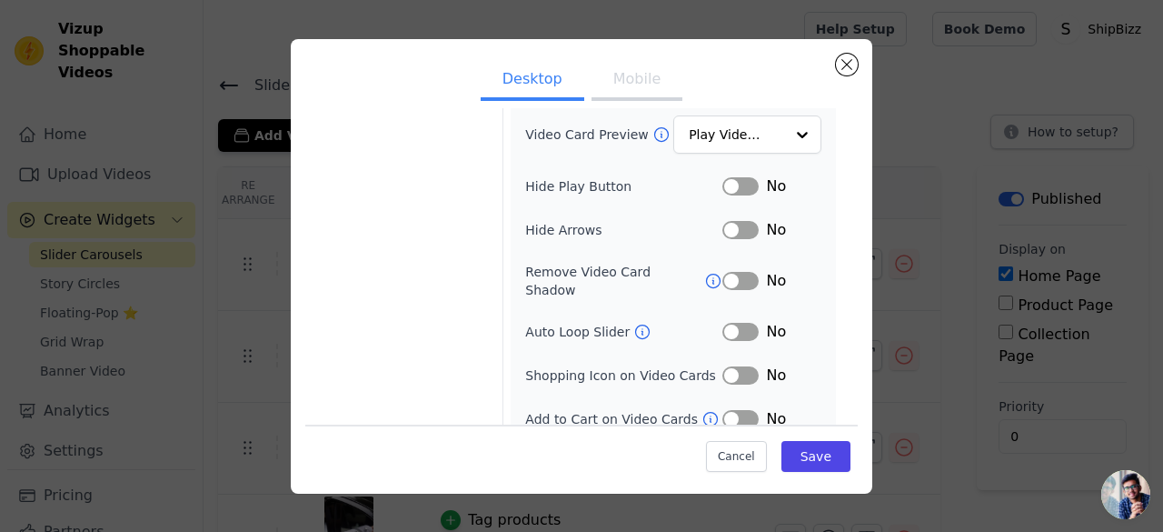
scroll to position [0, 0]
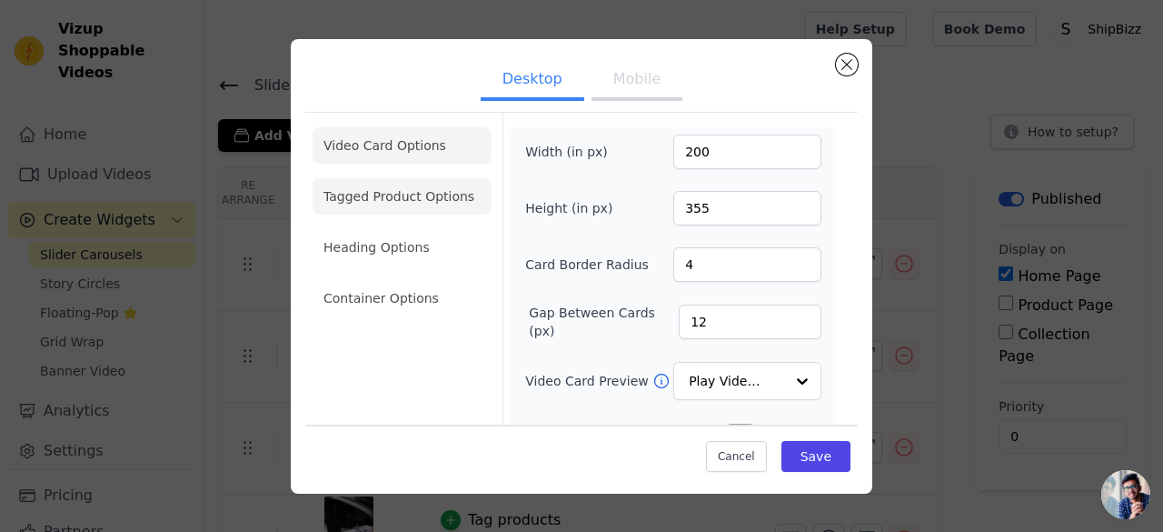
click at [384, 280] on li "Tagged Product Options" at bounding box center [402, 298] width 179 height 36
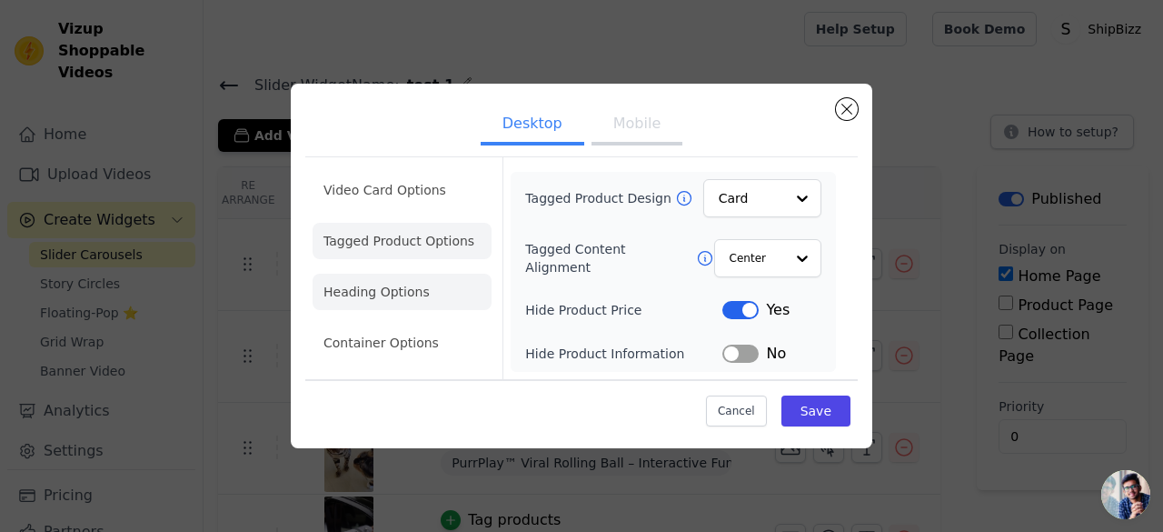
click at [388, 294] on li "Heading Options" at bounding box center [402, 292] width 179 height 36
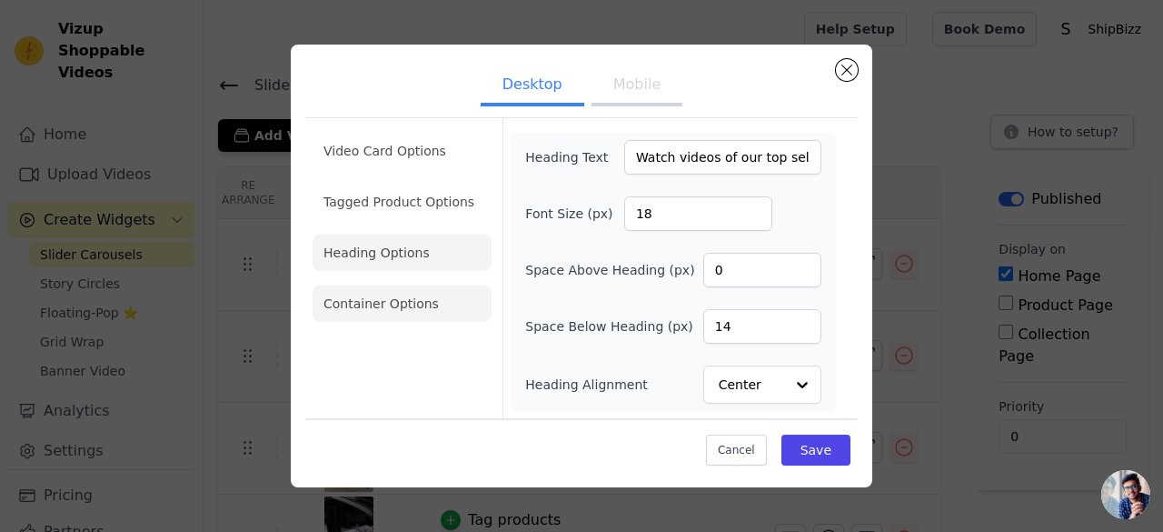
click at [418, 304] on li "Container Options" at bounding box center [402, 303] width 179 height 36
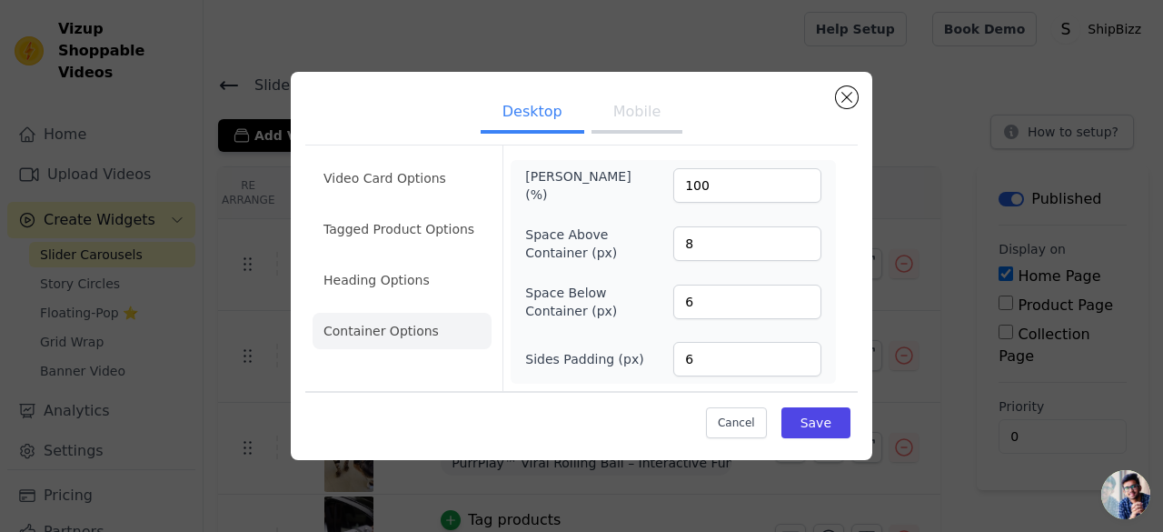
click at [628, 119] on button "Mobile" at bounding box center [637, 114] width 91 height 40
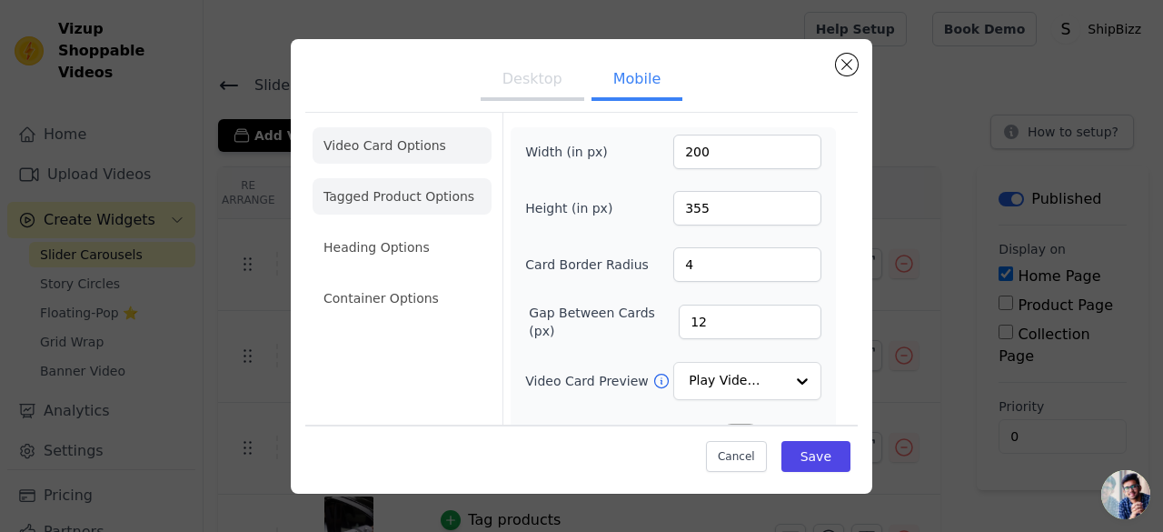
click at [378, 280] on li "Tagged Product Options" at bounding box center [402, 298] width 179 height 36
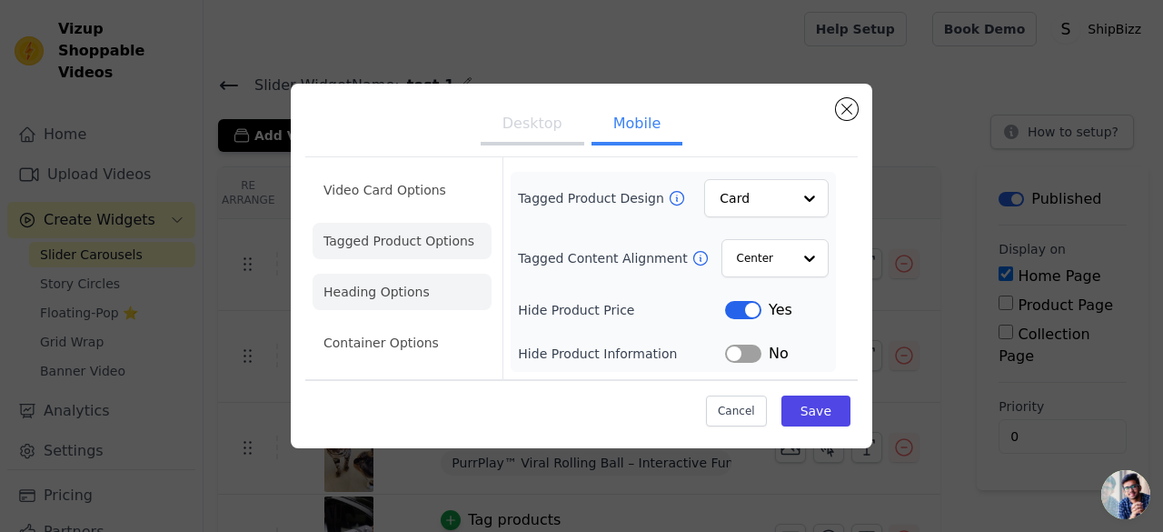
click at [374, 285] on li "Heading Options" at bounding box center [402, 292] width 179 height 36
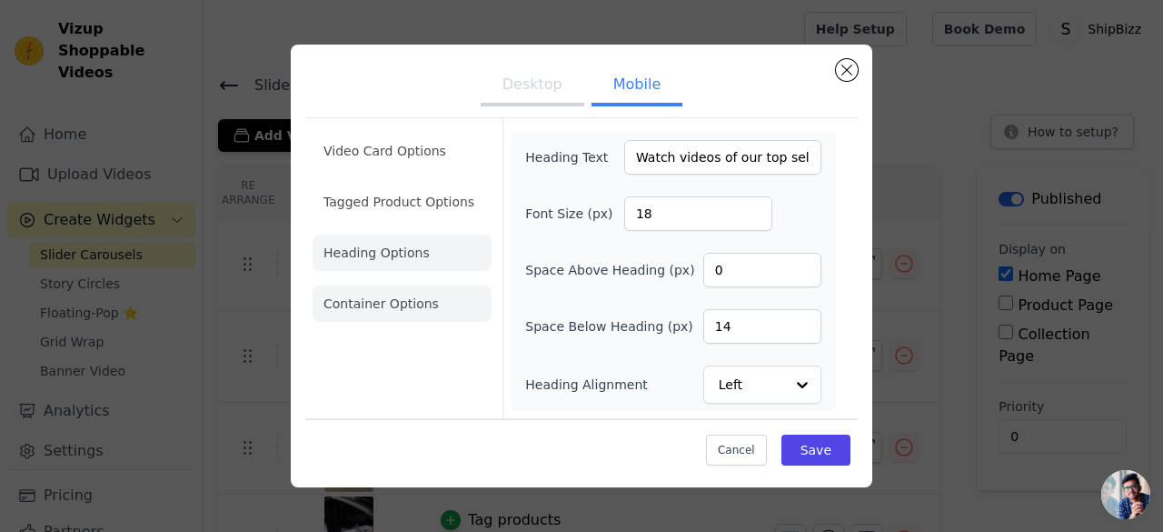
click at [411, 314] on li "Container Options" at bounding box center [402, 303] width 179 height 36
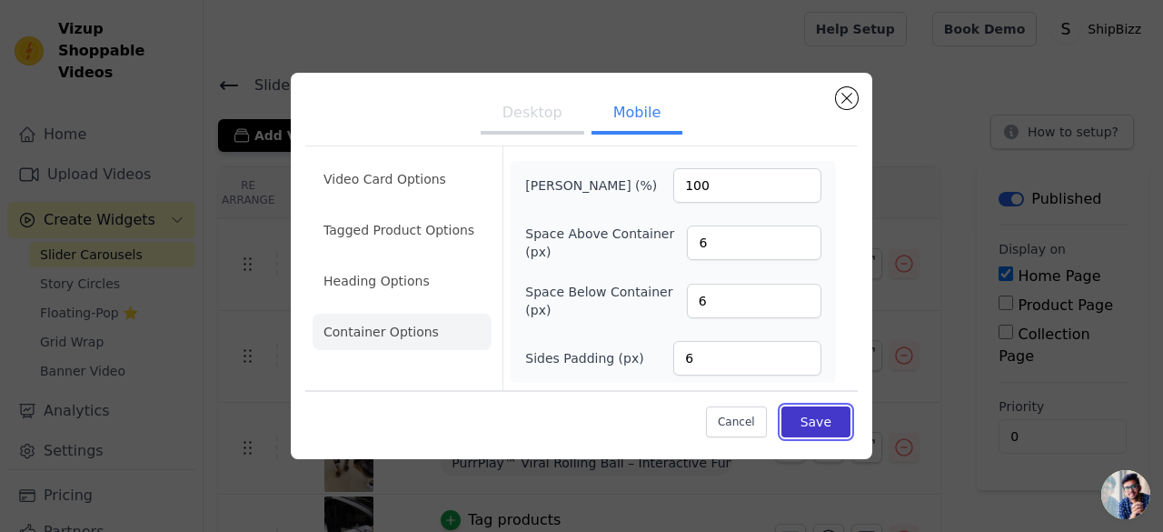
click at [823, 416] on button "Save" at bounding box center [816, 421] width 69 height 31
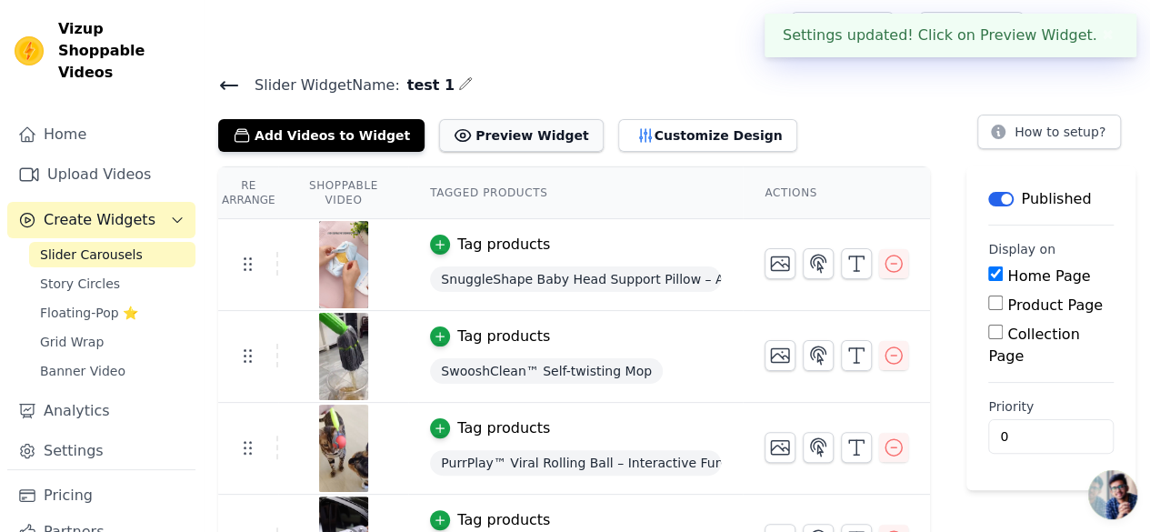
click at [493, 137] on button "Preview Widget" at bounding box center [521, 135] width 164 height 33
